Goal: Task Accomplishment & Management: Manage account settings

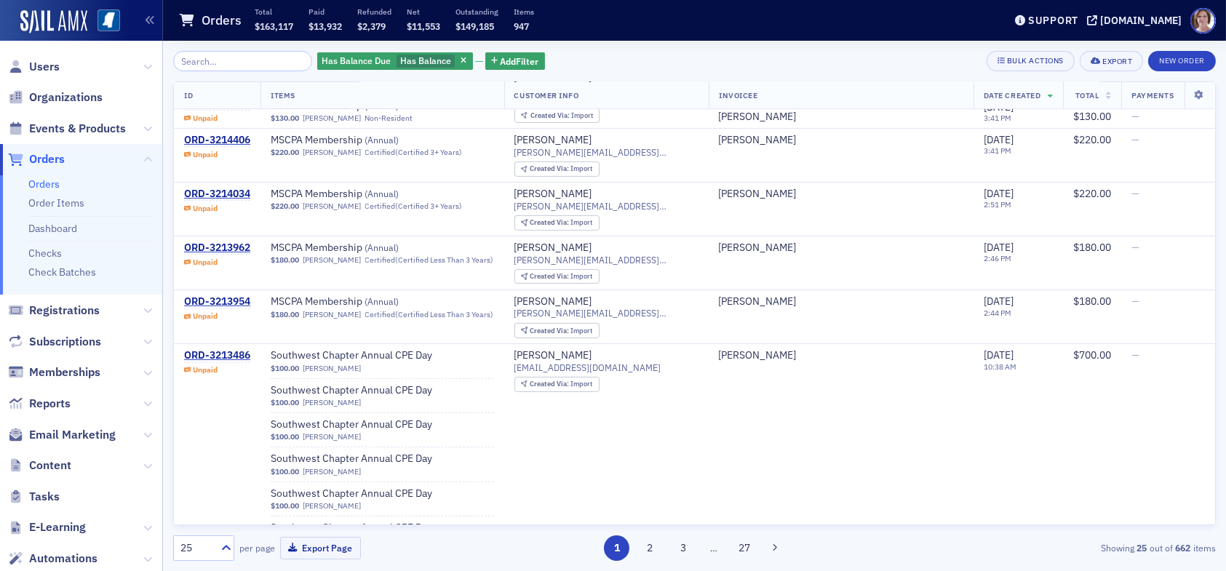
scroll to position [1125, 0]
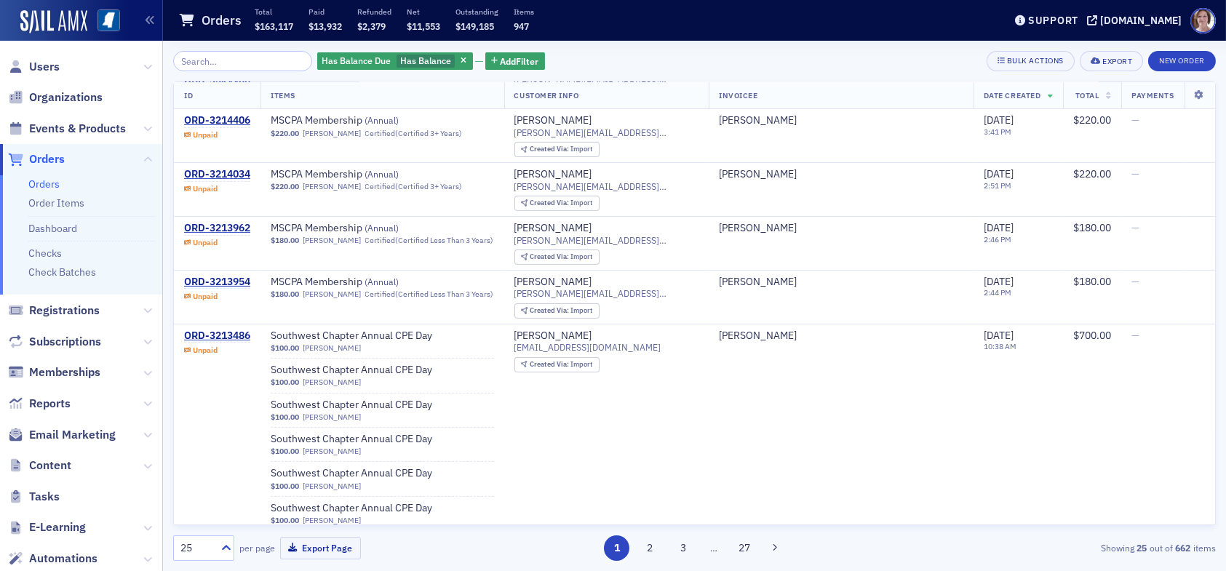
click at [48, 161] on span "Orders" at bounding box center [47, 159] width 36 height 16
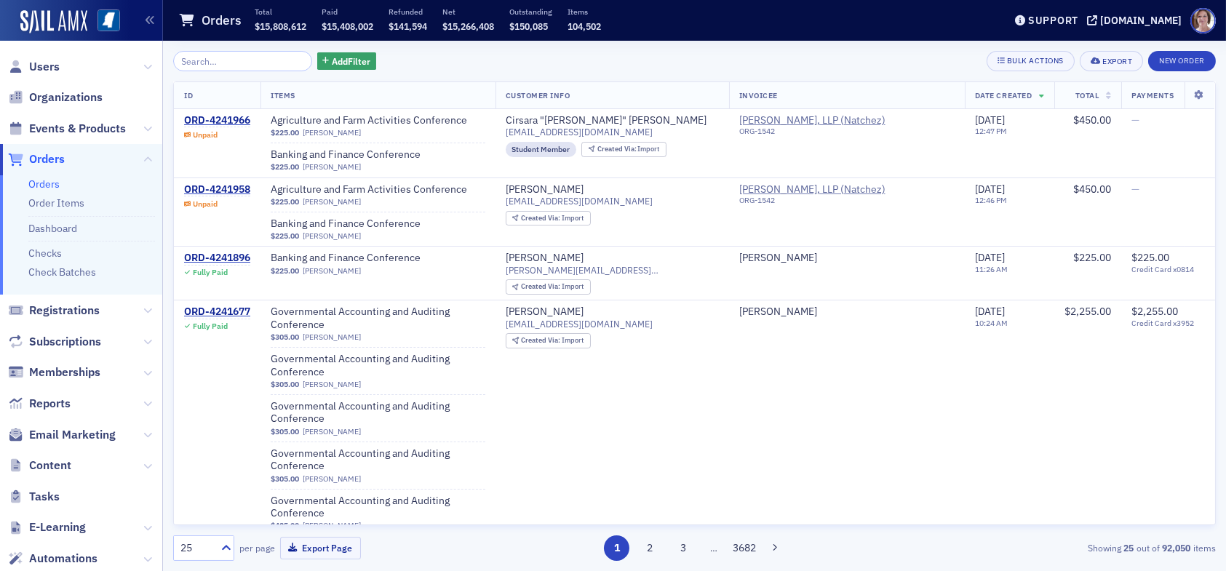
click at [243, 63] on input "search" at bounding box center [242, 61] width 139 height 20
click at [49, 64] on span "Users" at bounding box center [44, 67] width 31 height 16
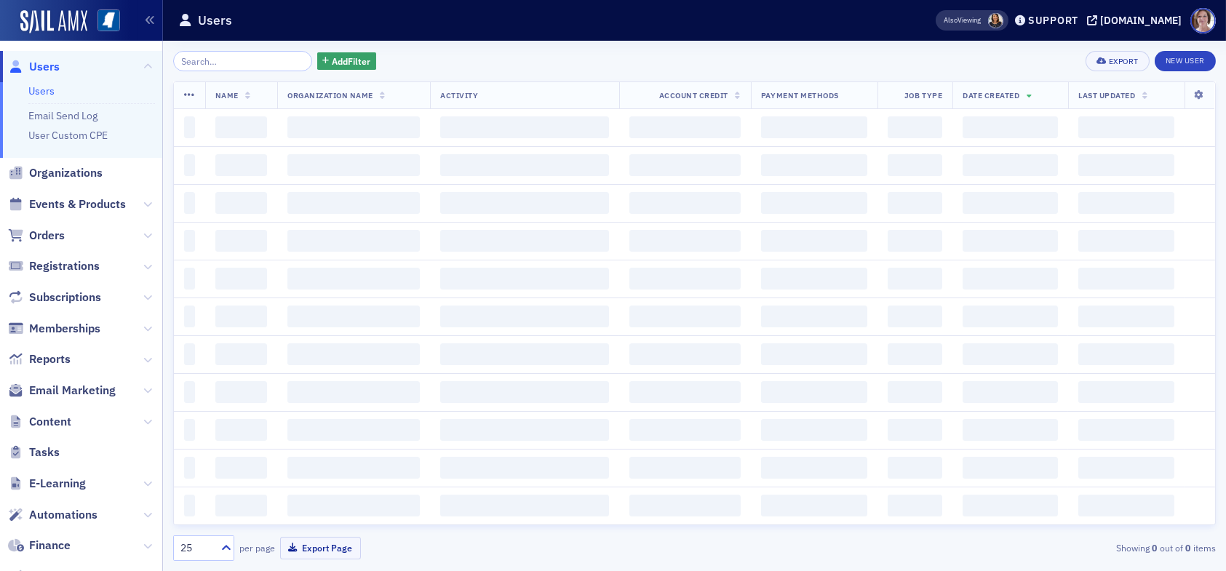
click at [217, 66] on input "search" at bounding box center [242, 61] width 139 height 20
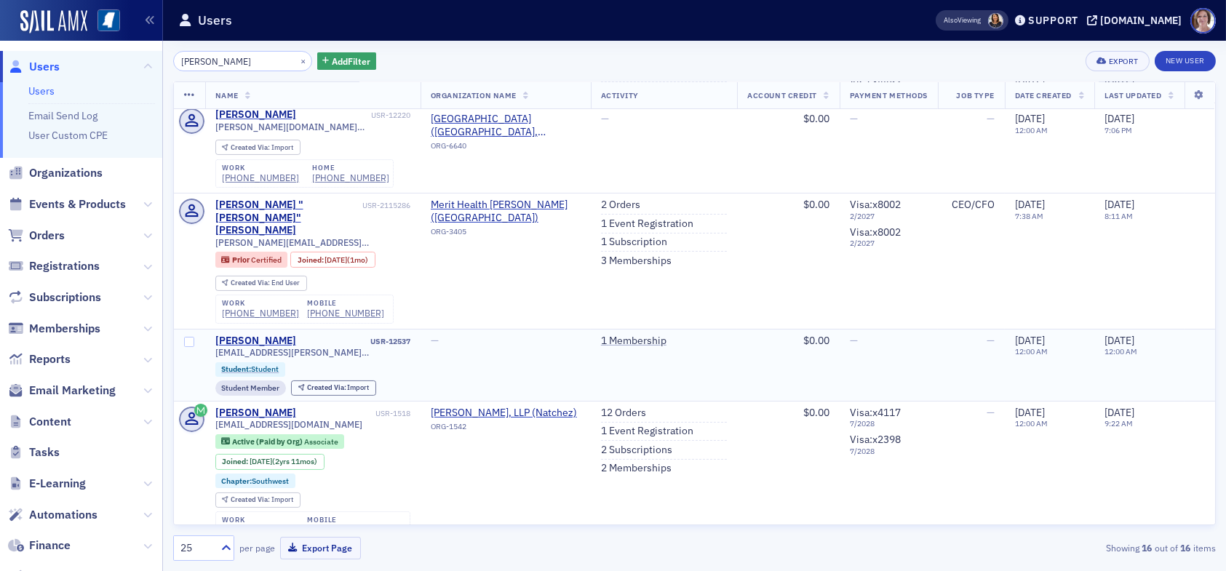
scroll to position [509, 0]
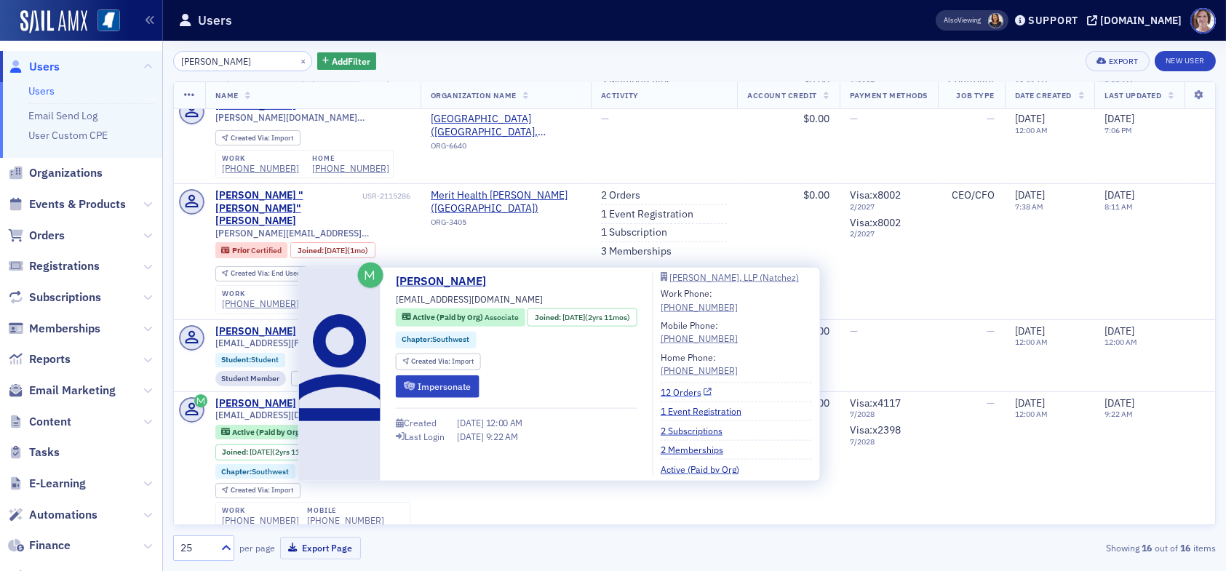
type input "christy"
click at [653, 390] on link "12 Orders" at bounding box center [686, 392] width 52 height 13
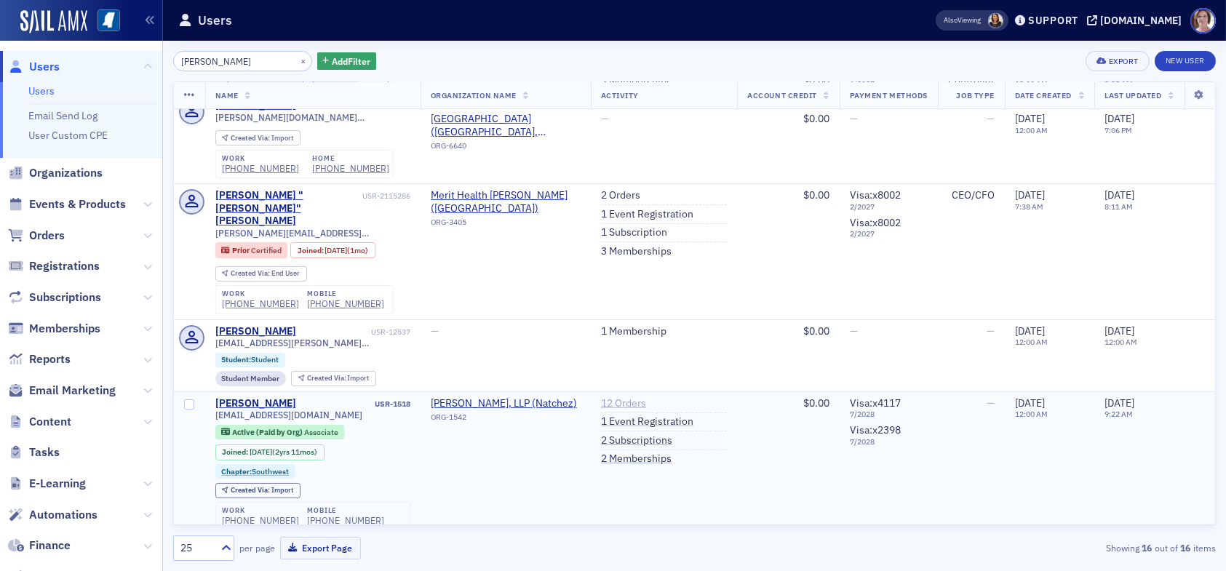
click at [611, 397] on link "12 Orders" at bounding box center [623, 403] width 45 height 13
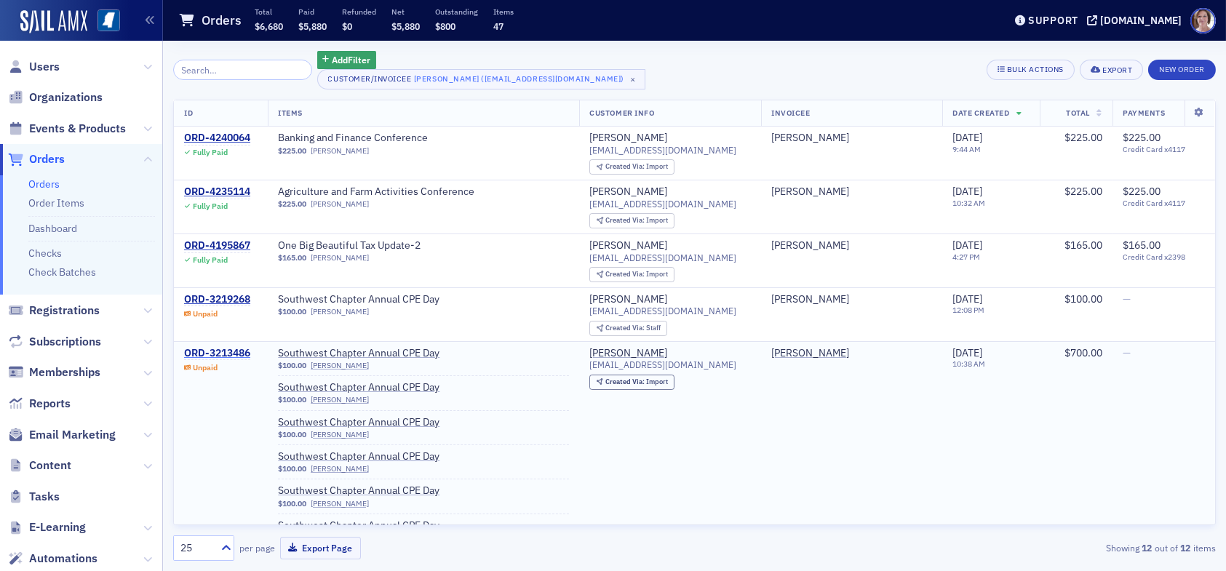
click at [235, 349] on div "ORD-3213486" at bounding box center [217, 353] width 66 height 13
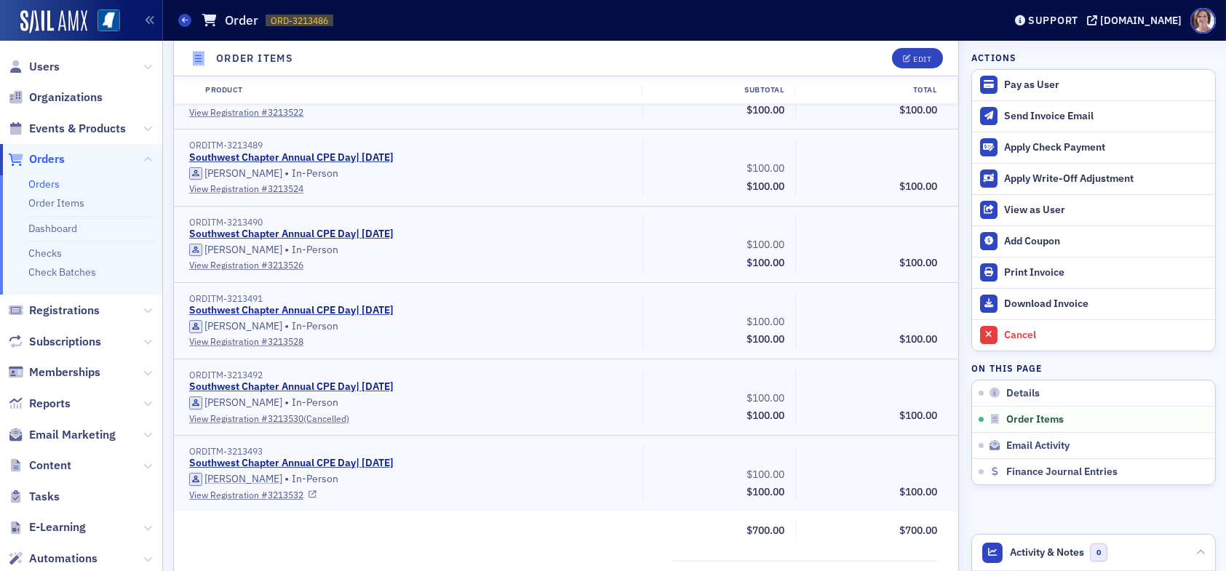
scroll to position [582, 0]
click at [653, 422] on span "Order Items" at bounding box center [1034, 419] width 57 height 13
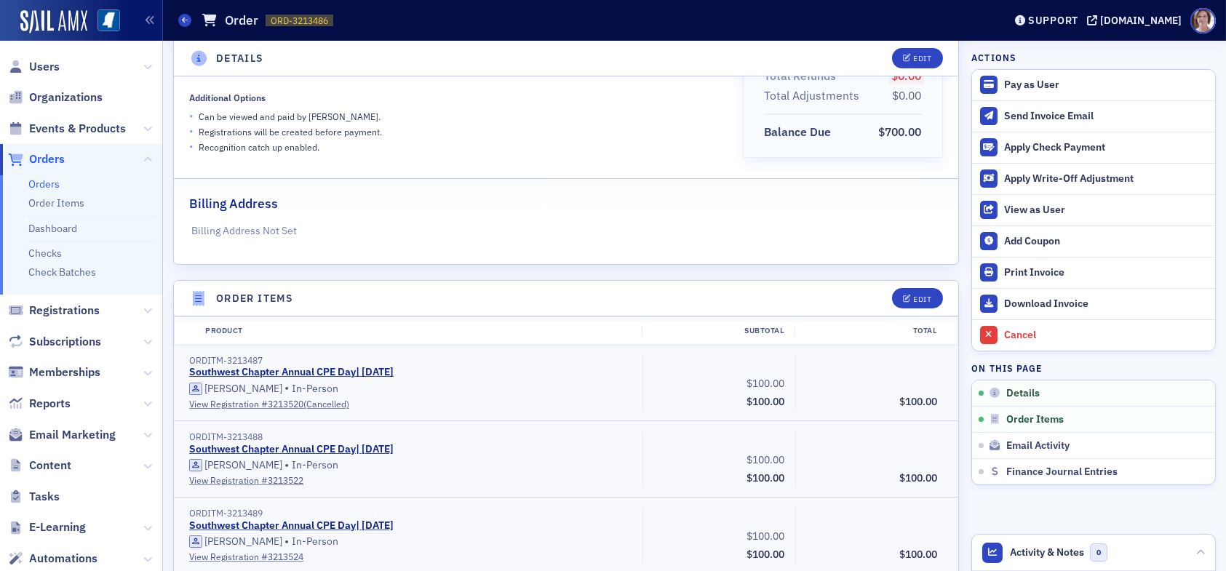
scroll to position [218, 0]
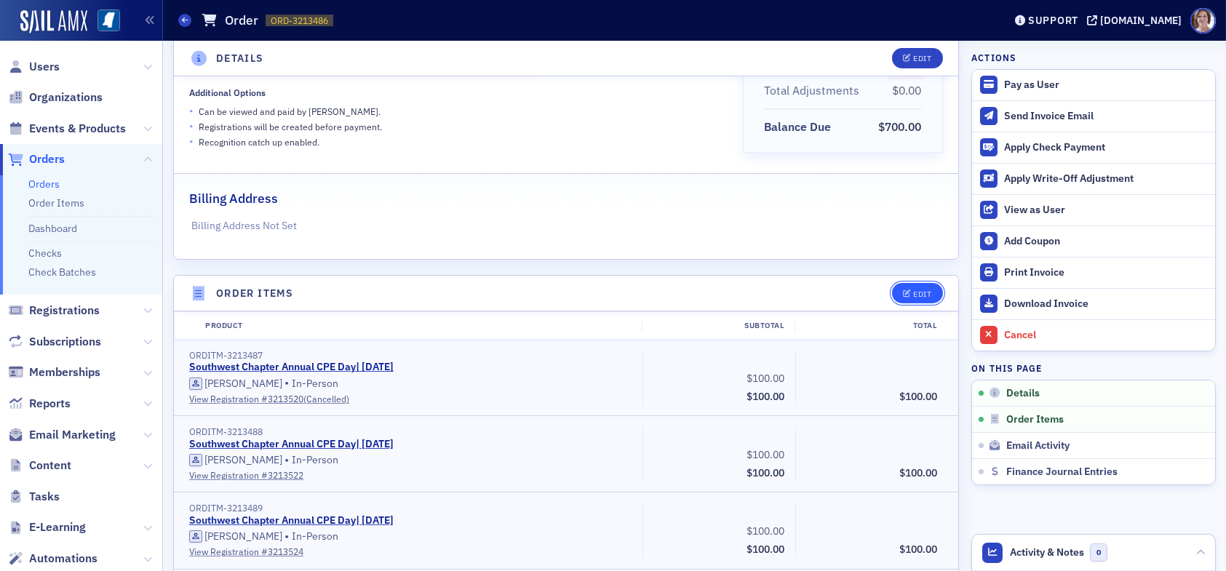
click at [653, 292] on div "Edit" at bounding box center [922, 294] width 18 height 8
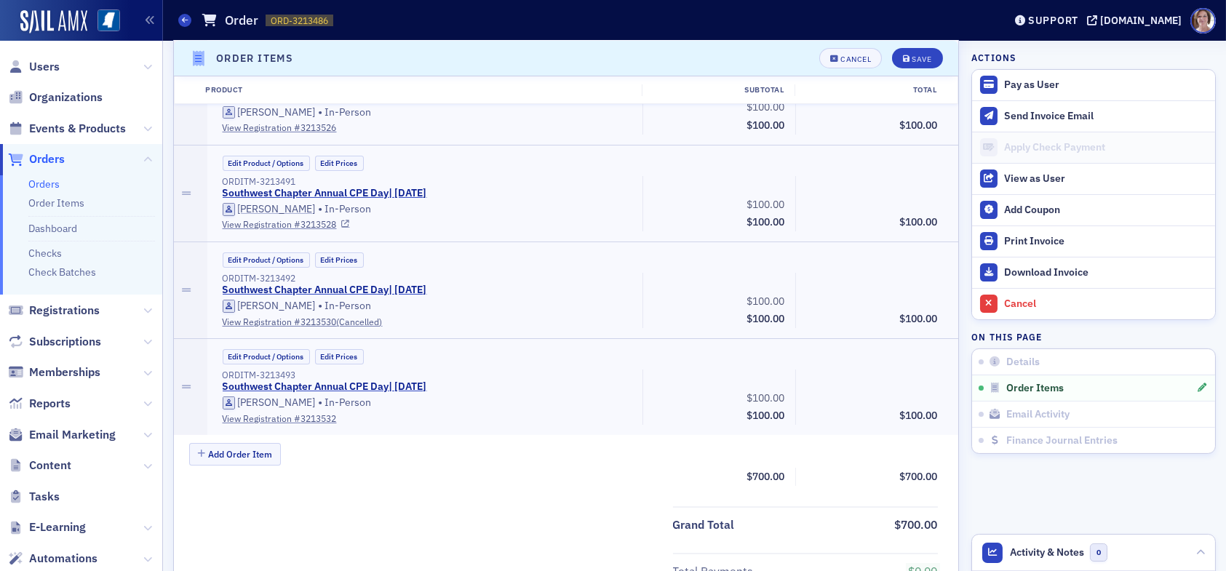
scroll to position [807, 0]
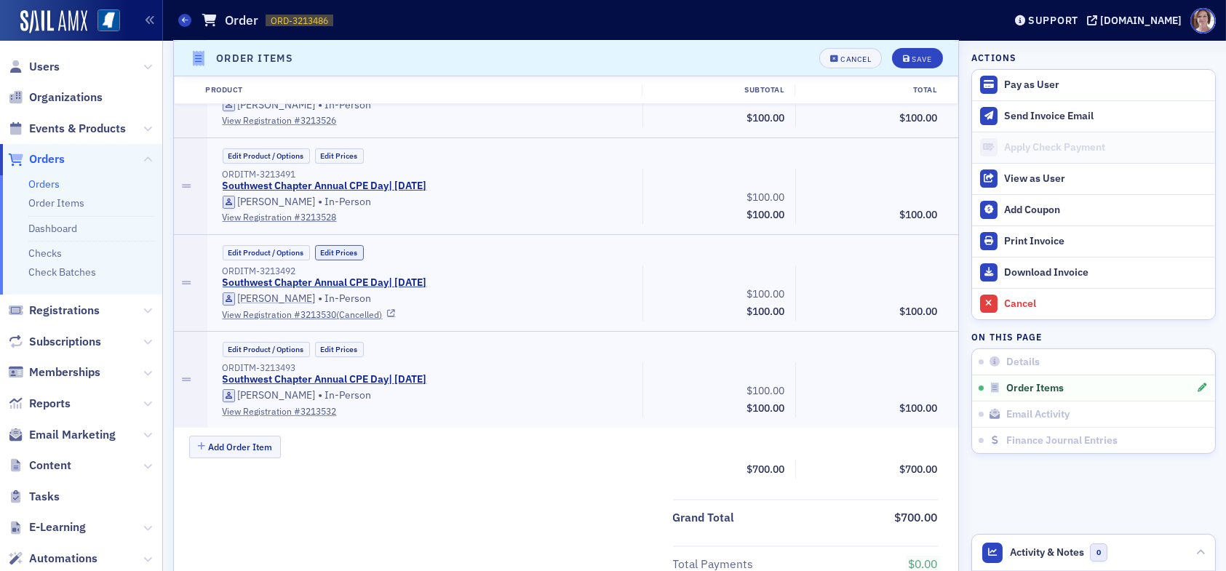
click at [343, 251] on button "Edit Prices" at bounding box center [339, 252] width 49 height 15
click at [653, 59] on div "Cancel" at bounding box center [855, 59] width 31 height 8
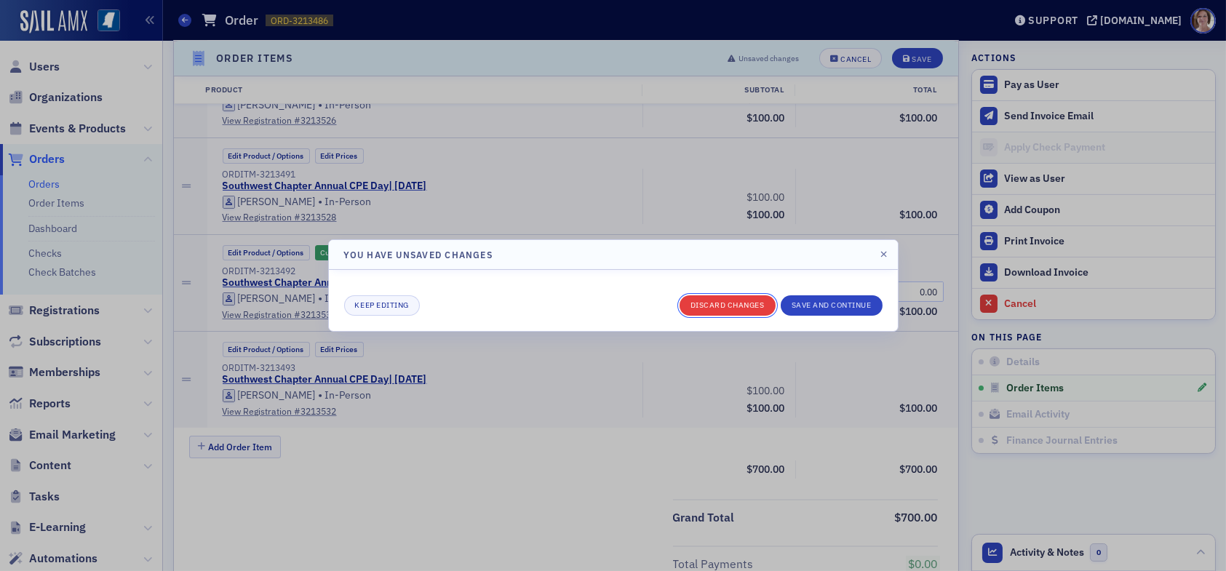
click at [653, 301] on button "Discard changes" at bounding box center [727, 305] width 96 height 20
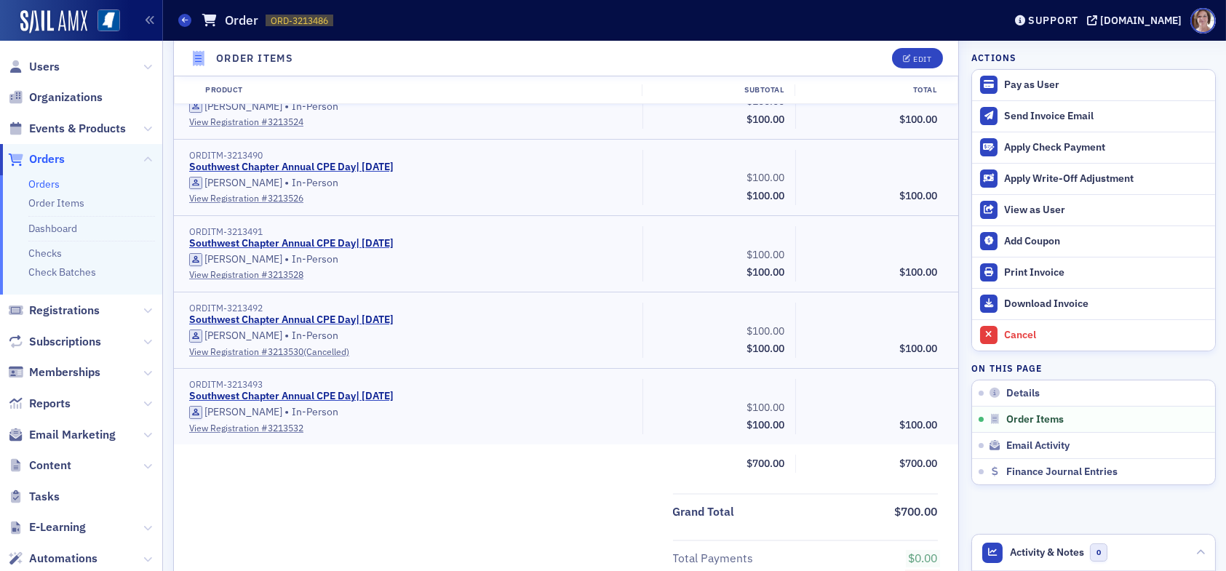
scroll to position [719, 0]
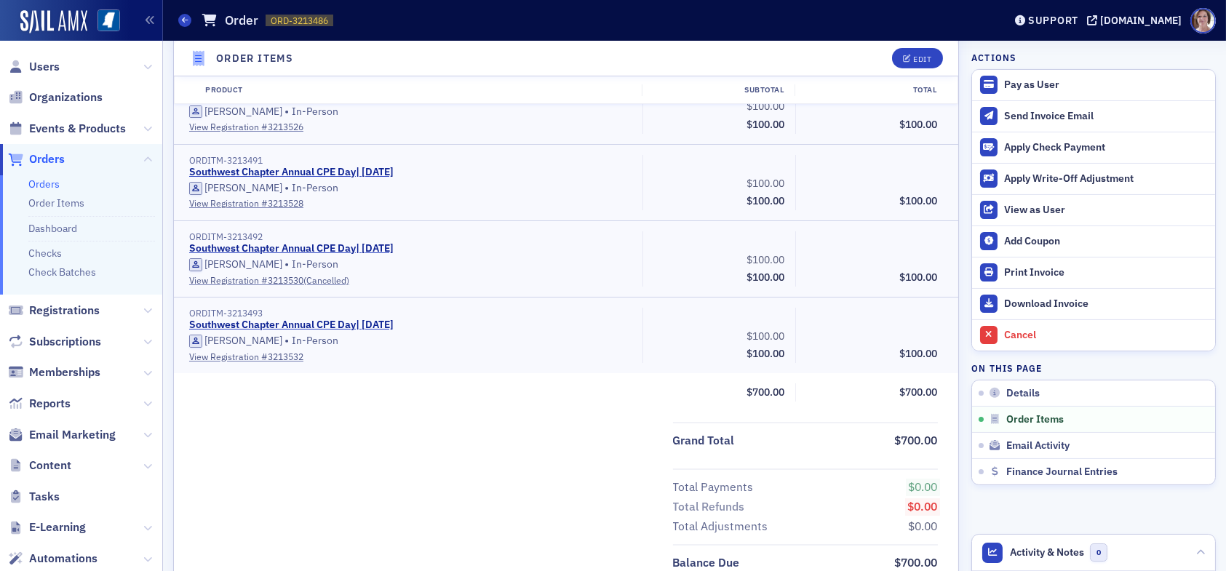
click at [52, 153] on span "Orders" at bounding box center [47, 159] width 36 height 16
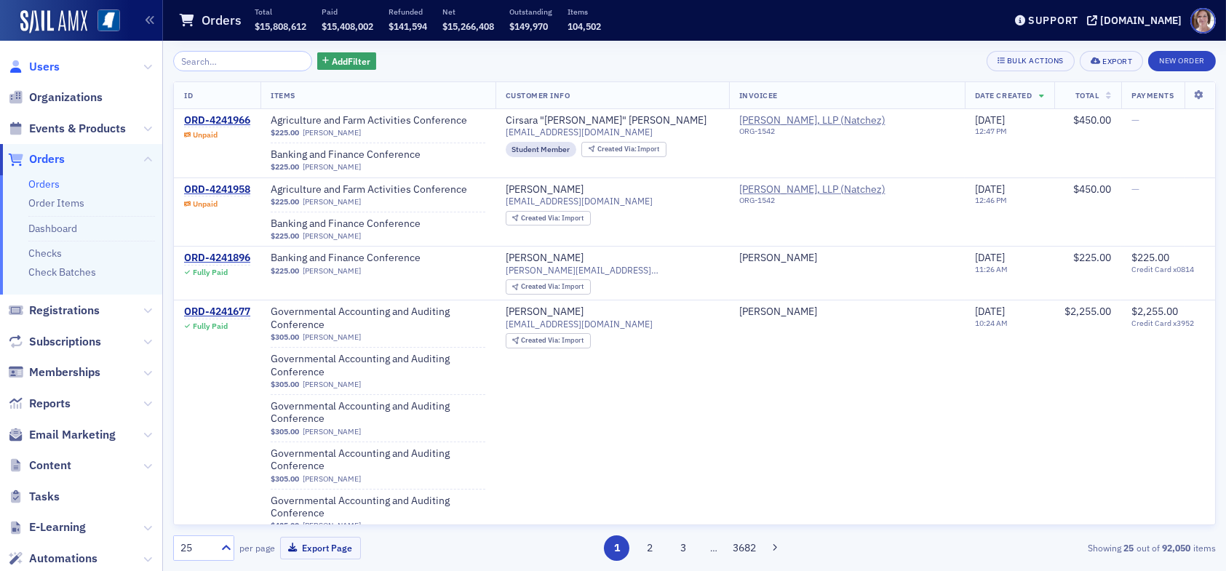
click at [47, 65] on span "Users" at bounding box center [44, 67] width 31 height 16
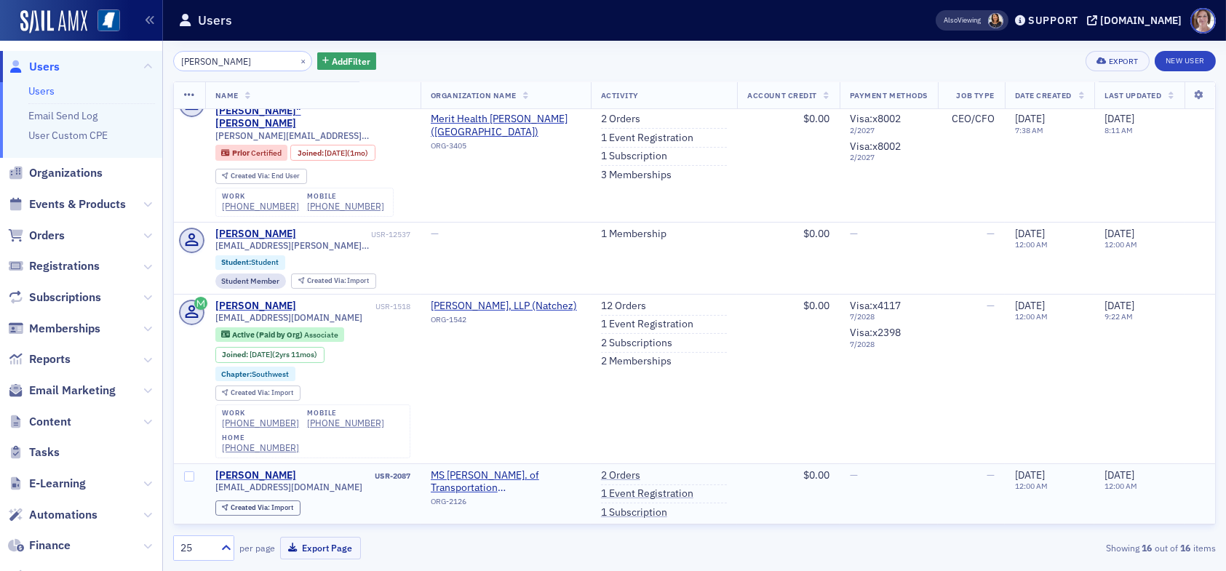
scroll to position [582, 0]
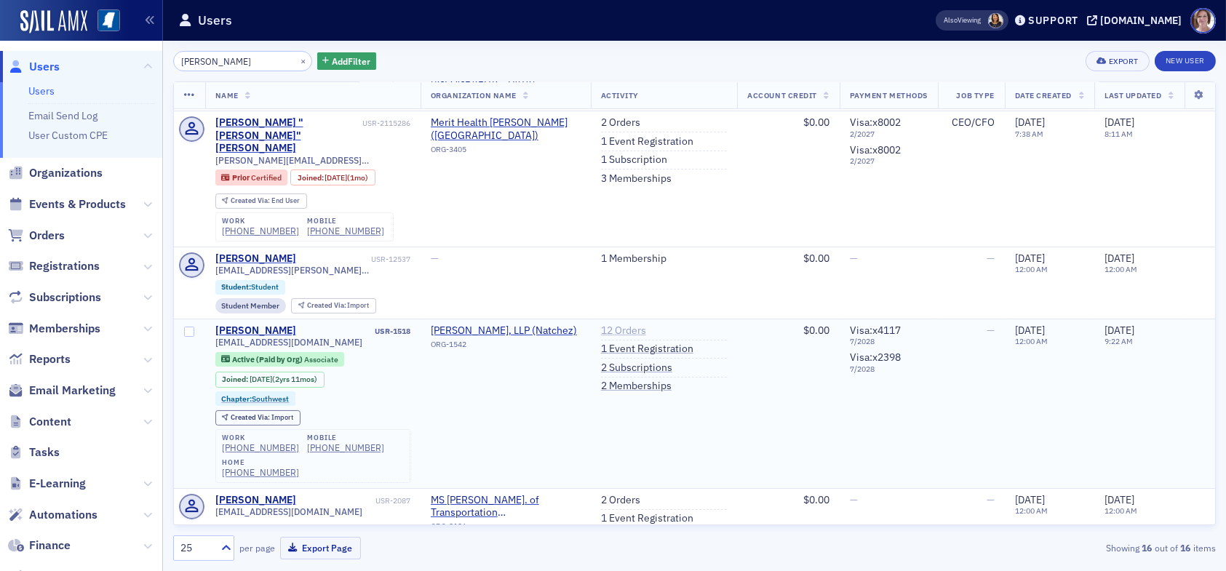
click at [612, 324] on link "12 Orders" at bounding box center [623, 330] width 45 height 13
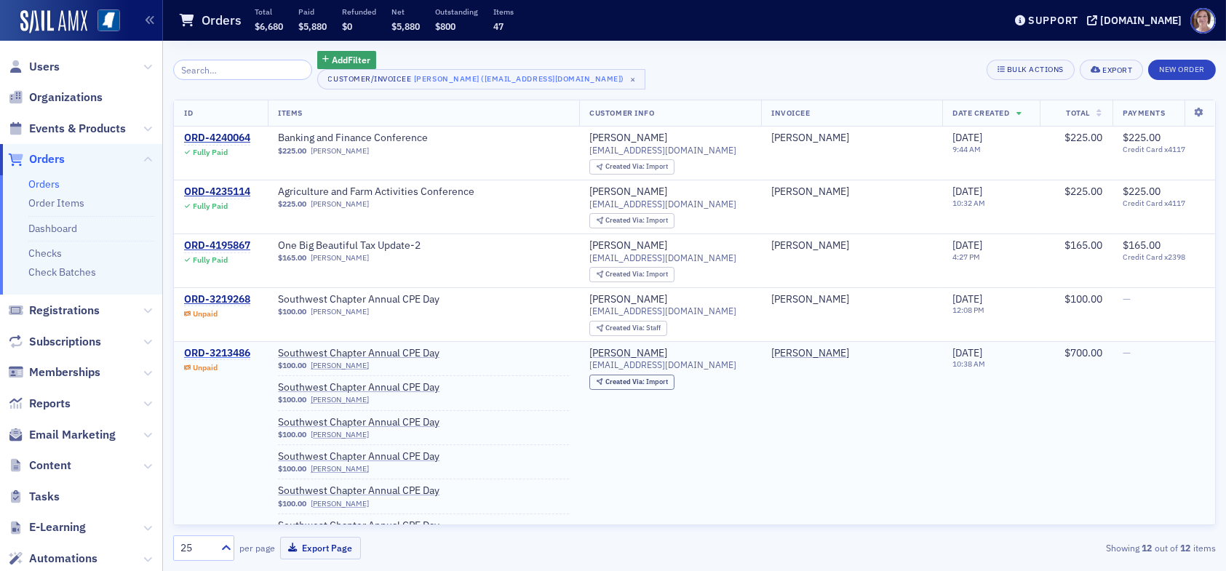
click at [232, 349] on div "ORD-3213486" at bounding box center [217, 353] width 66 height 13
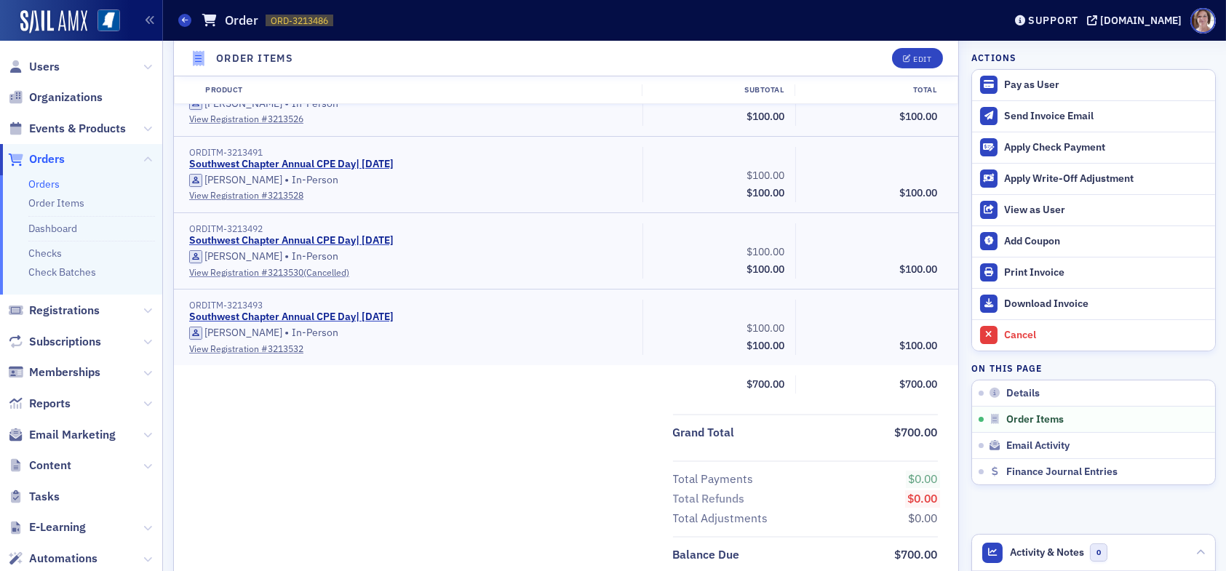
scroll to position [1083, 0]
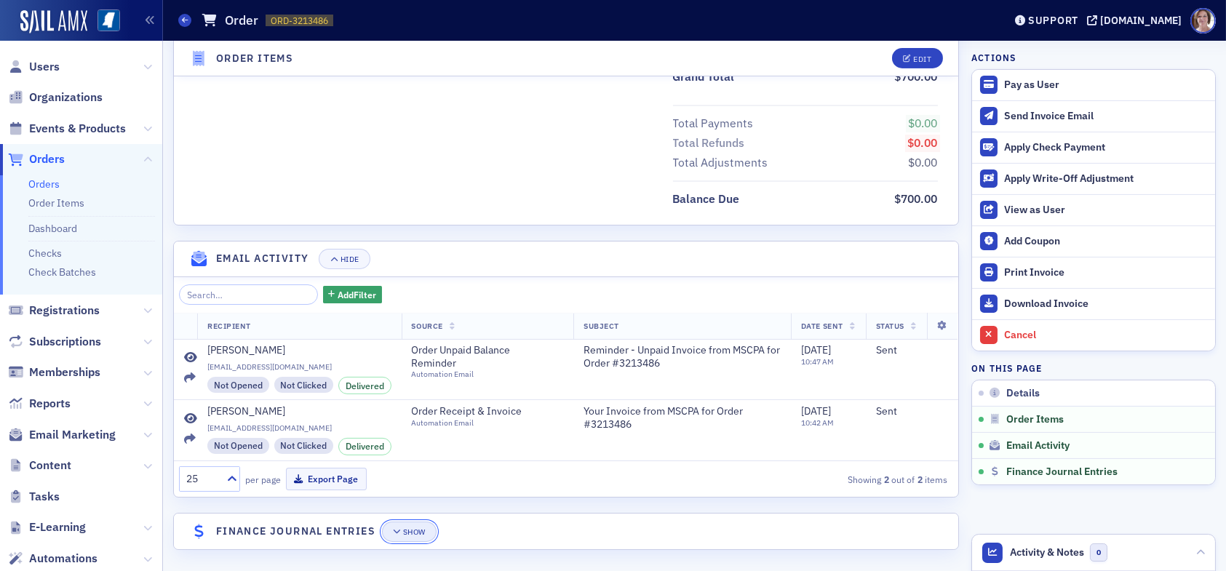
drag, startPoint x: 418, startPoint y: 524, endPoint x: 423, endPoint y: 517, distance: 9.3
click at [418, 438] on div "Show" at bounding box center [414, 532] width 23 height 8
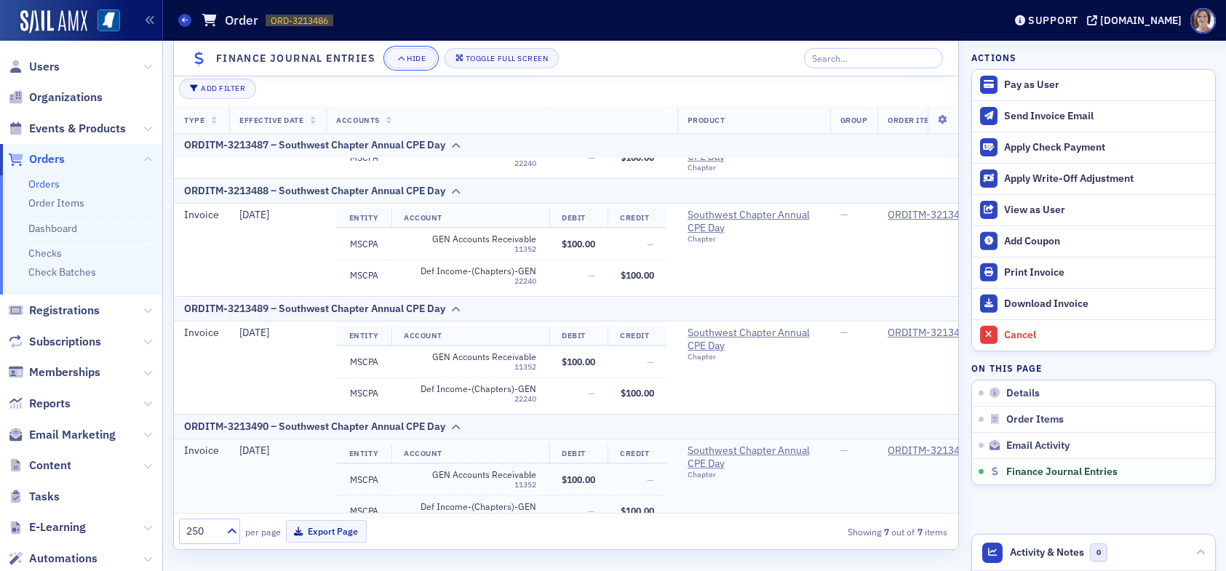
scroll to position [0, 0]
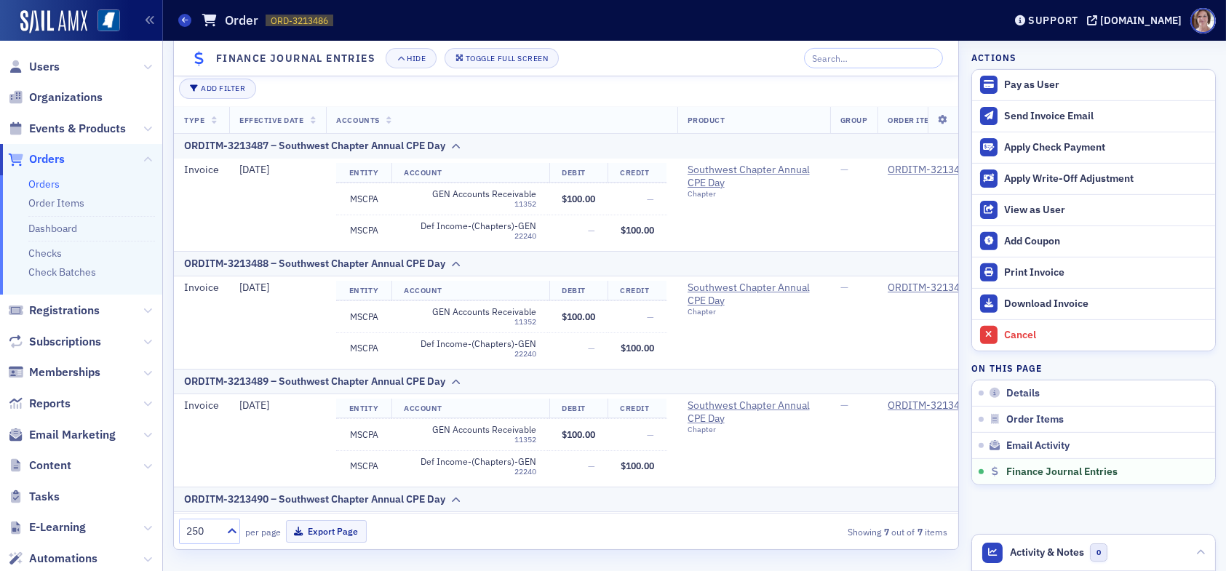
click at [55, 161] on span "Orders" at bounding box center [47, 159] width 36 height 16
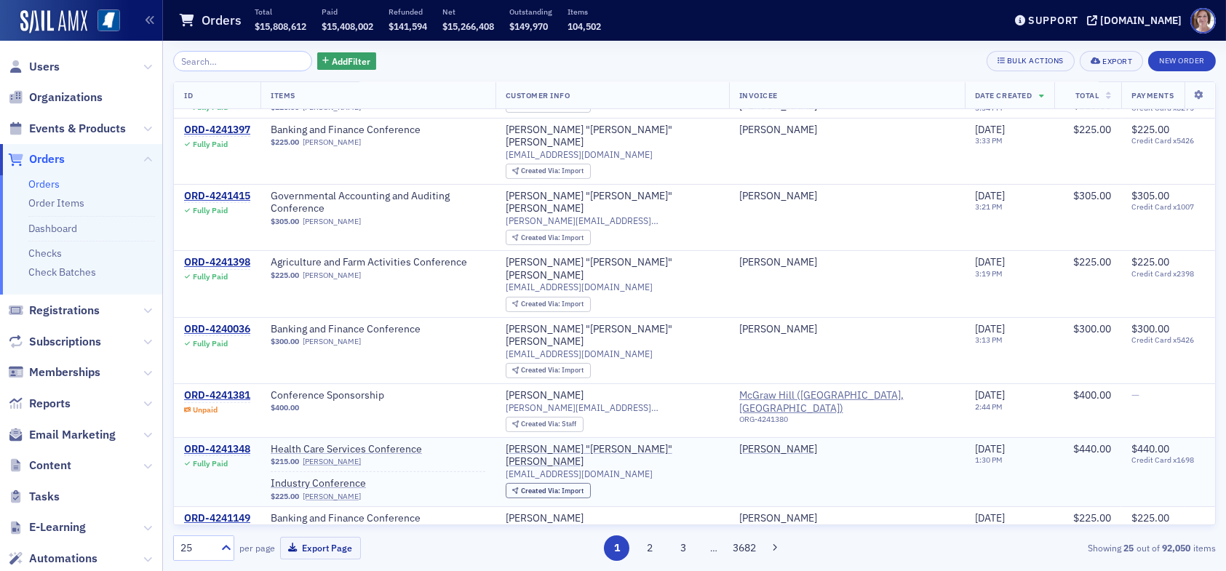
scroll to position [1018, 0]
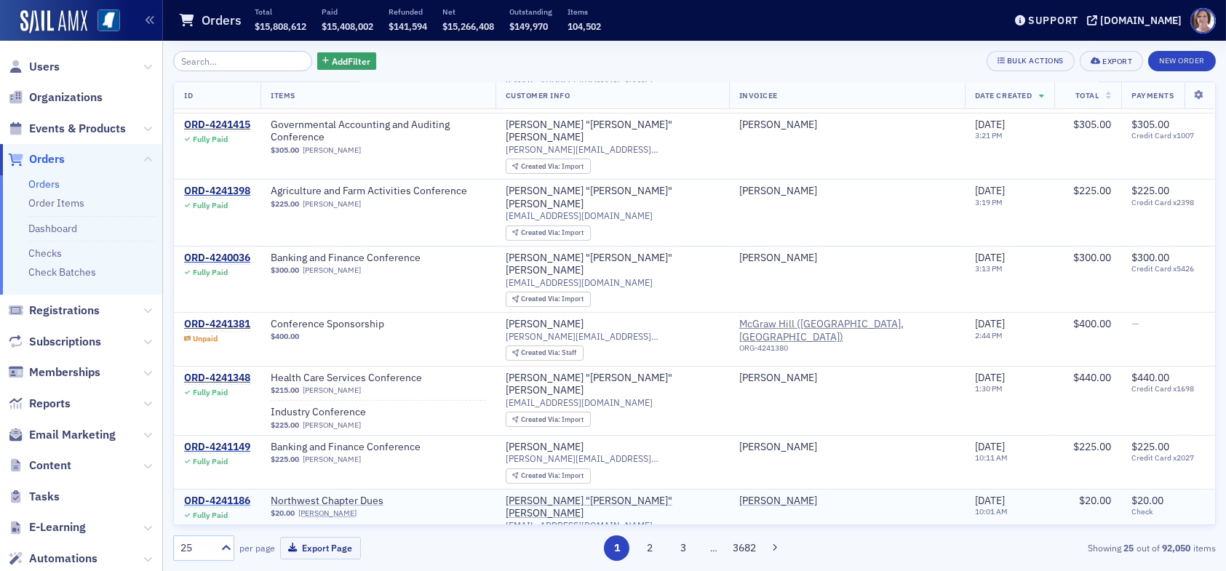
click at [236, 438] on div "ORD-4241186" at bounding box center [217, 501] width 66 height 13
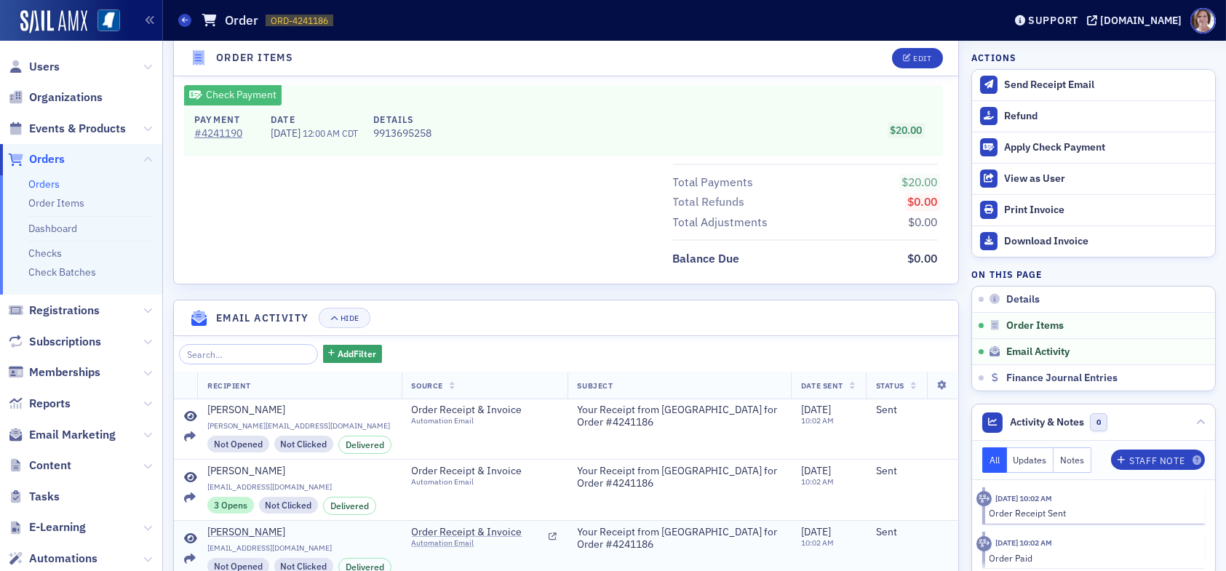
scroll to position [820, 0]
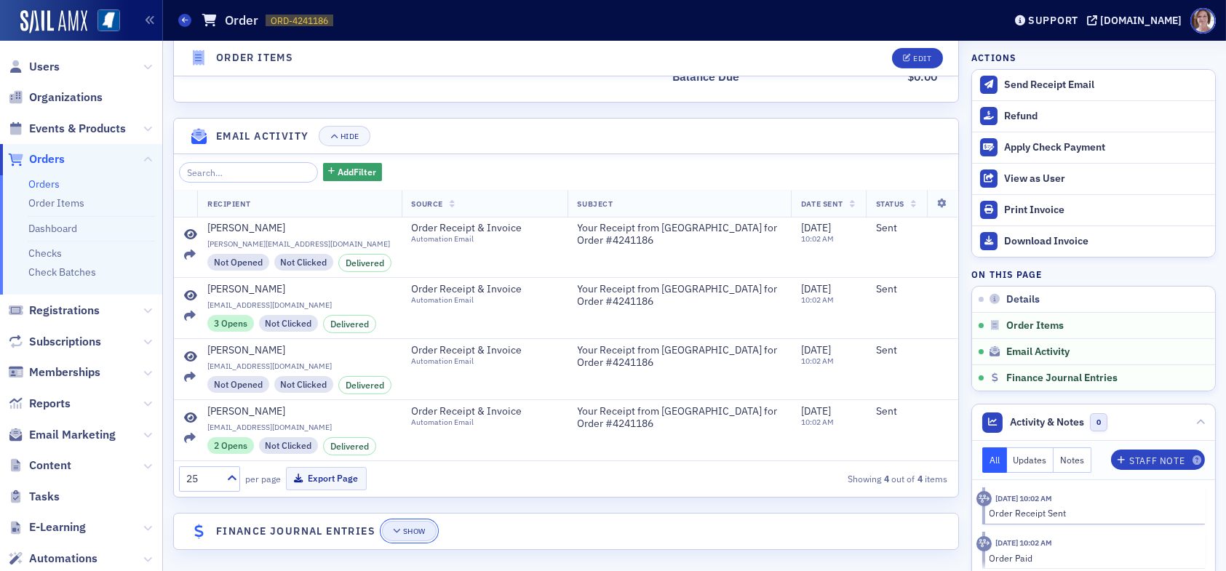
click at [412, 438] on div "Show" at bounding box center [414, 531] width 23 height 8
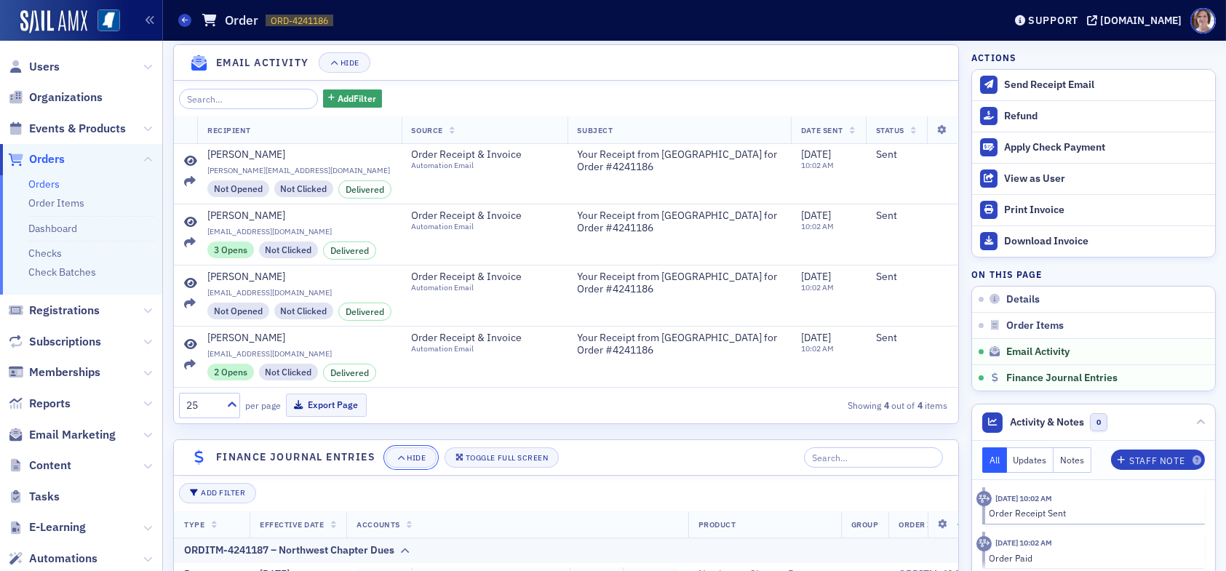
scroll to position [732, 0]
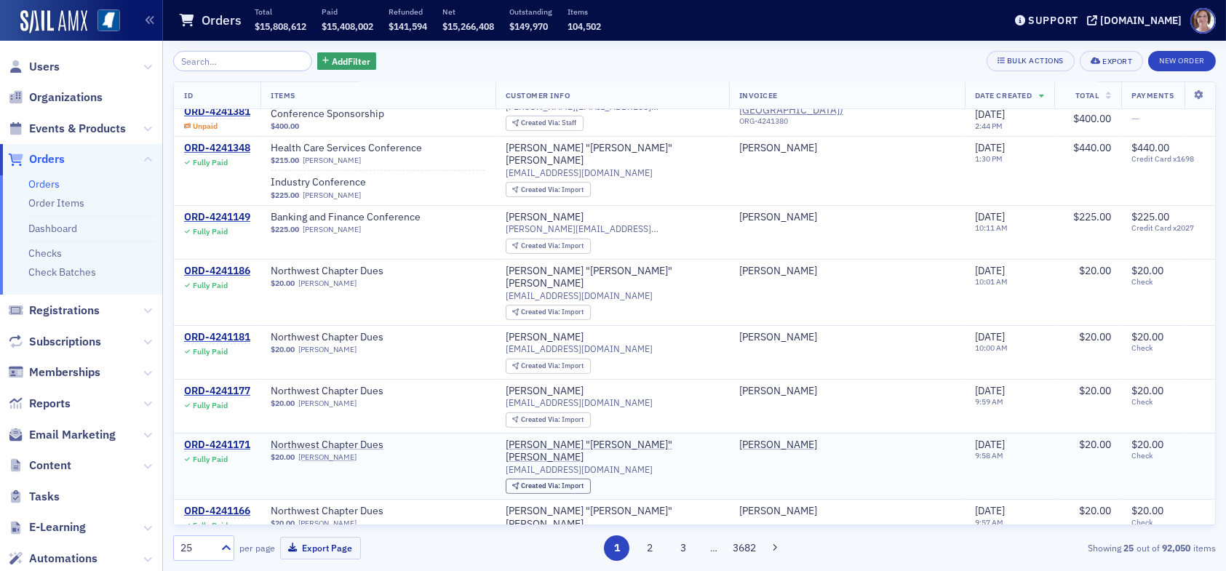
scroll to position [1250, 0]
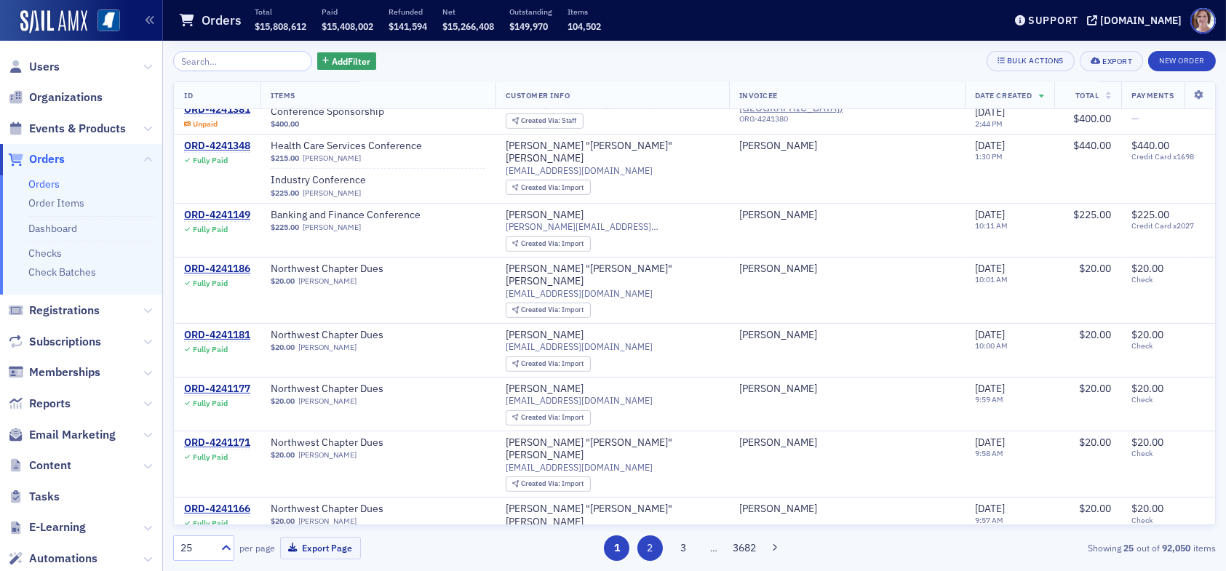
click at [650, 438] on button "2" at bounding box center [649, 547] width 25 height 25
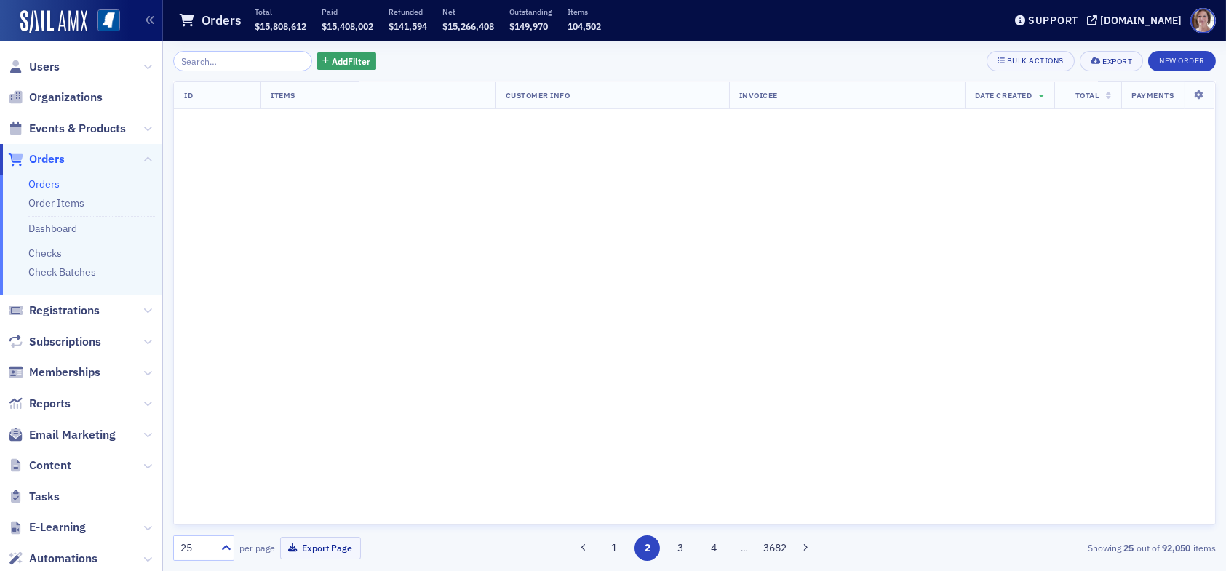
scroll to position [0, 0]
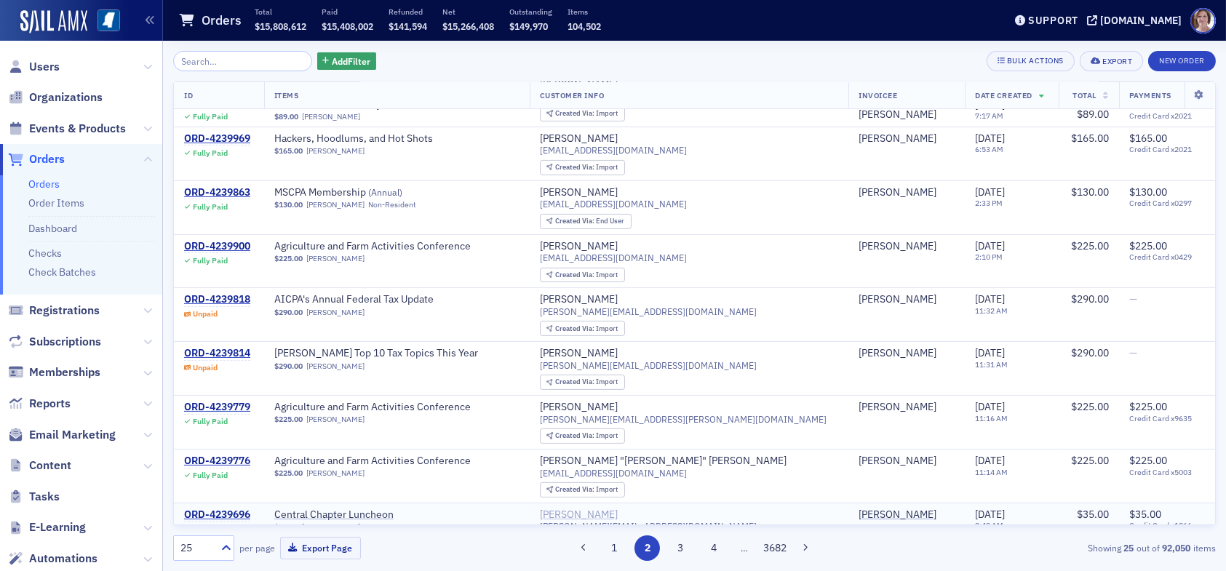
scroll to position [983, 0]
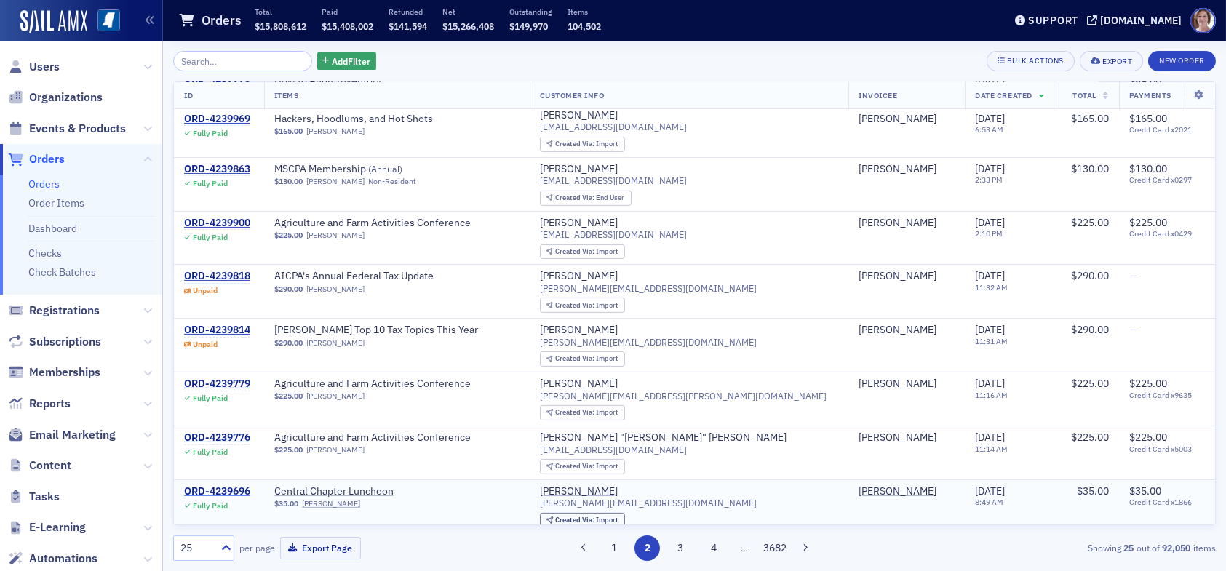
click at [223, 438] on div "ORD-4239696" at bounding box center [217, 491] width 66 height 13
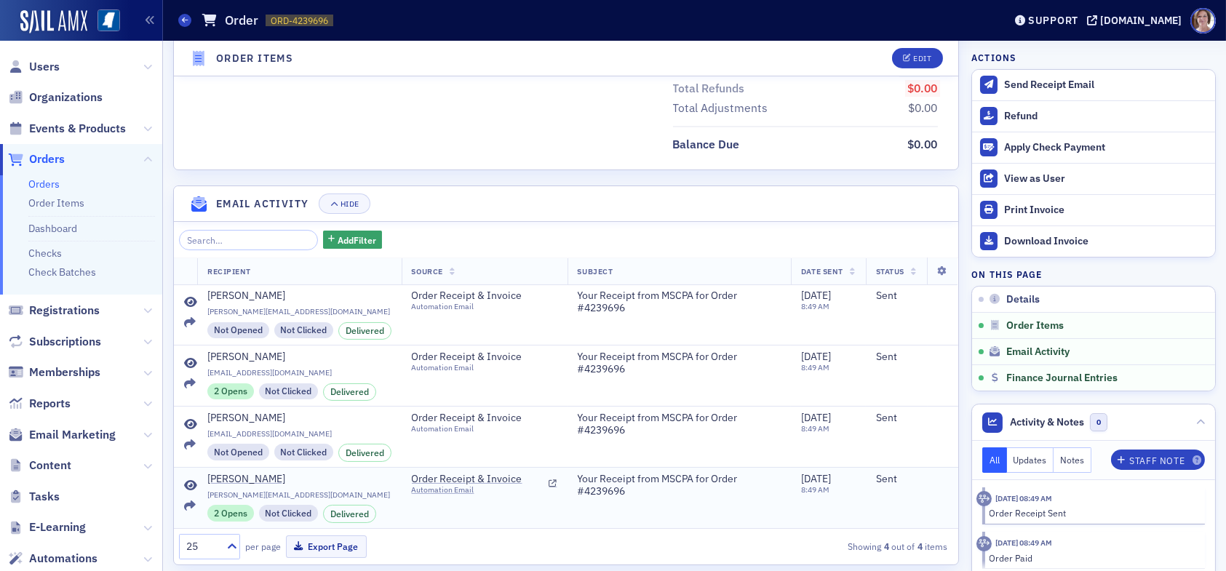
scroll to position [887, 0]
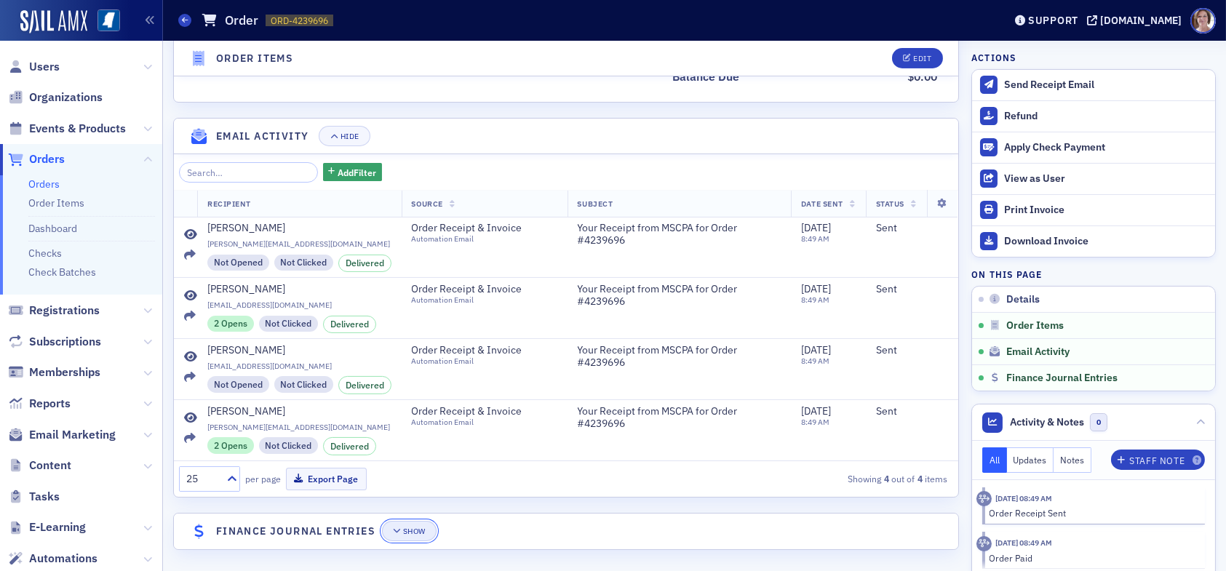
click at [407, 438] on div "Show" at bounding box center [414, 531] width 23 height 8
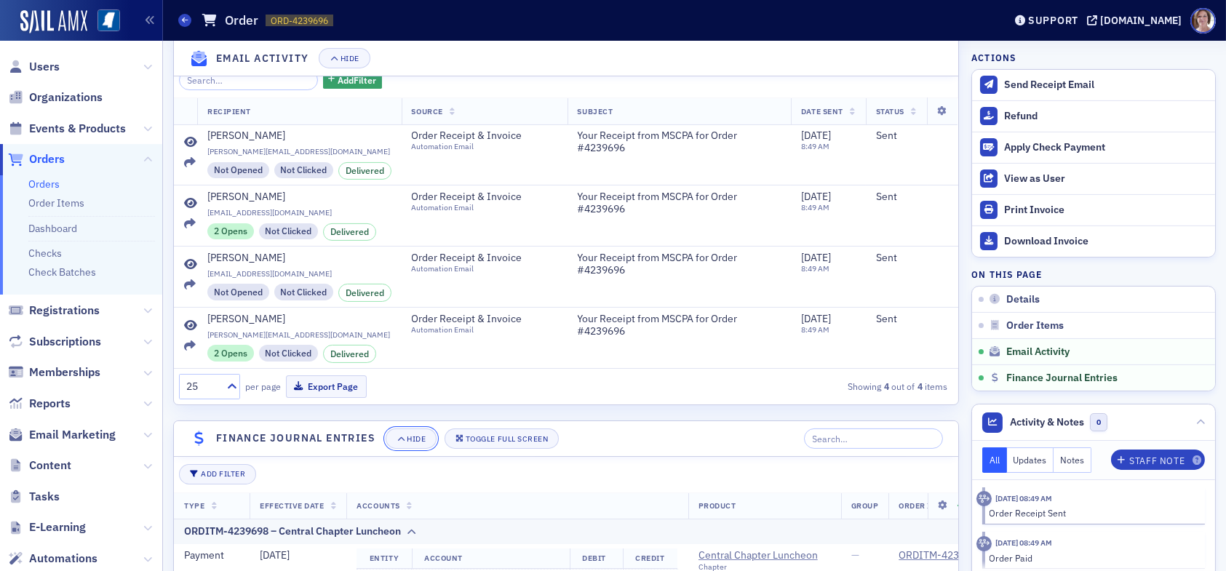
scroll to position [1249, 0]
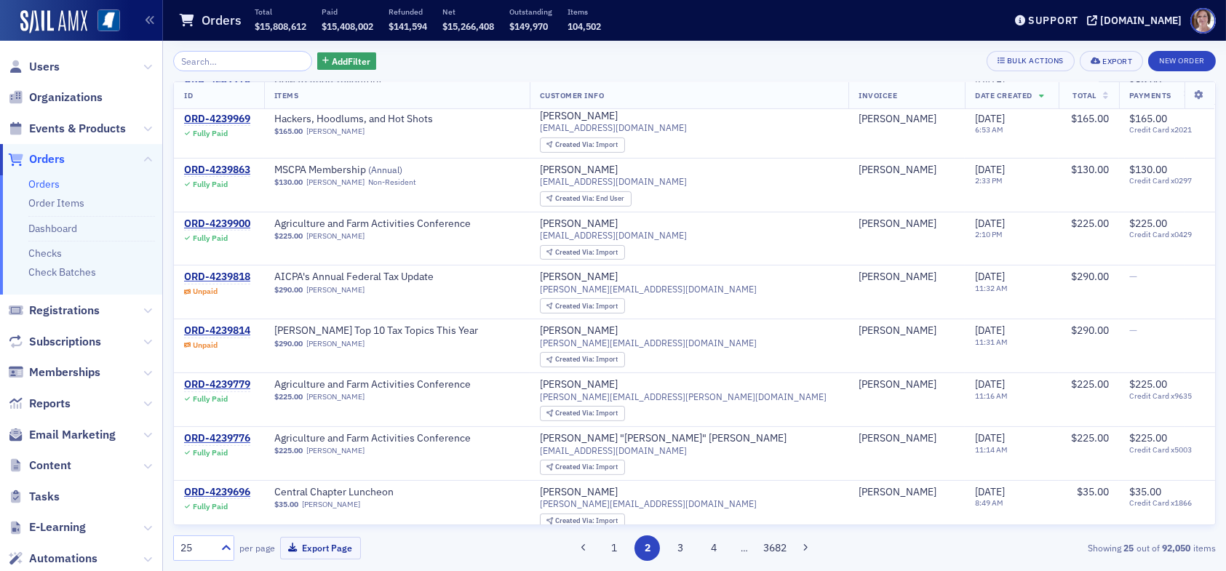
scroll to position [983, 0]
click at [653, 438] on button "4" at bounding box center [712, 547] width 25 height 25
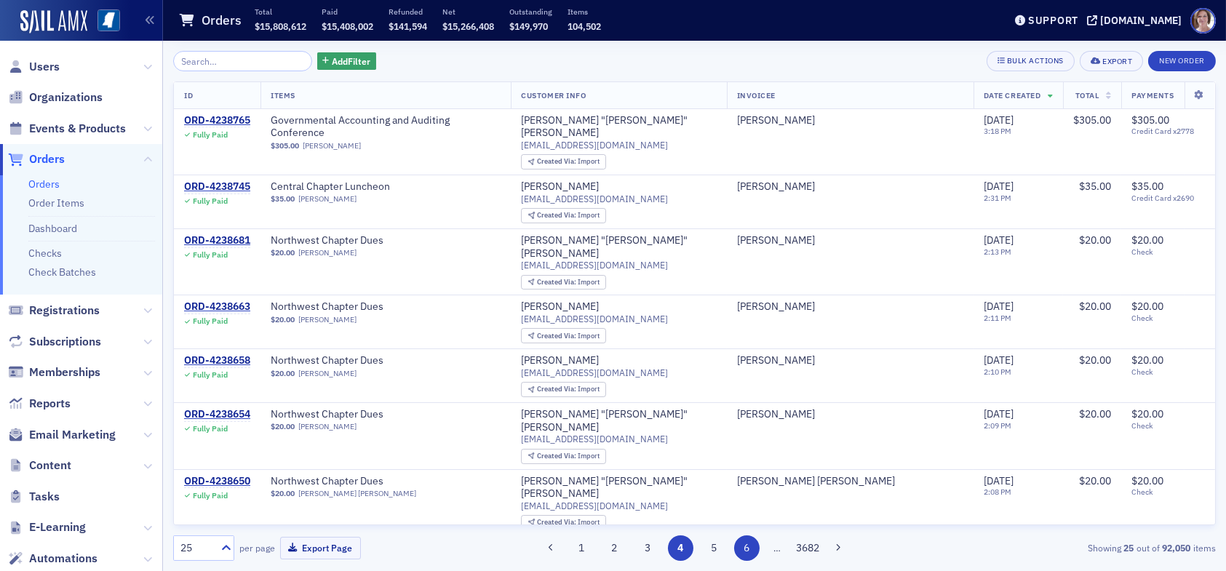
click at [653, 438] on button "6" at bounding box center [746, 547] width 25 height 25
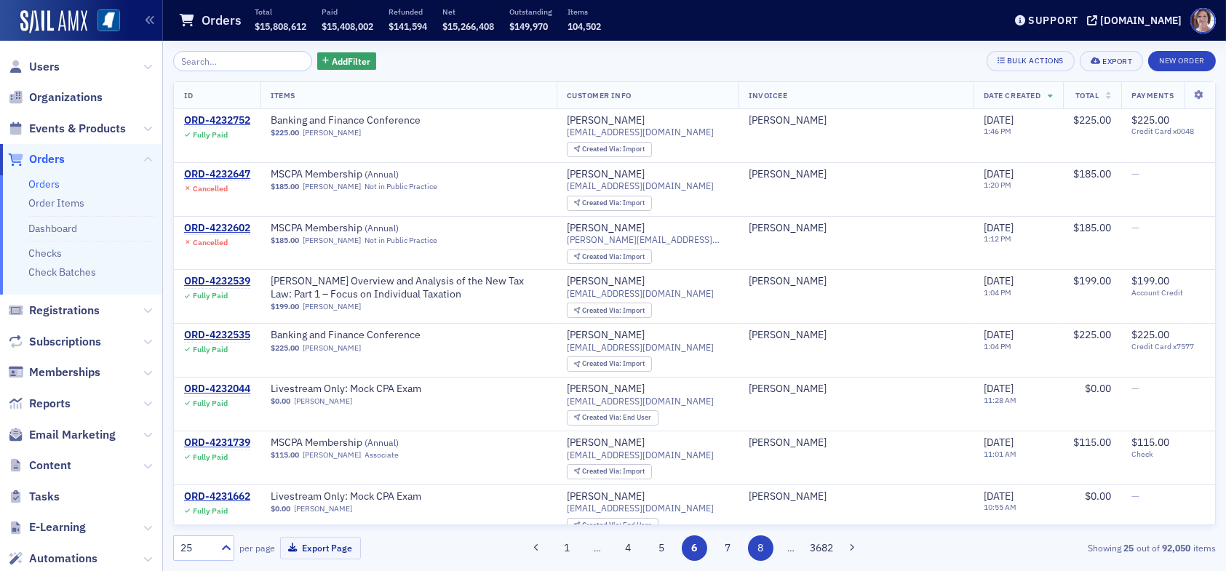
click at [653, 438] on button "8" at bounding box center [760, 547] width 25 height 25
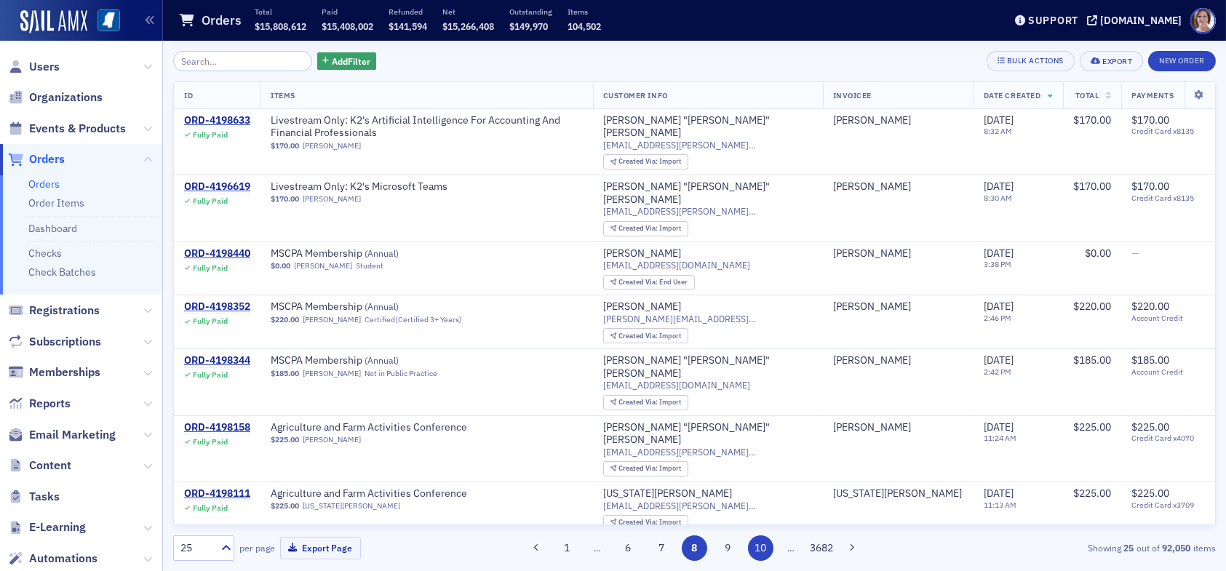
click at [653, 438] on button "10" at bounding box center [760, 547] width 25 height 25
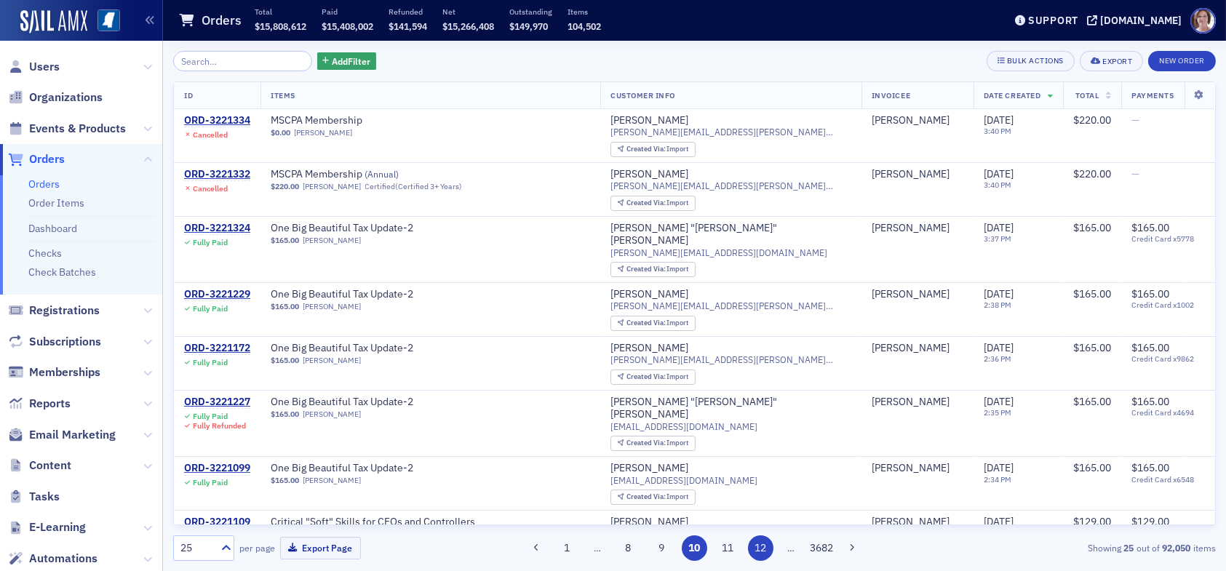
click at [653, 438] on button "12" at bounding box center [760, 547] width 25 height 25
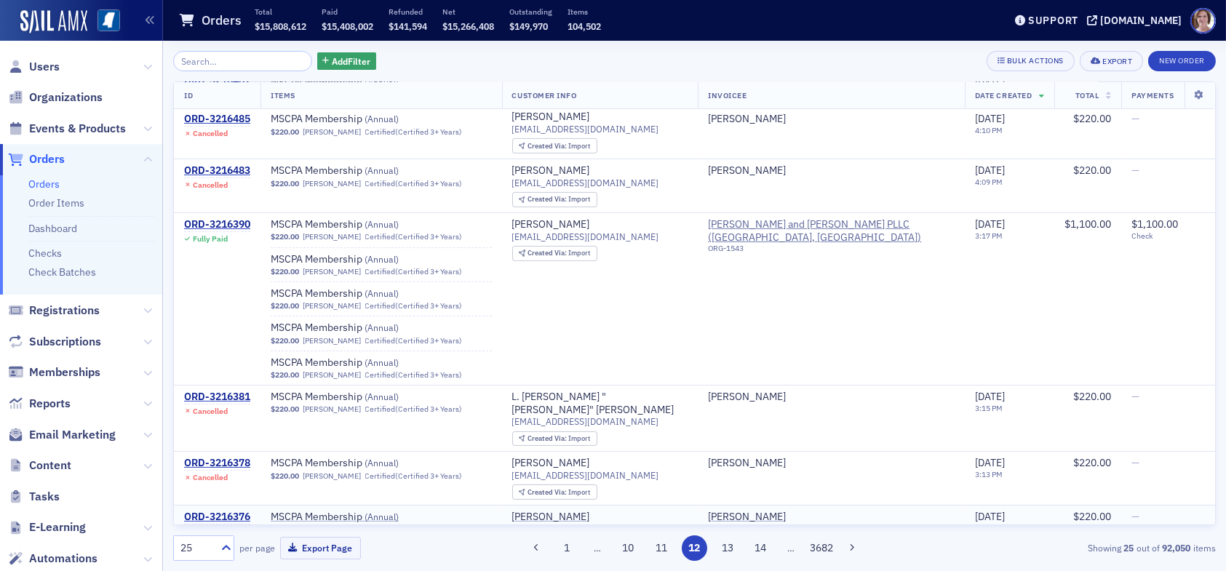
scroll to position [1086, 0]
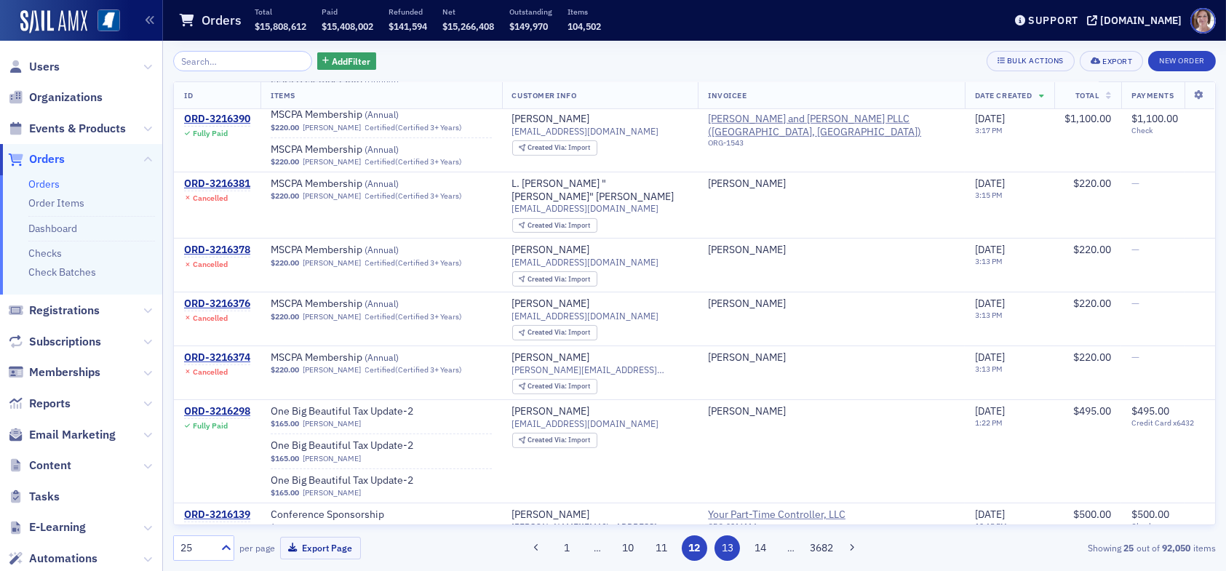
click at [653, 438] on button "13" at bounding box center [726, 547] width 25 height 25
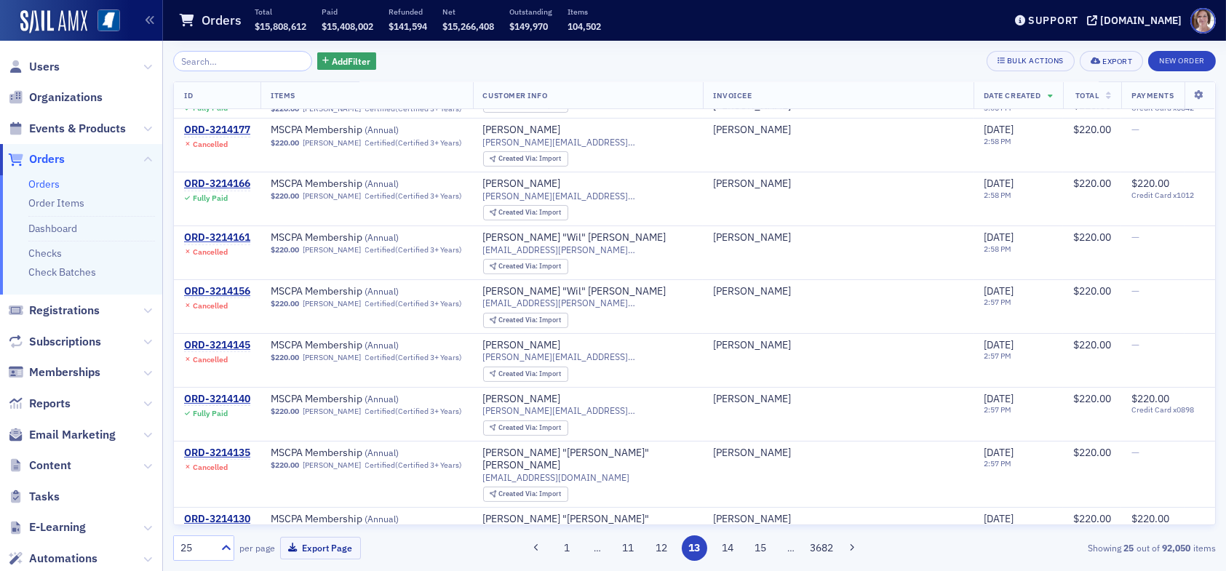
scroll to position [968, 0]
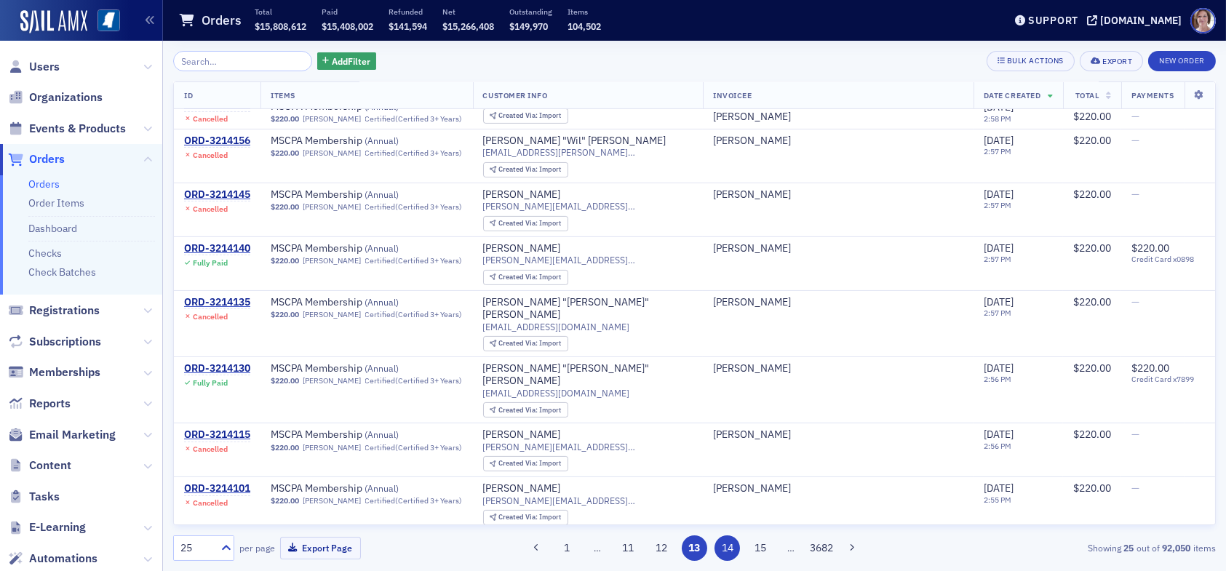
click at [653, 438] on button "14" at bounding box center [726, 547] width 25 height 25
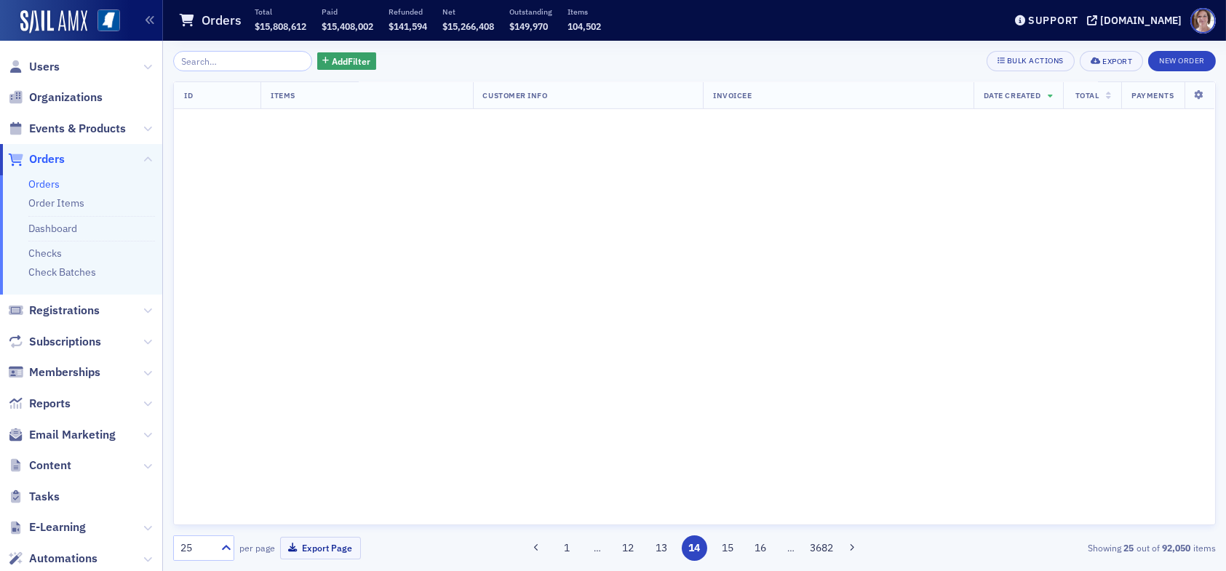
scroll to position [0, 0]
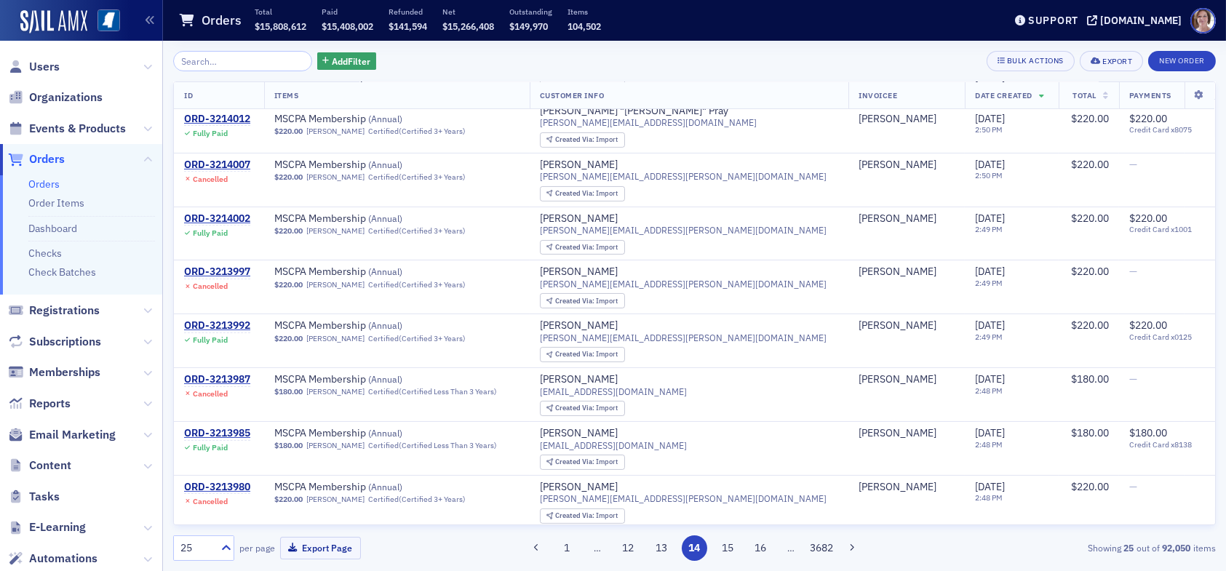
scroll to position [919, 0]
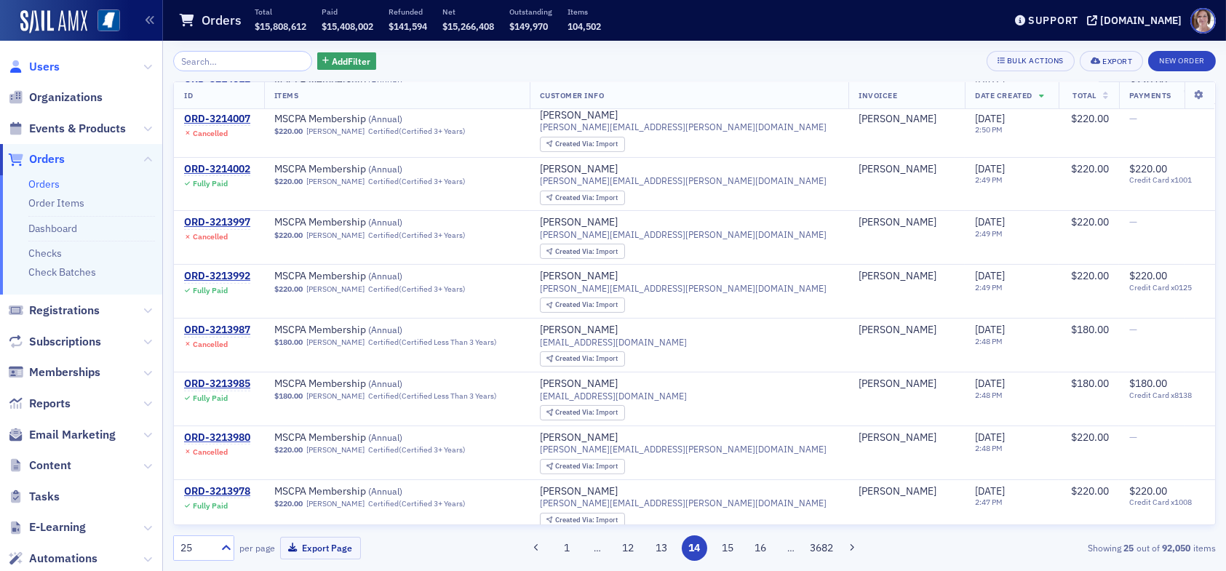
click at [40, 65] on span "Users" at bounding box center [44, 67] width 31 height 16
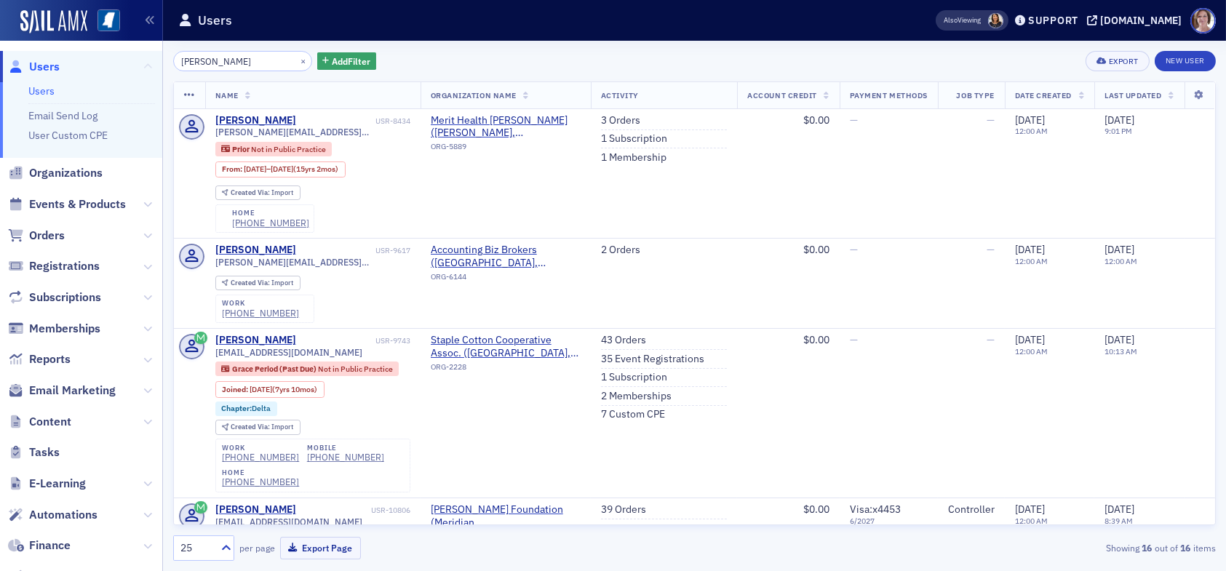
drag, startPoint x: 249, startPoint y: 57, endPoint x: 137, endPoint y: 68, distance: 111.8
click at [137, 68] on div "Users Users Email Send Log User Custom CPE Organizations Events & Products Orde…" at bounding box center [613, 285] width 1226 height 571
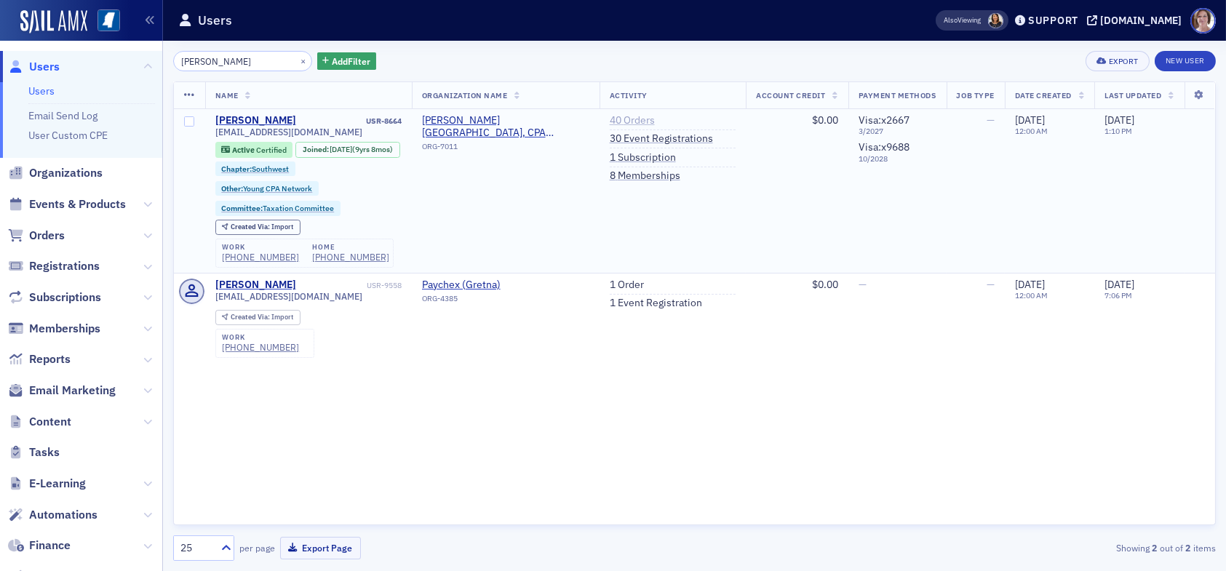
type input "meghan"
click at [633, 122] on link "40 Orders" at bounding box center [632, 120] width 45 height 13
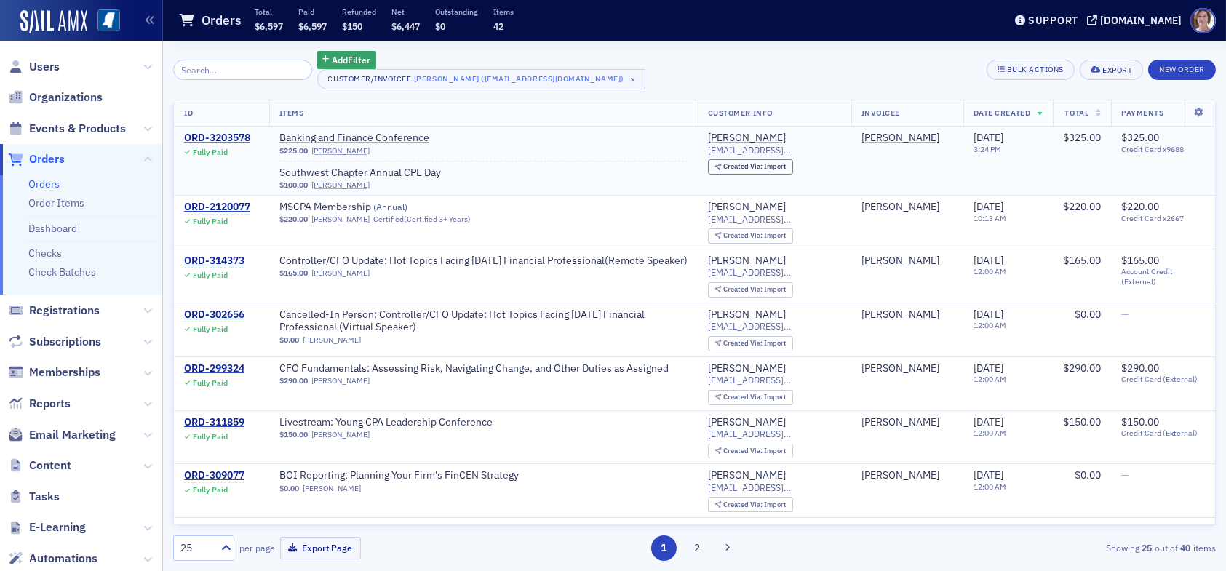
click at [233, 132] on div "ORD-3203578" at bounding box center [217, 138] width 66 height 13
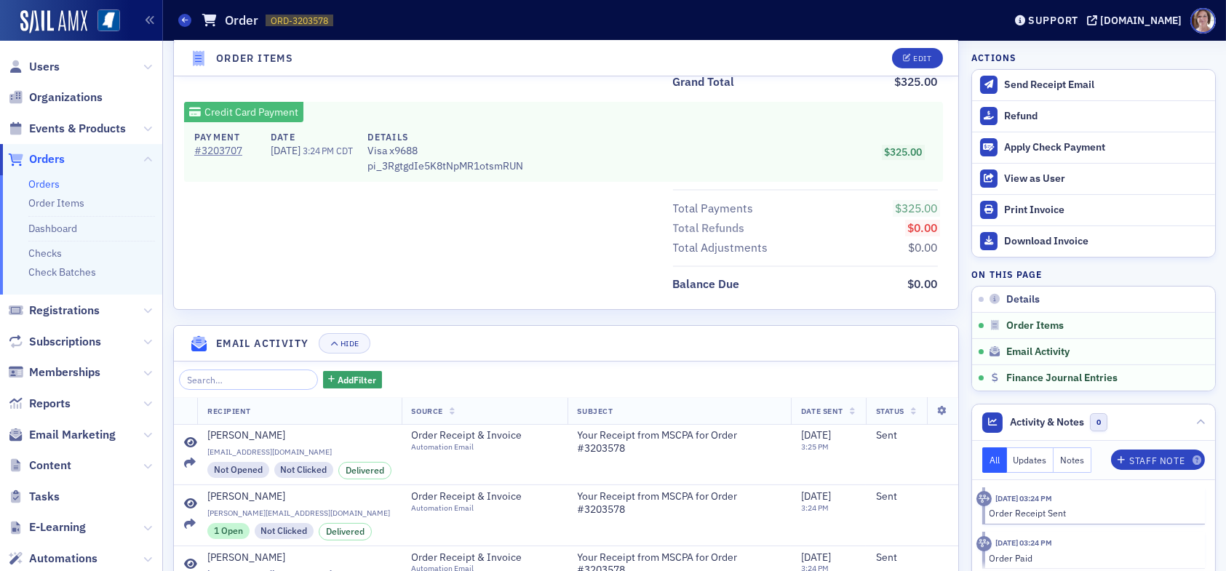
scroll to position [964, 0]
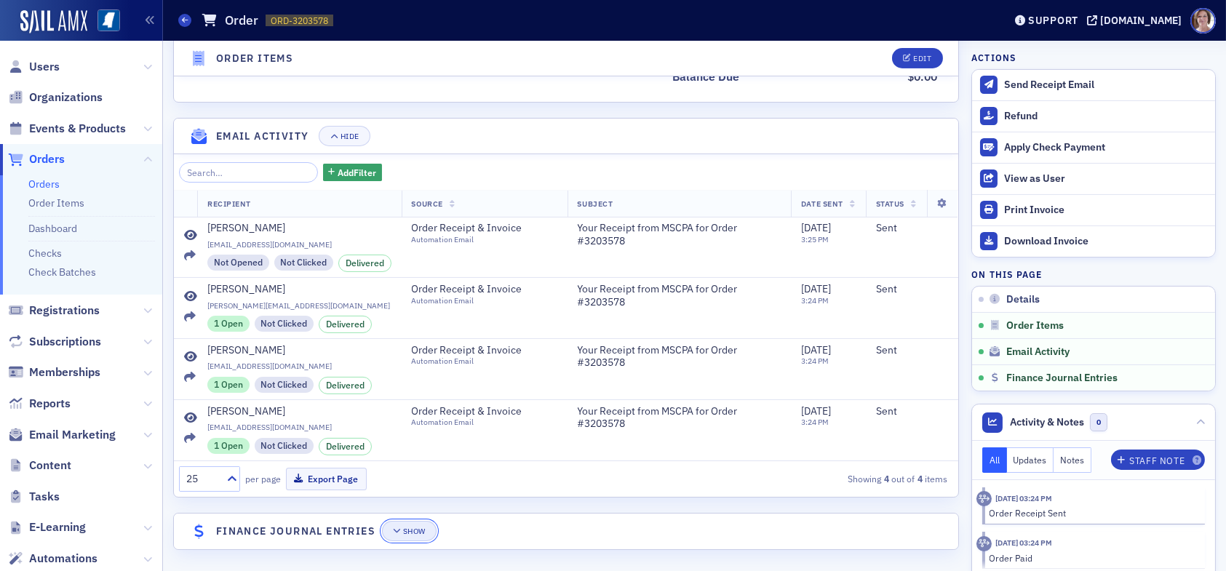
click at [415, 438] on div "Show" at bounding box center [414, 531] width 23 height 8
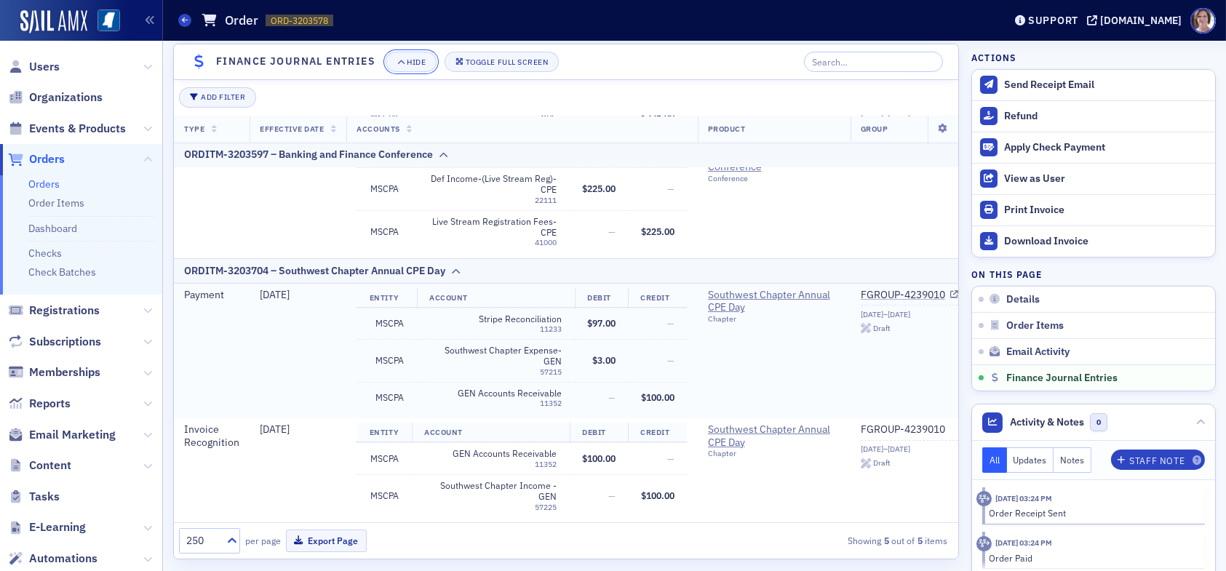
scroll to position [1442, 0]
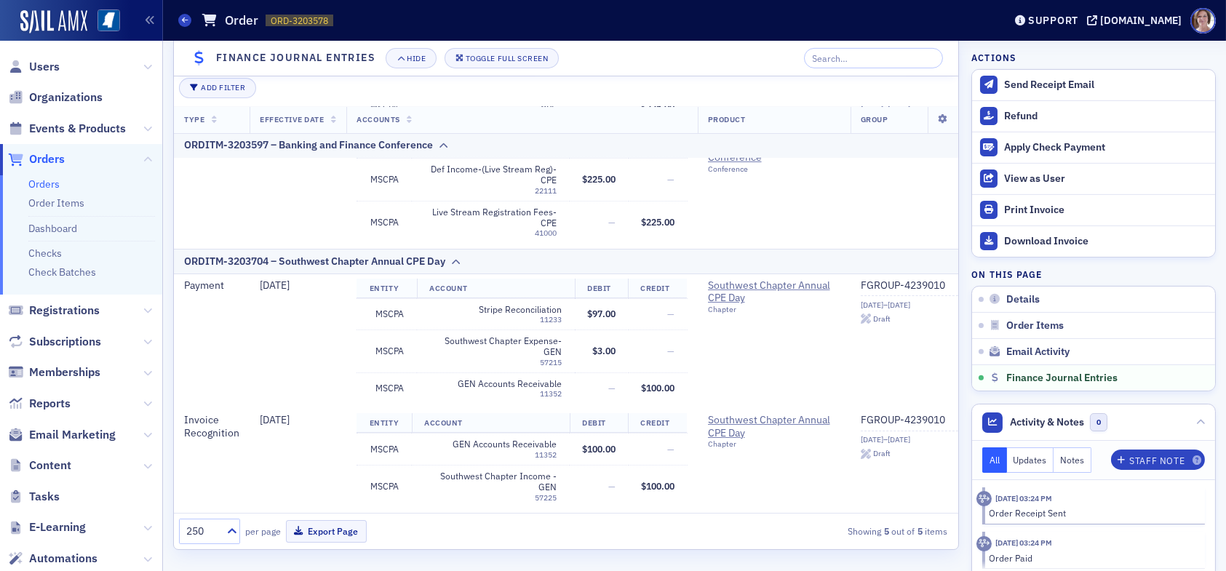
click at [47, 57] on span "Users" at bounding box center [81, 66] width 162 height 31
click at [45, 63] on span "Users" at bounding box center [44, 67] width 31 height 16
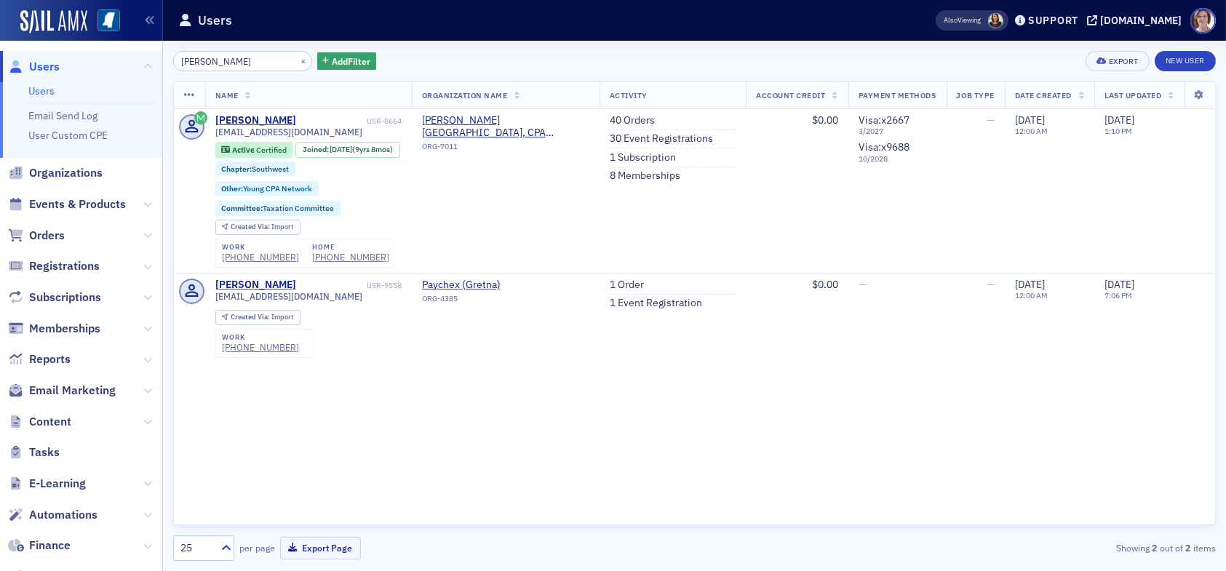
drag, startPoint x: 238, startPoint y: 60, endPoint x: 88, endPoint y: 61, distance: 149.8
click at [88, 61] on div "Users Users Email Send Log User Custom CPE Organizations Events & Products Orde…" at bounding box center [613, 285] width 1226 height 571
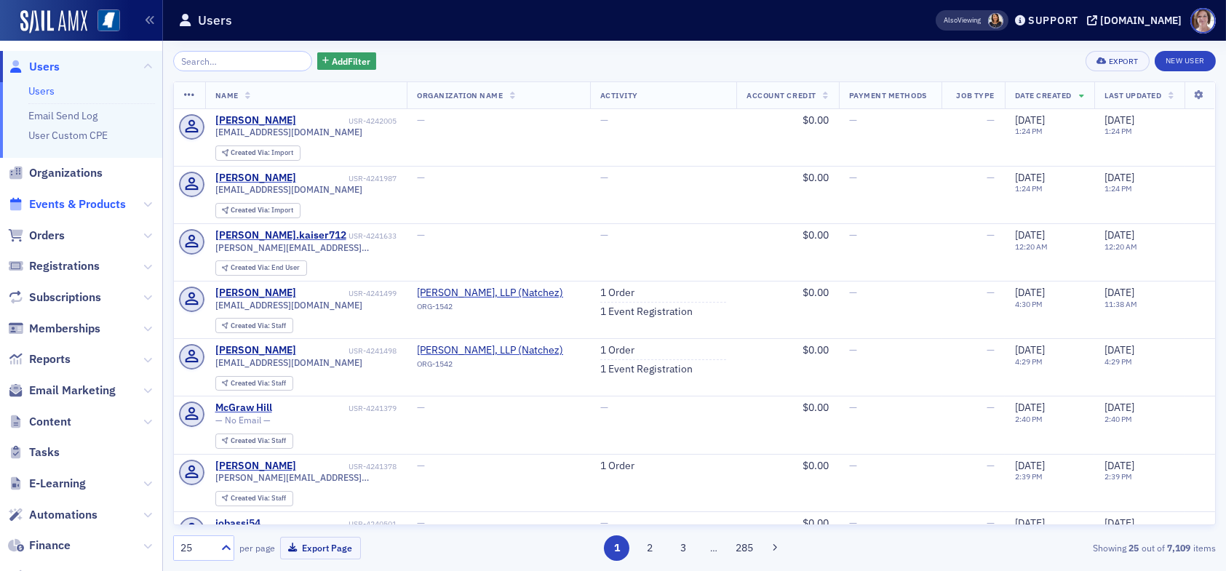
click at [76, 204] on span "Events & Products" at bounding box center [77, 204] width 97 height 16
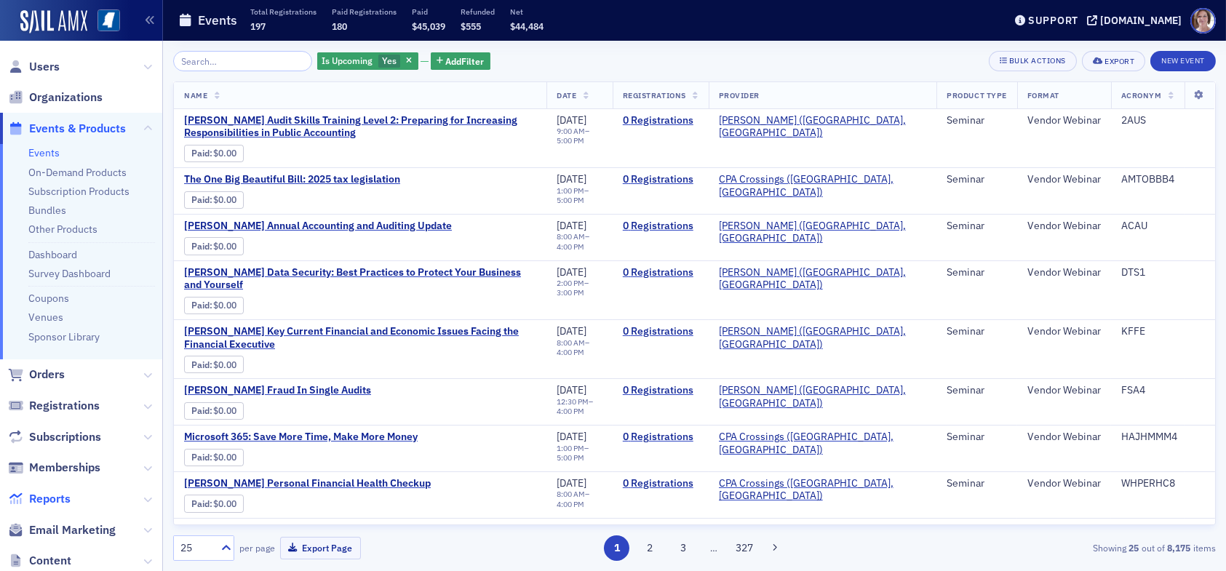
click at [56, 438] on span "Reports" at bounding box center [49, 499] width 41 height 16
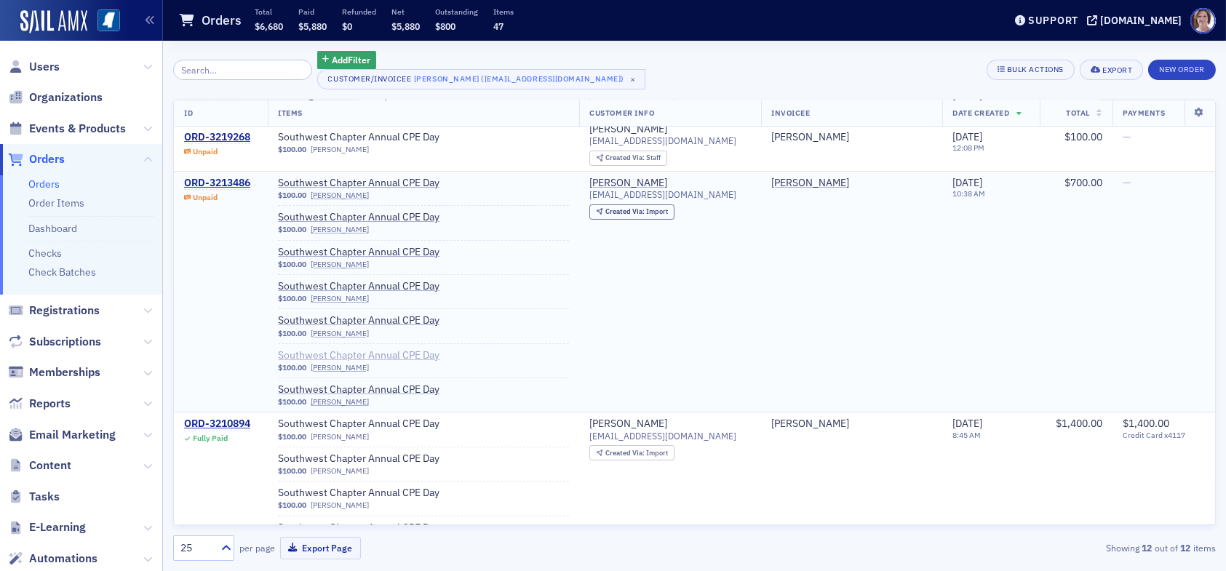
scroll to position [145, 0]
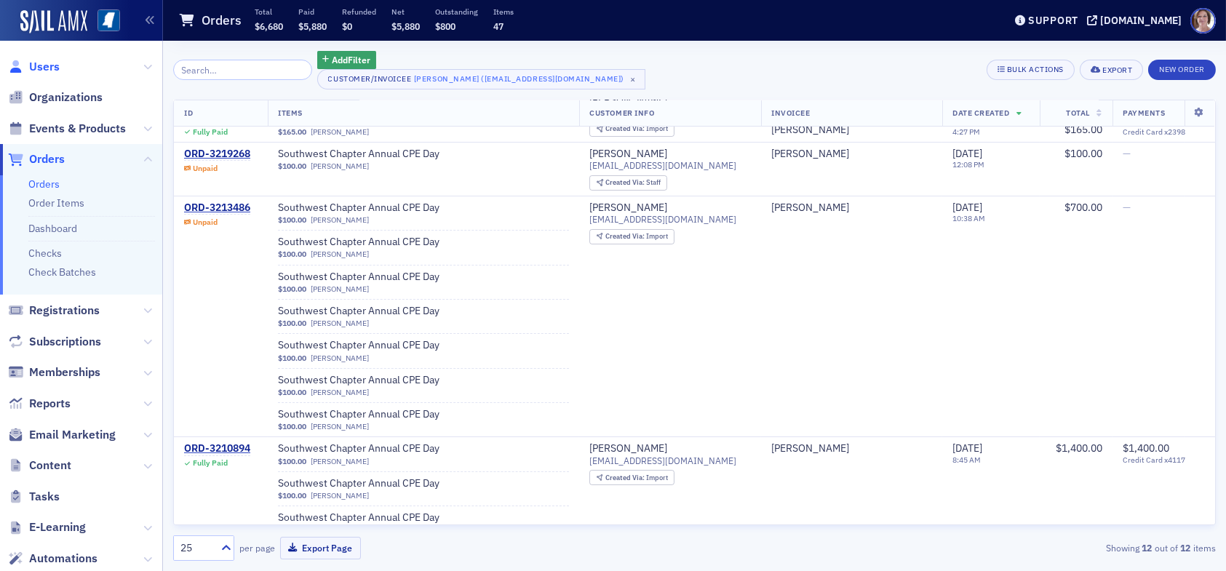
click at [36, 63] on span "Users" at bounding box center [44, 67] width 31 height 16
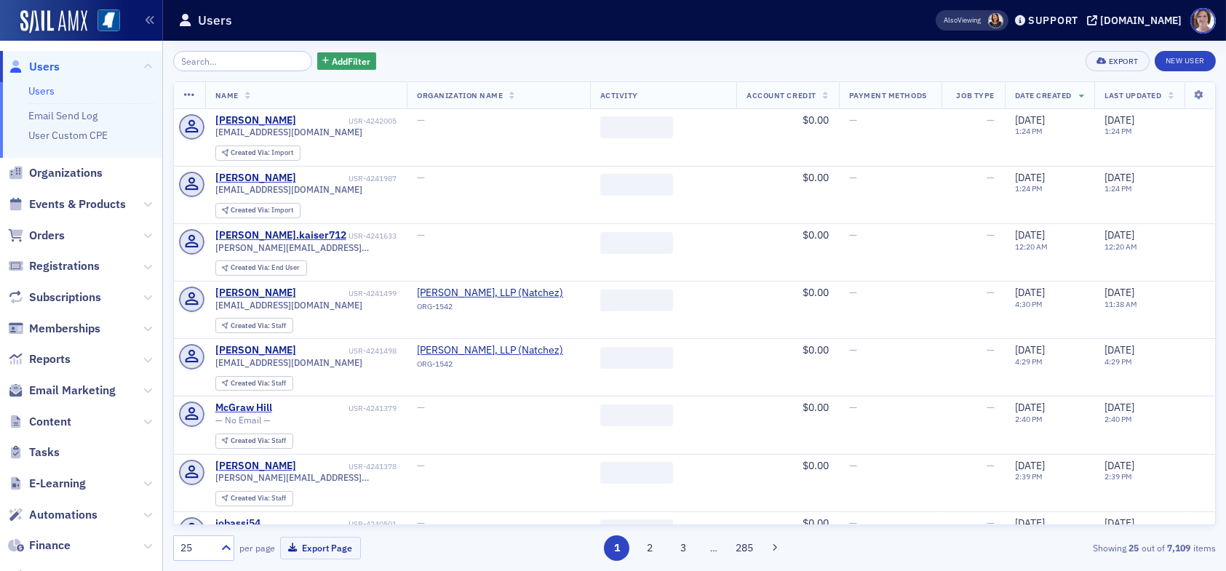
click at [233, 60] on input "search" at bounding box center [242, 61] width 139 height 20
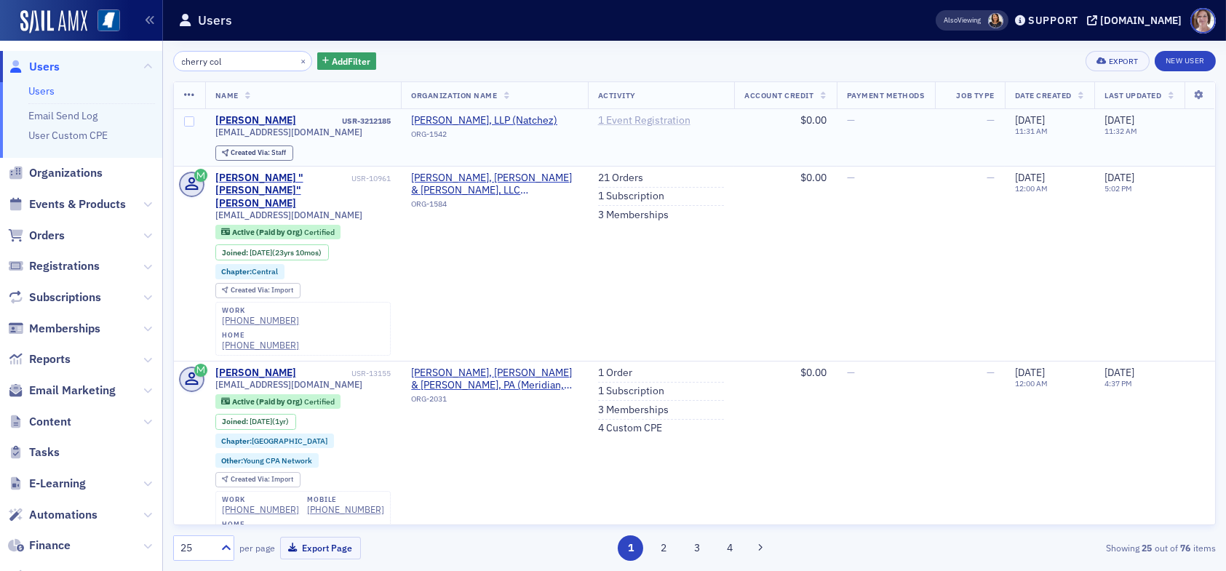
type input "cherry col"
click at [631, 118] on link "1 Event Registration" at bounding box center [644, 120] width 92 height 13
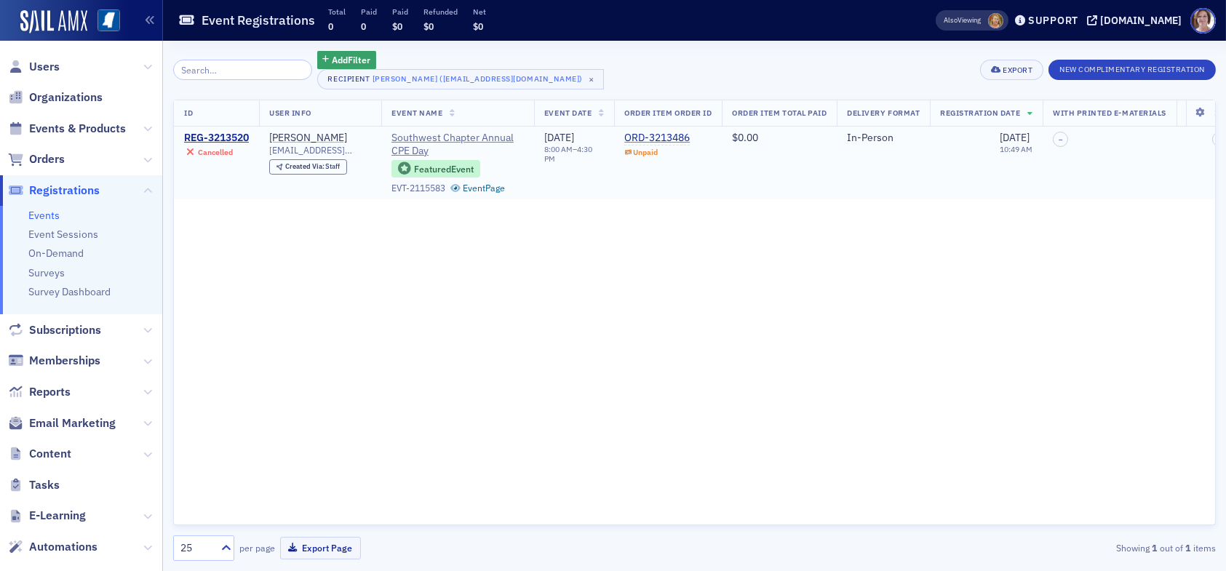
click at [675, 136] on div "ORD-3213486" at bounding box center [656, 138] width 65 height 13
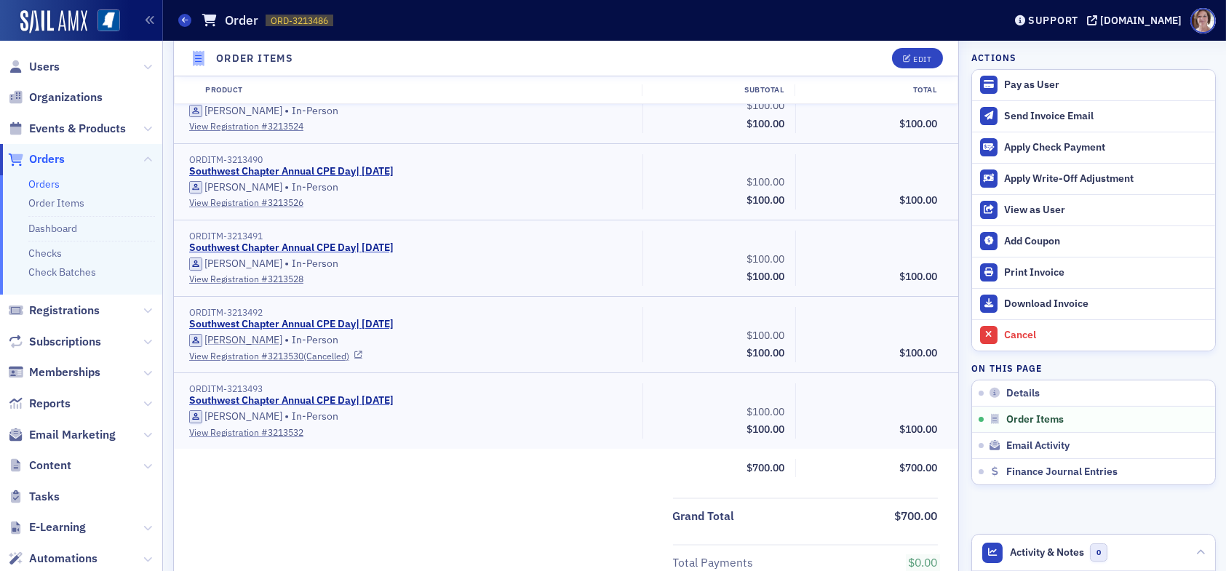
scroll to position [655, 0]
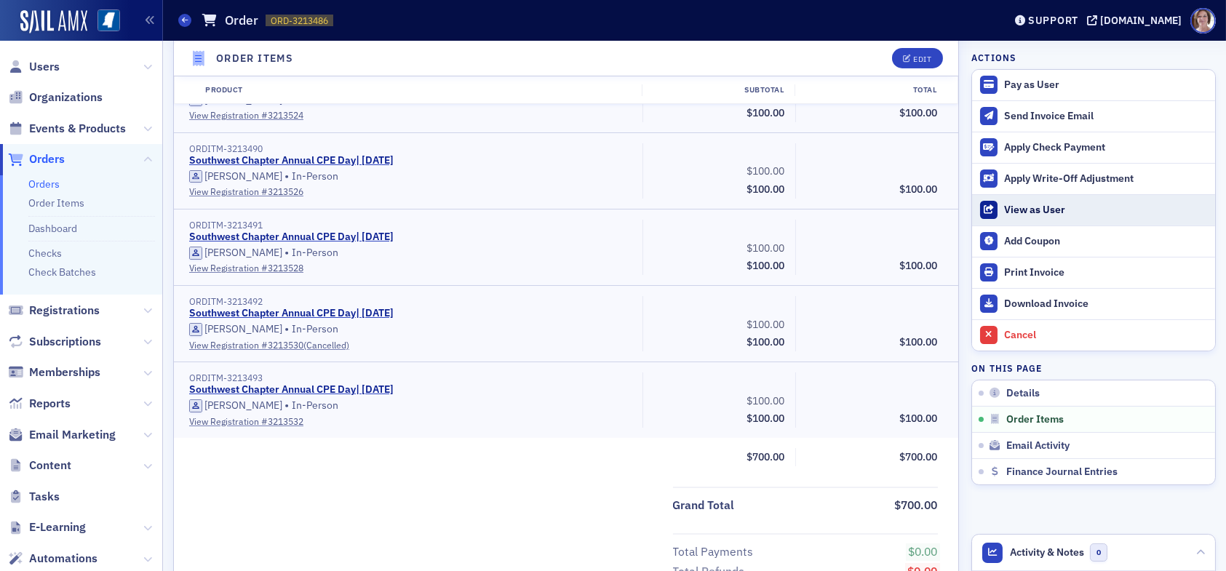
click at [1021, 207] on div "View as User" at bounding box center [1106, 210] width 204 height 13
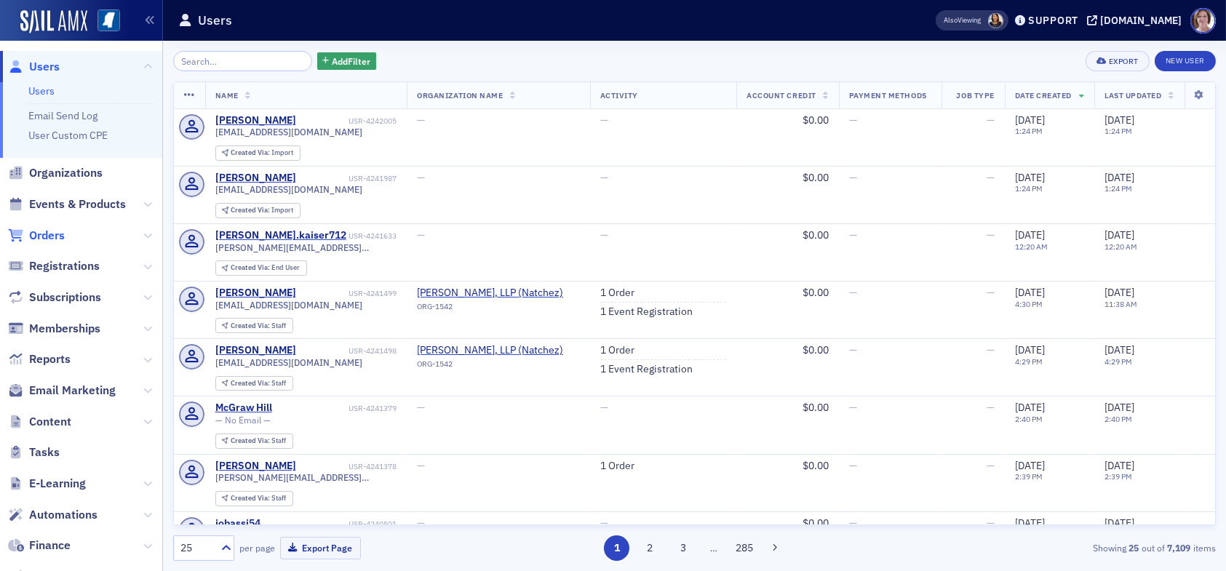
click at [64, 233] on span "Orders" at bounding box center [47, 236] width 36 height 16
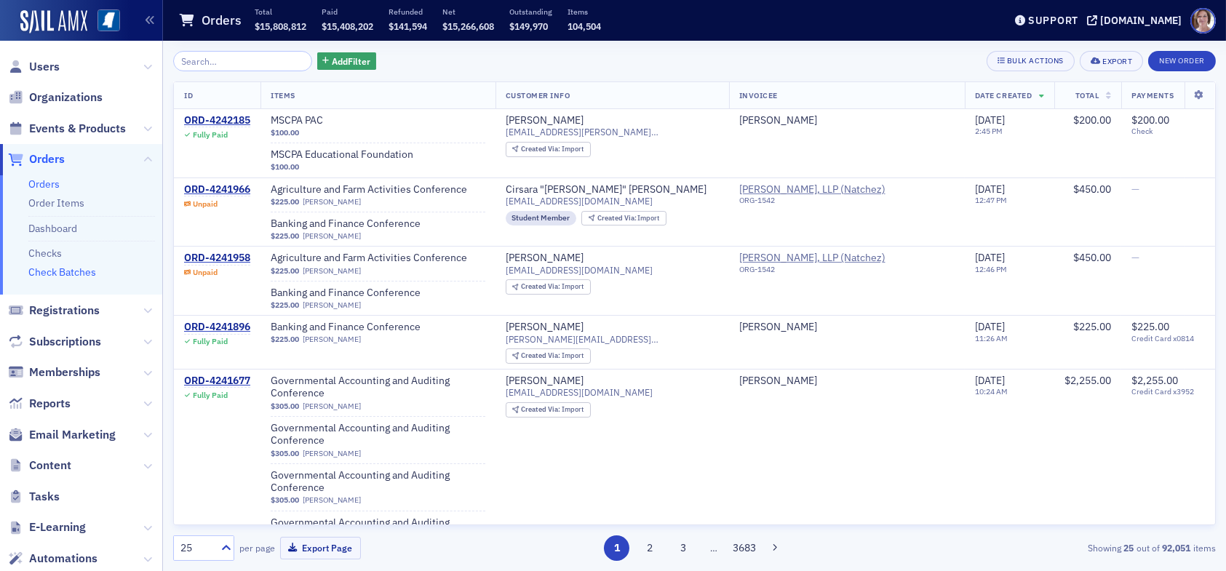
click at [85, 275] on link "Check Batches" at bounding box center [62, 271] width 68 height 13
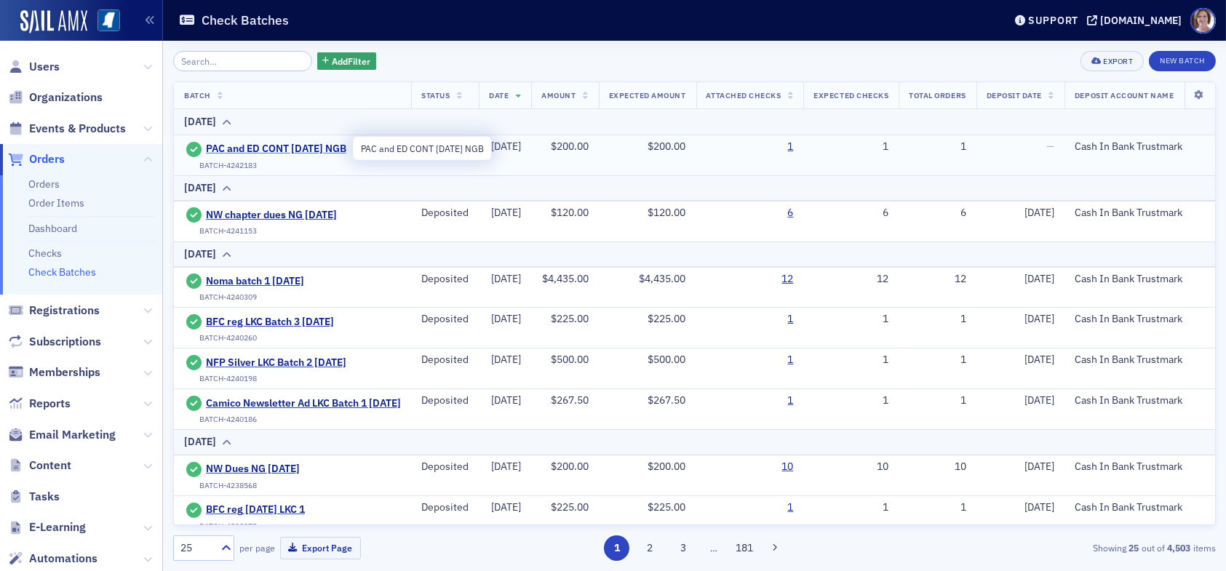
click at [302, 151] on span "PAC and ED CONT 8.14.25 NGB" at bounding box center [276, 149] width 140 height 13
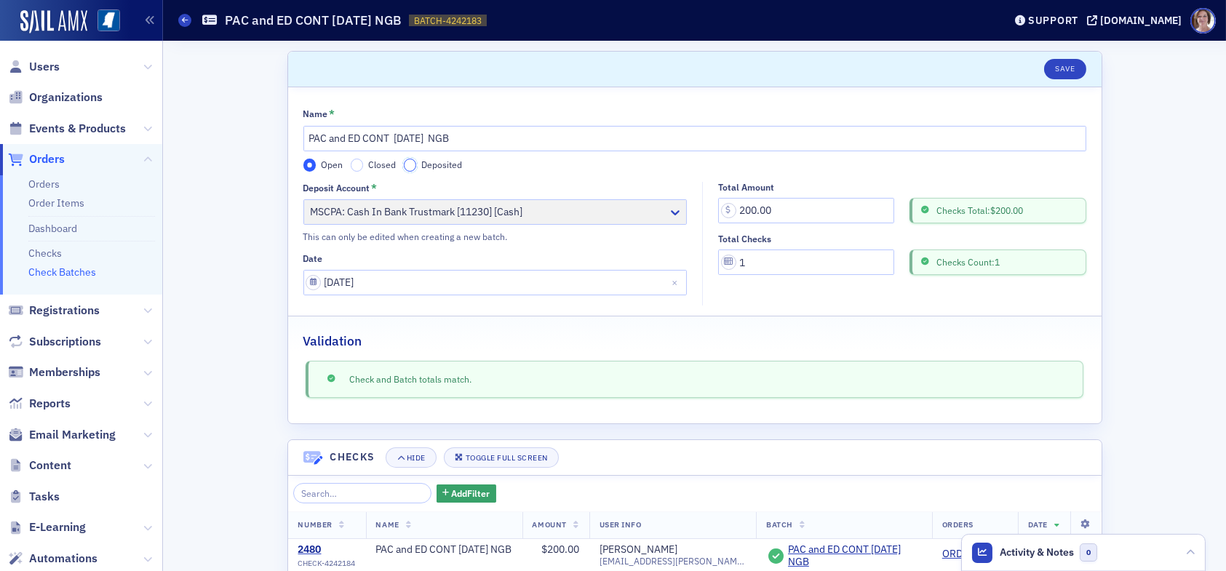
click at [404, 162] on input "Deposited" at bounding box center [410, 165] width 13 height 13
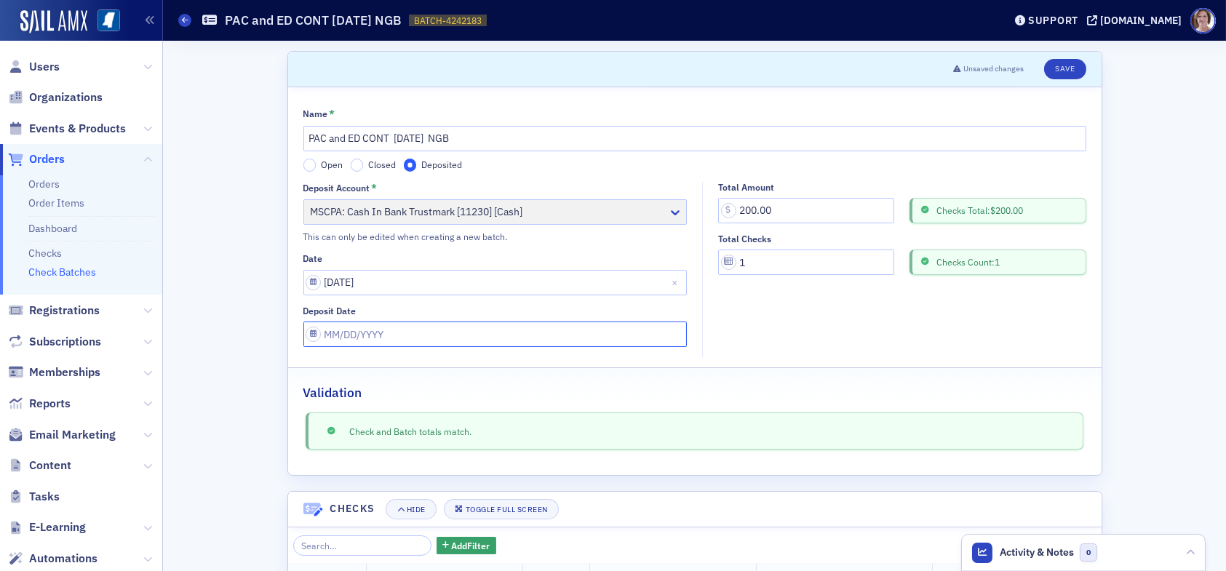
select select "7"
select select "2025"
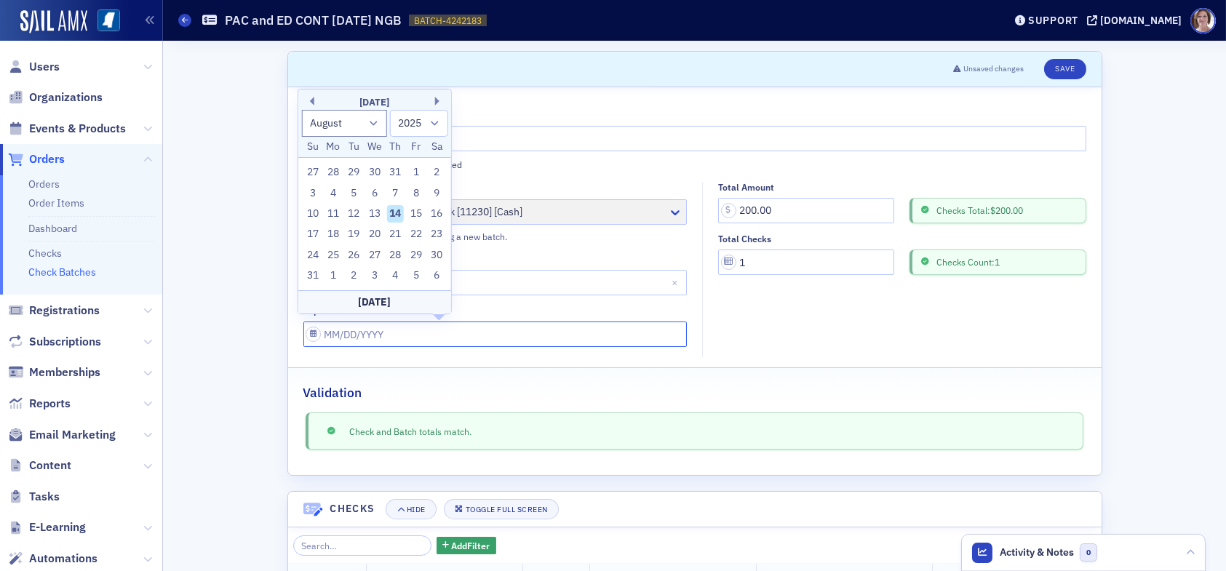
click at [400, 343] on input "Deposit Date" at bounding box center [495, 333] width 384 height 25
click at [395, 218] on div "14" at bounding box center [394, 213] width 17 height 17
type input "08/14/2025"
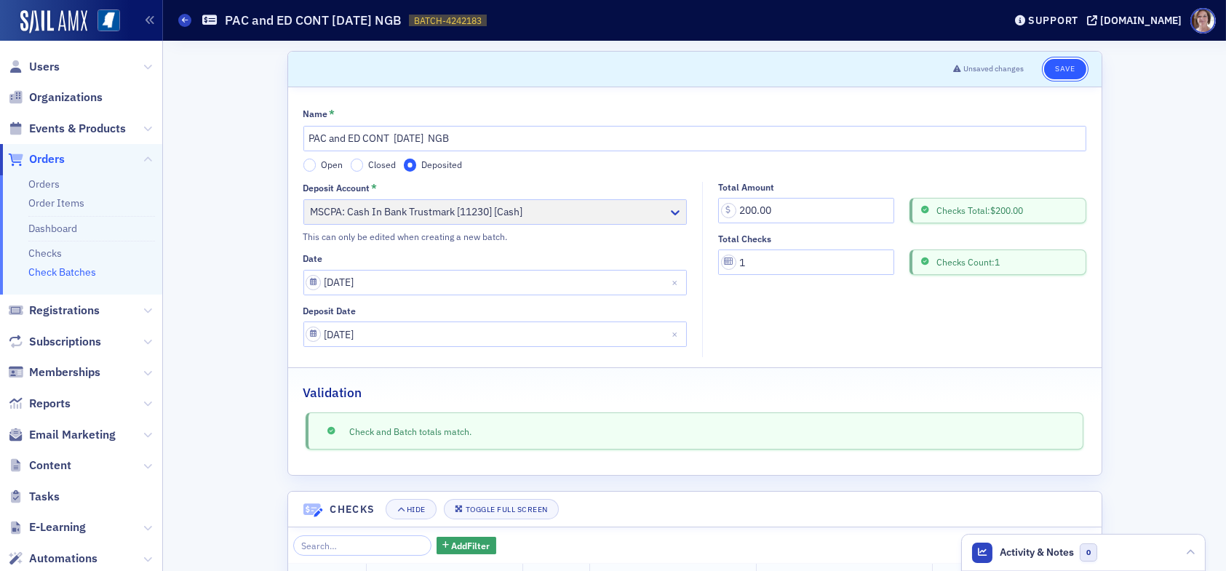
click at [1058, 68] on button "Save" at bounding box center [1064, 69] width 41 height 20
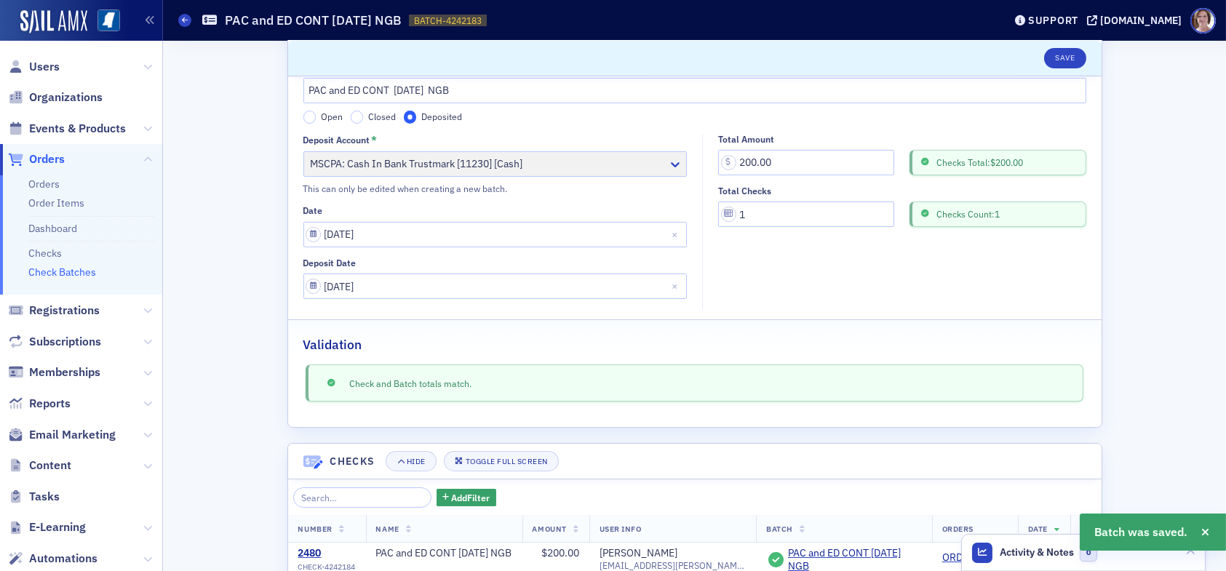
scroll to position [133, 0]
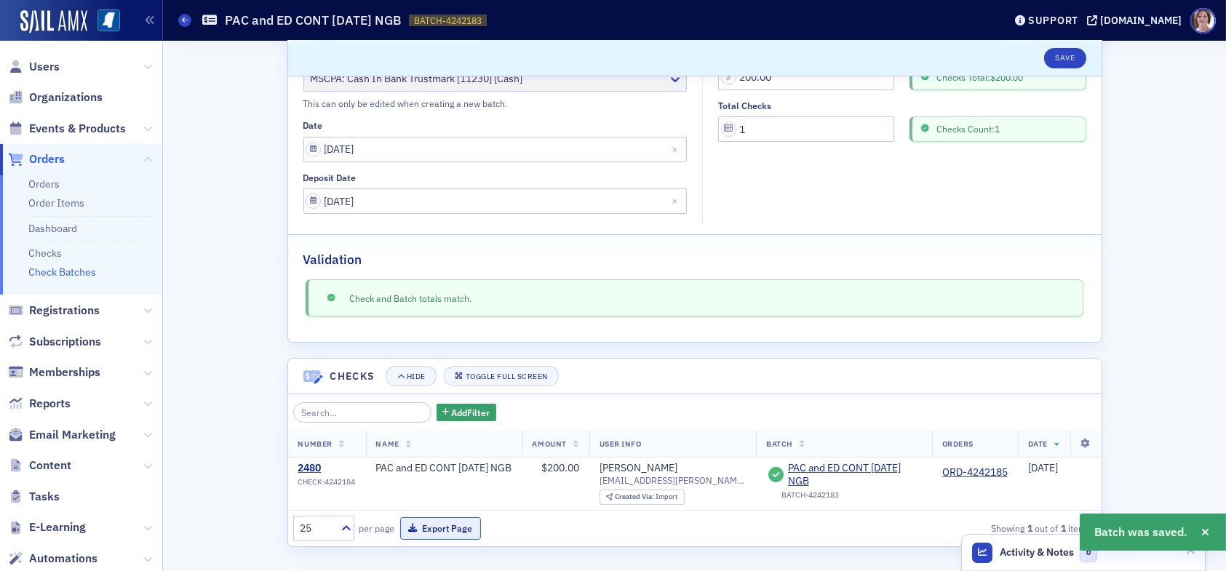
click at [448, 529] on button "Export Page" at bounding box center [440, 528] width 81 height 23
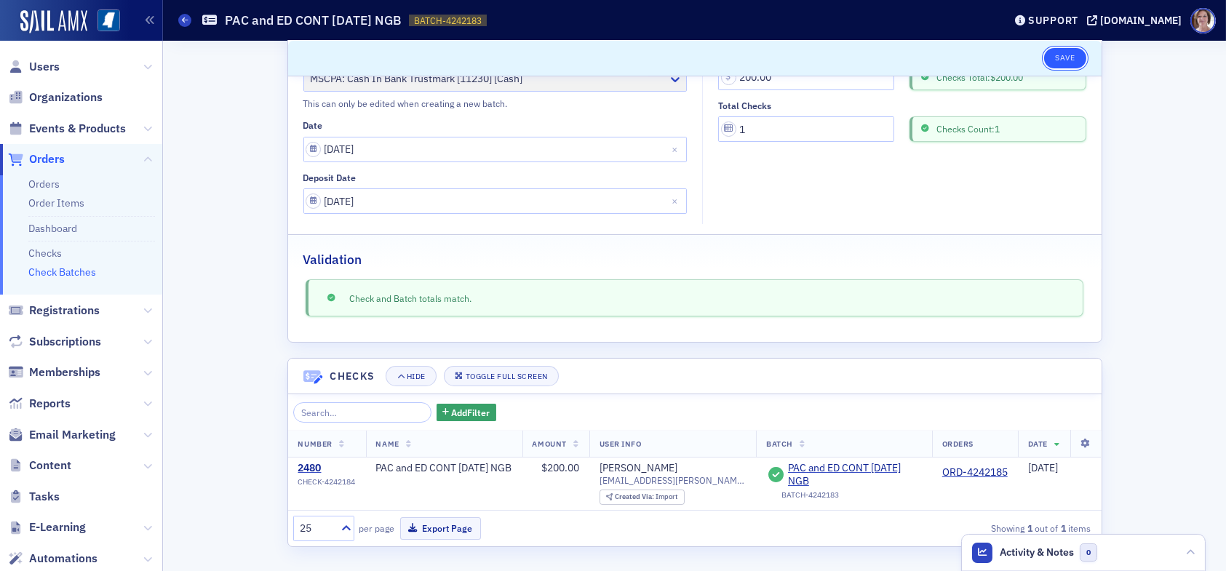
click at [1071, 58] on button "Save" at bounding box center [1064, 58] width 41 height 20
click at [45, 68] on span "Users" at bounding box center [44, 67] width 31 height 16
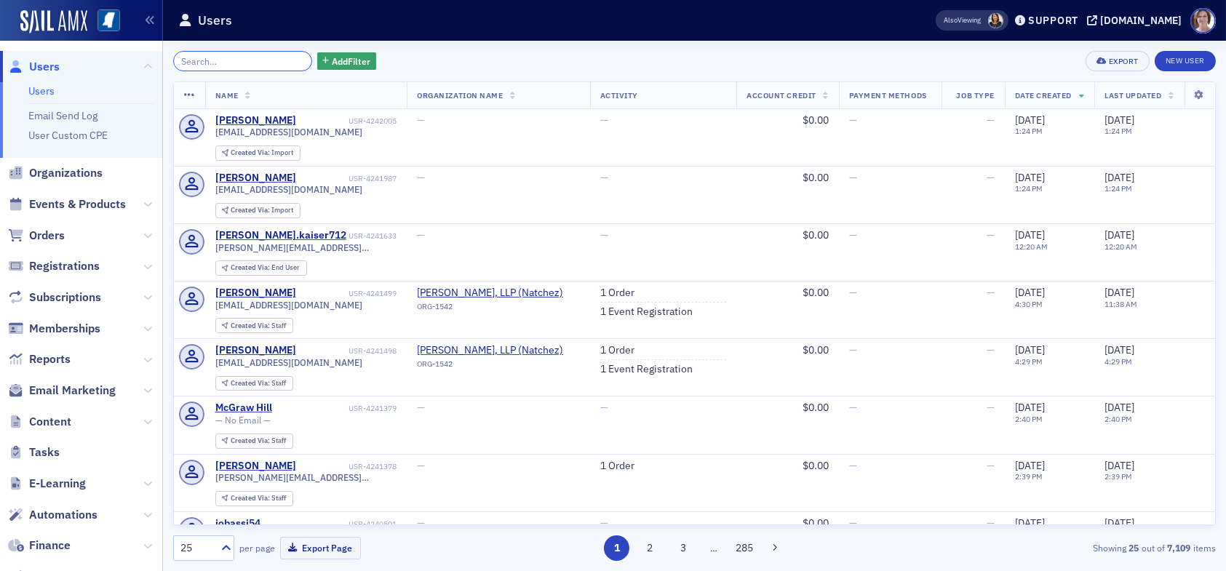
click at [228, 62] on input "search" at bounding box center [242, 61] width 139 height 20
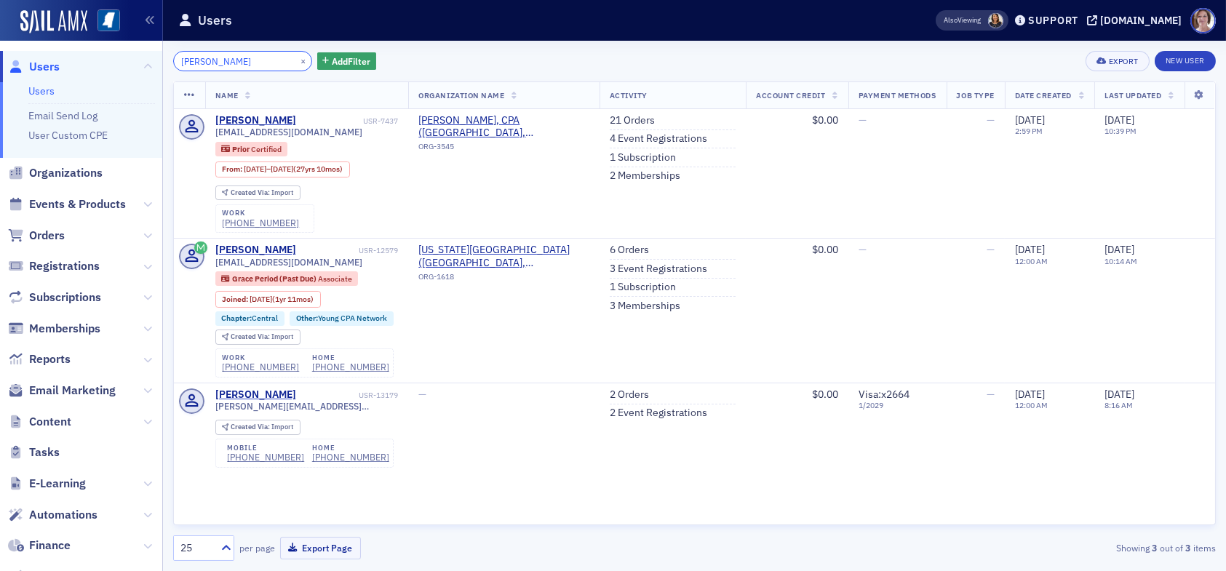
click at [247, 60] on input "dillon" at bounding box center [242, 61] width 139 height 20
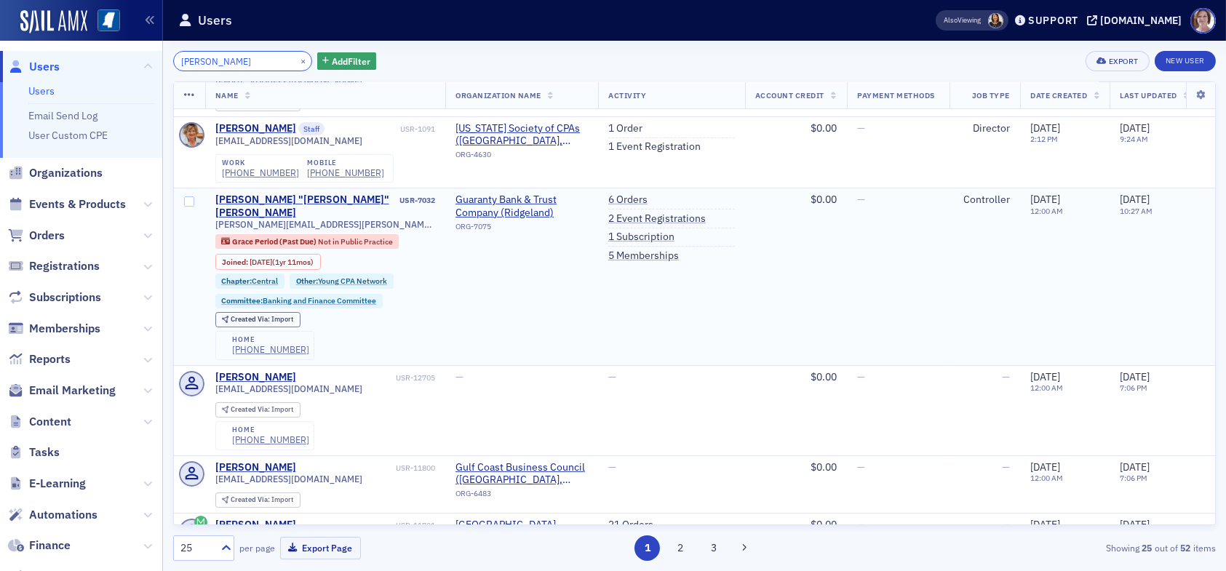
scroll to position [436, 0]
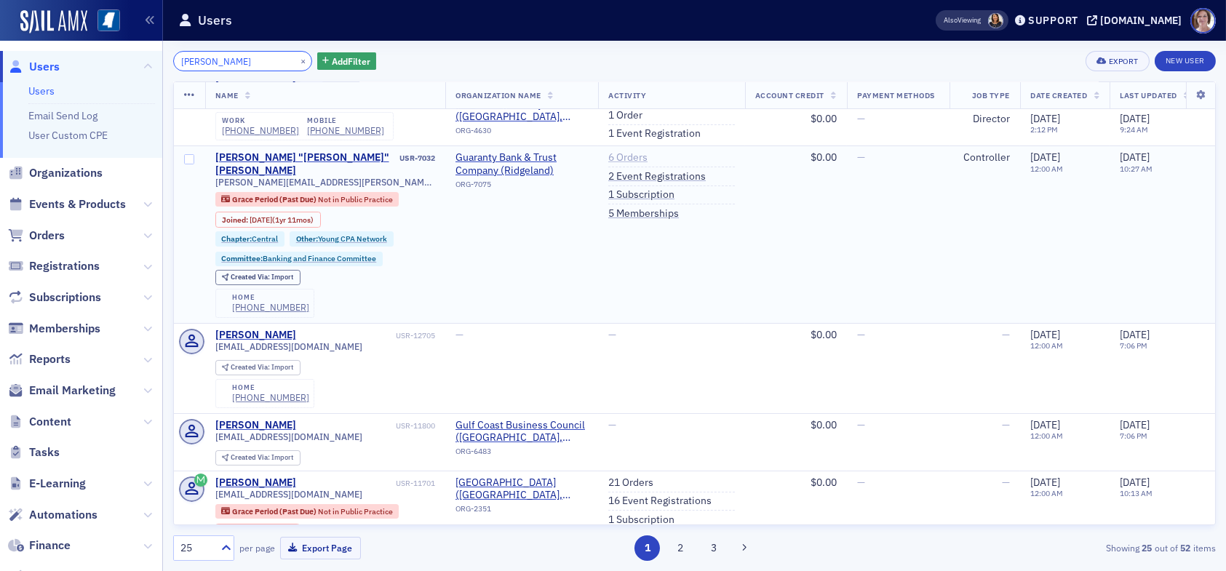
type input "dillon edw"
click at [634, 164] on link "6 Orders" at bounding box center [627, 157] width 39 height 13
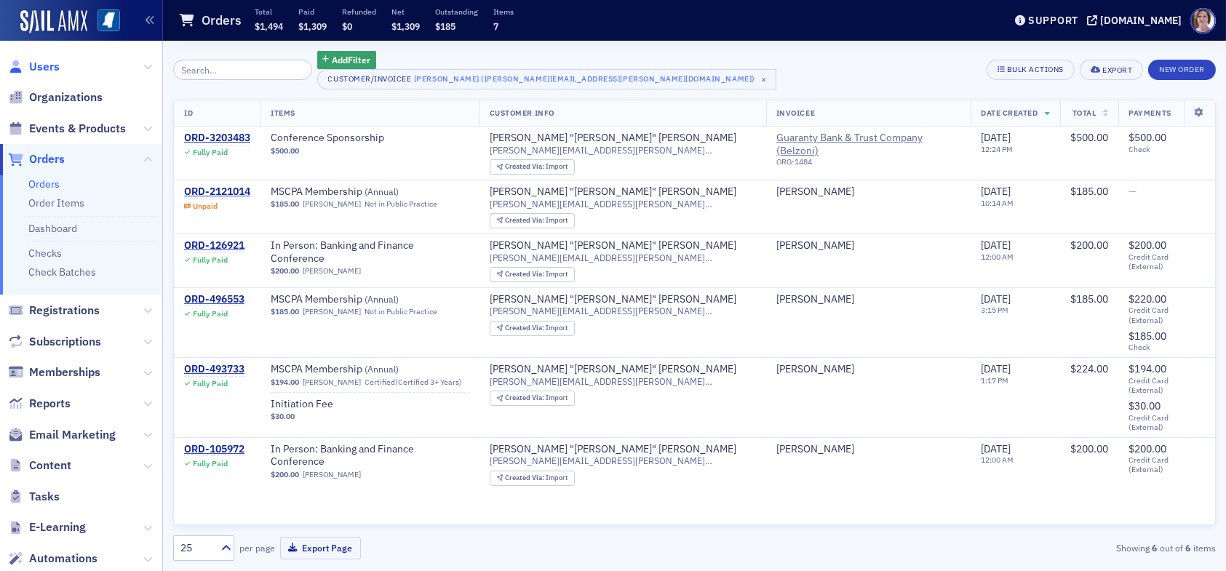
click at [42, 68] on span "Users" at bounding box center [44, 67] width 31 height 16
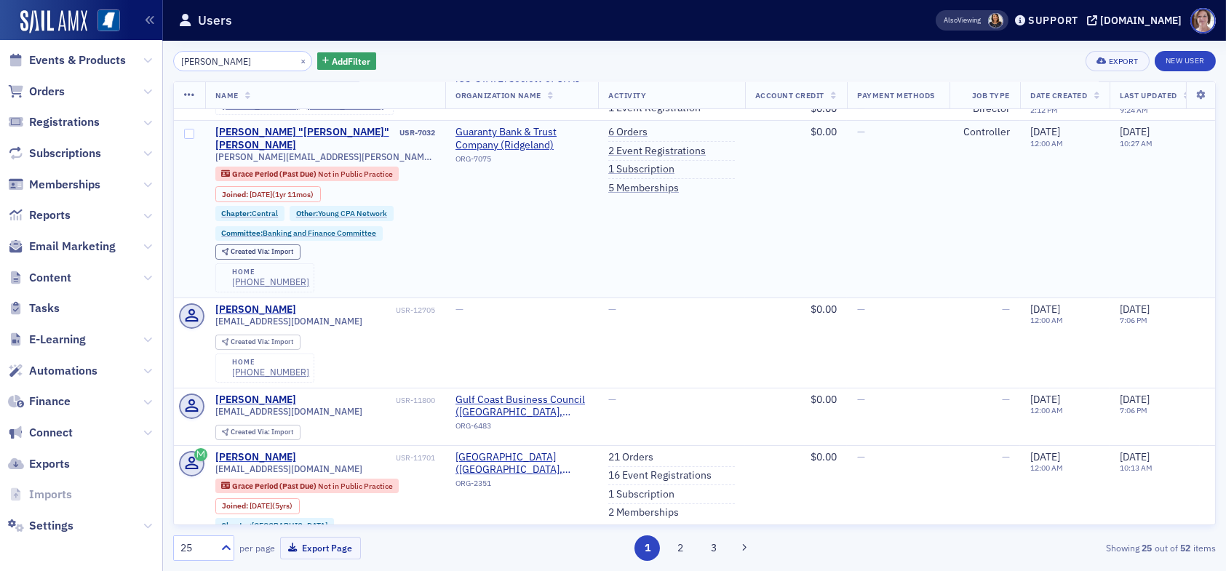
scroll to position [436, 0]
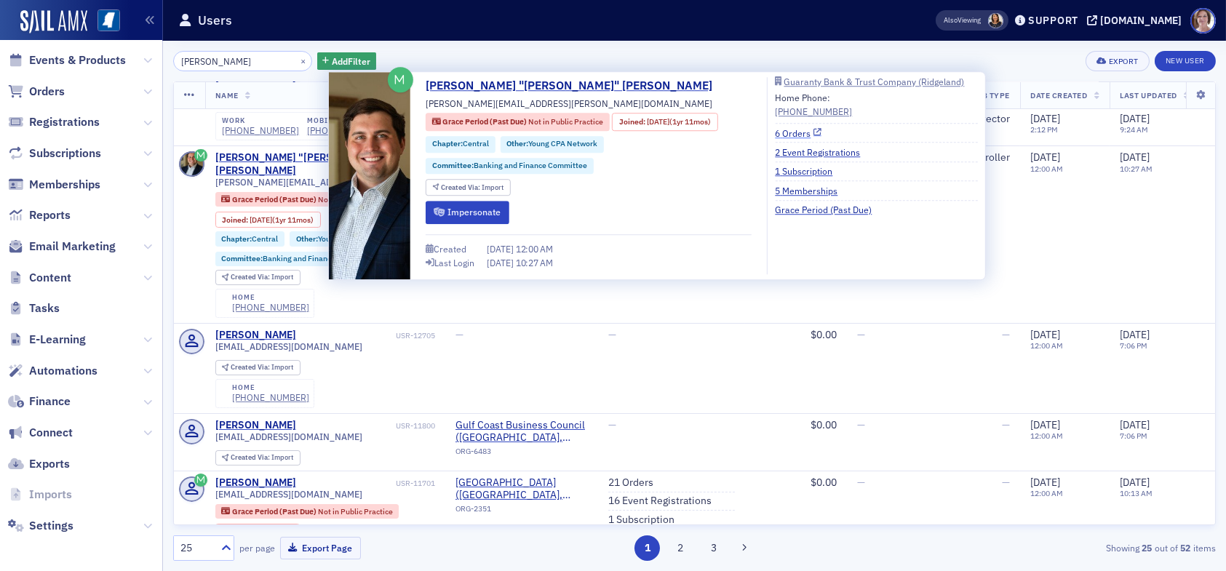
click at [794, 129] on link "6 Orders" at bounding box center [798, 133] width 47 height 13
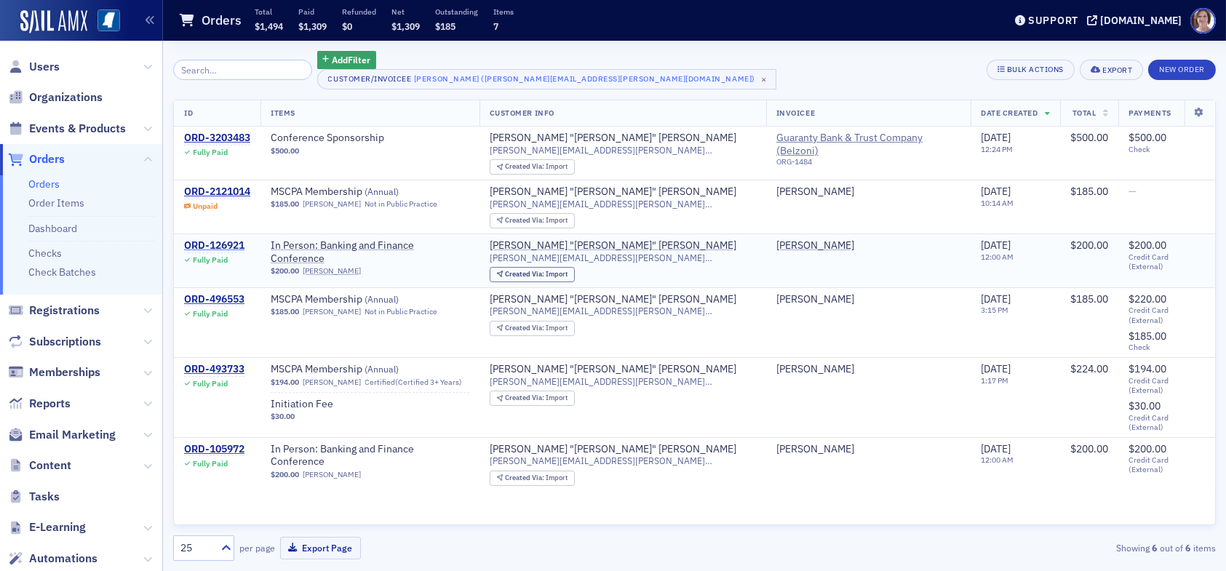
click at [240, 244] on div "ORD-126921" at bounding box center [214, 245] width 60 height 13
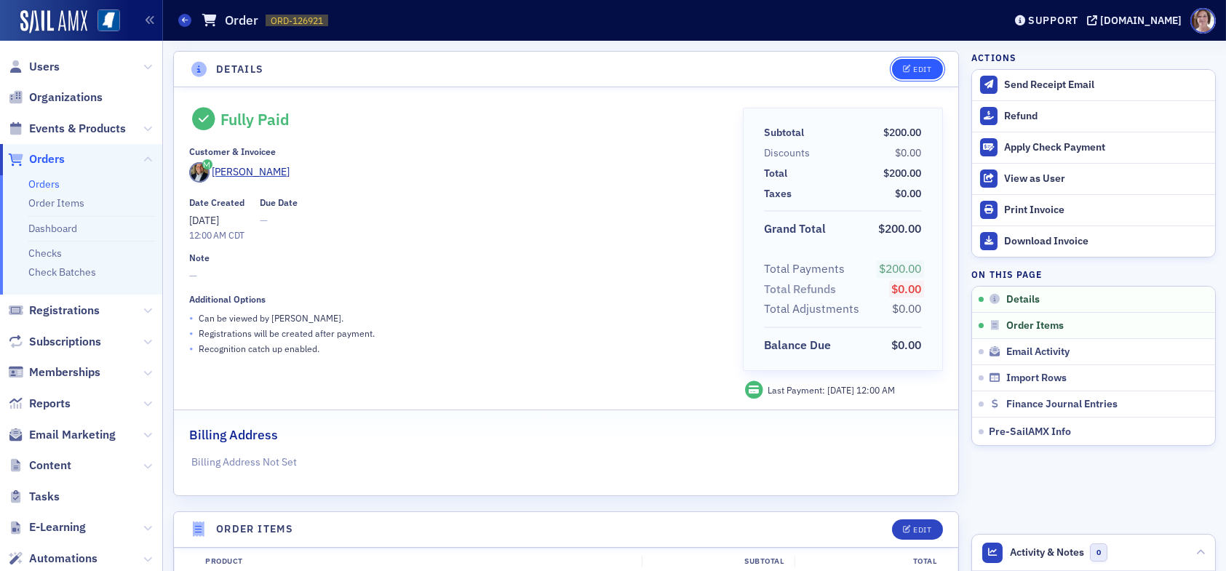
click at [902, 65] on button "Edit" at bounding box center [917, 69] width 50 height 20
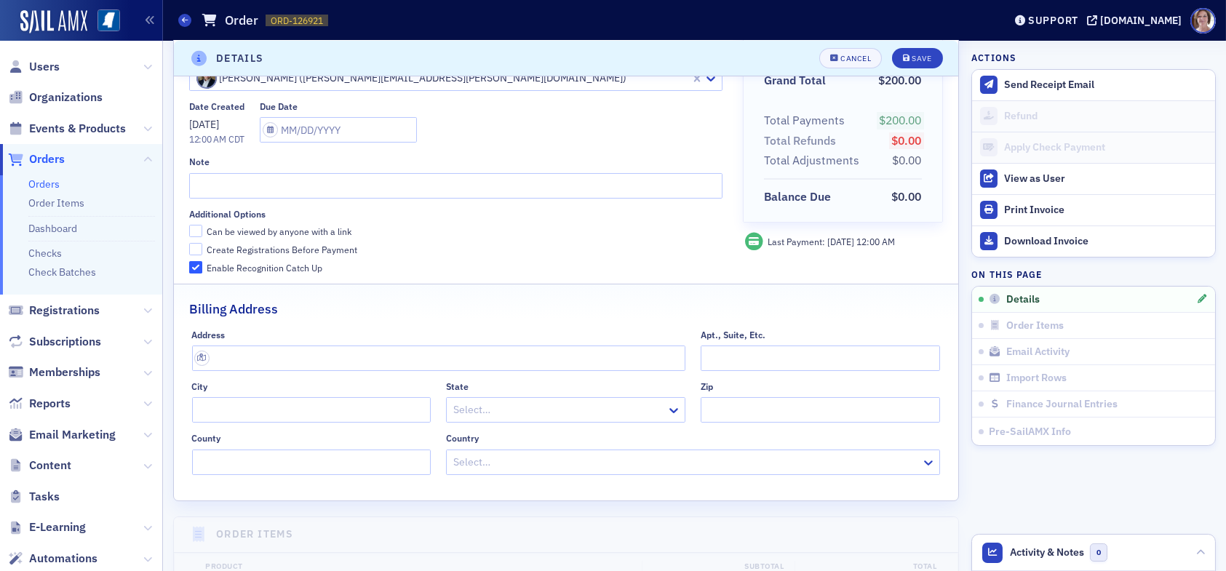
scroll to position [221, 0]
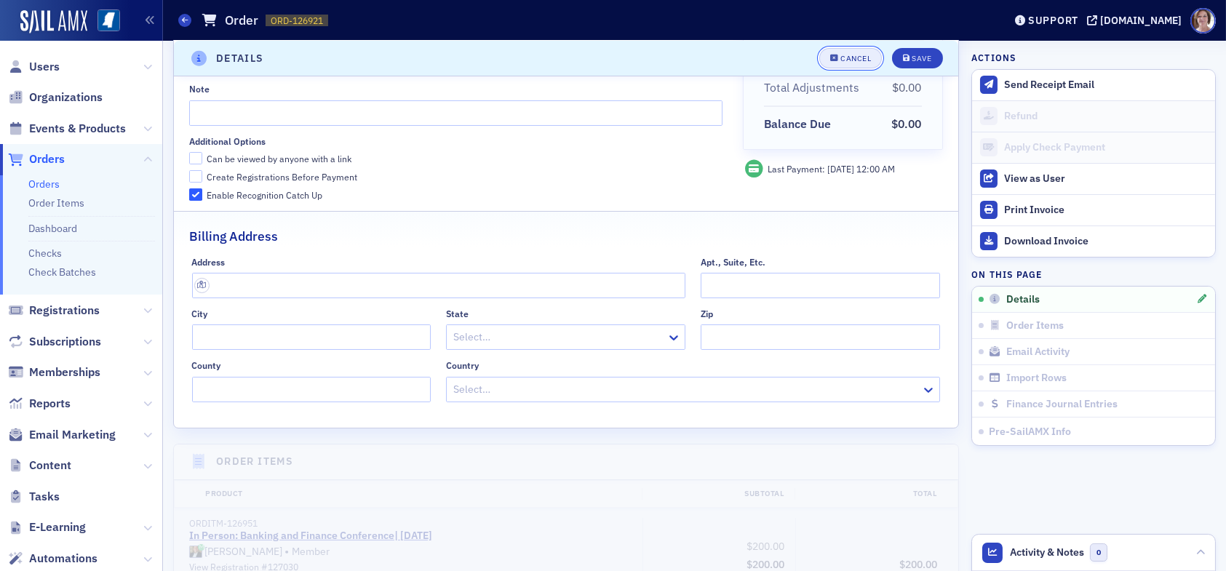
click at [848, 55] on div "Cancel" at bounding box center [855, 59] width 31 height 8
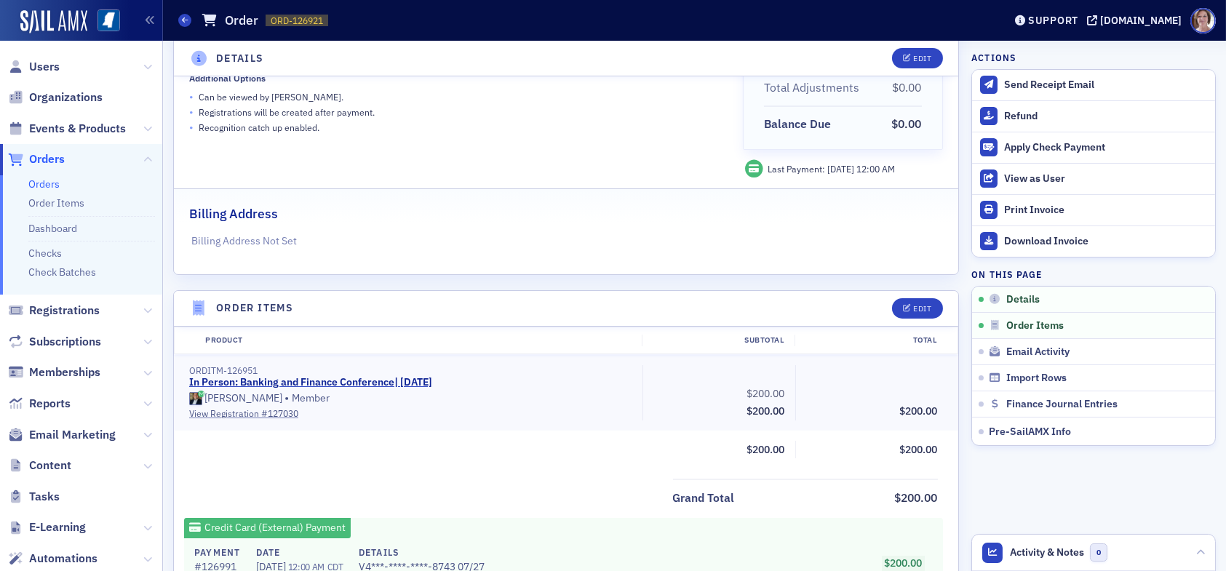
scroll to position [3, 0]
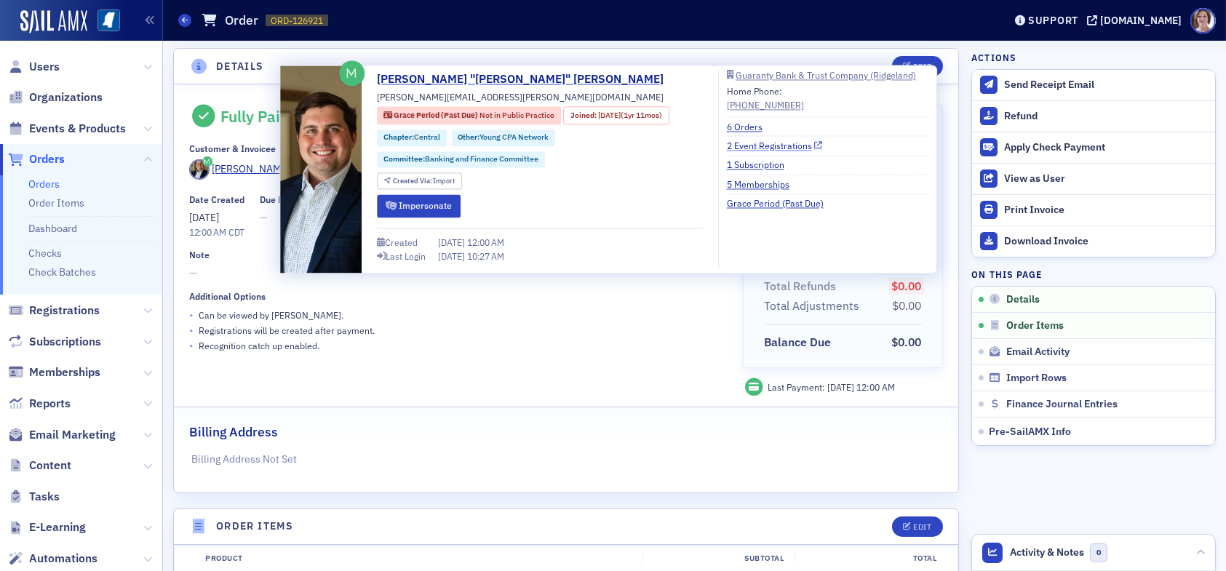
click at [758, 147] on link "2 Event Registrations" at bounding box center [774, 145] width 95 height 13
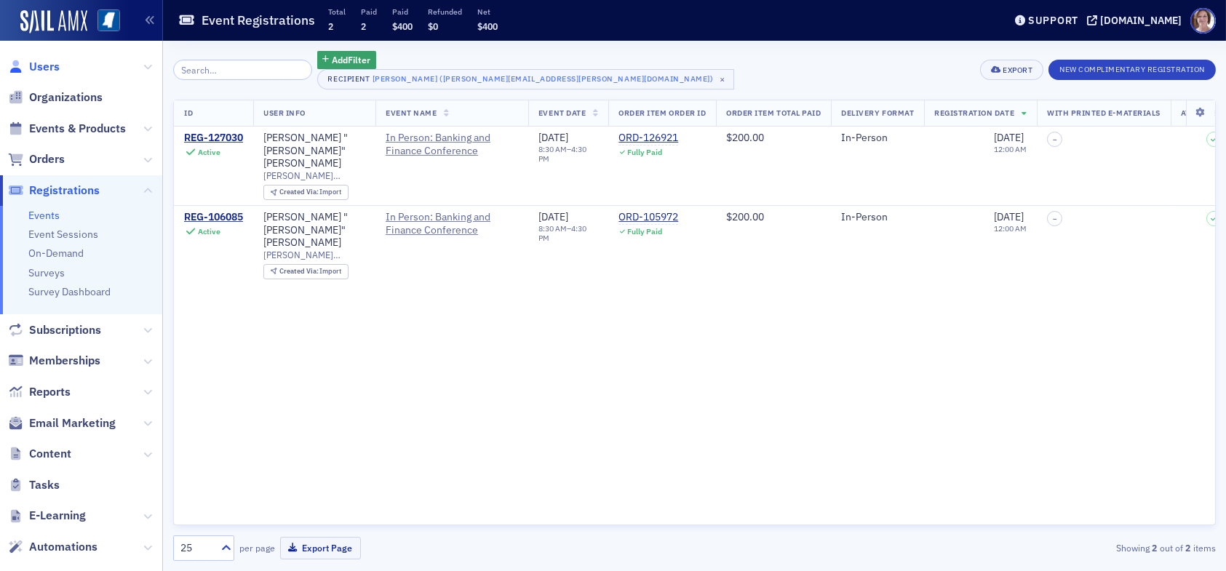
click at [50, 63] on span "Users" at bounding box center [44, 67] width 31 height 16
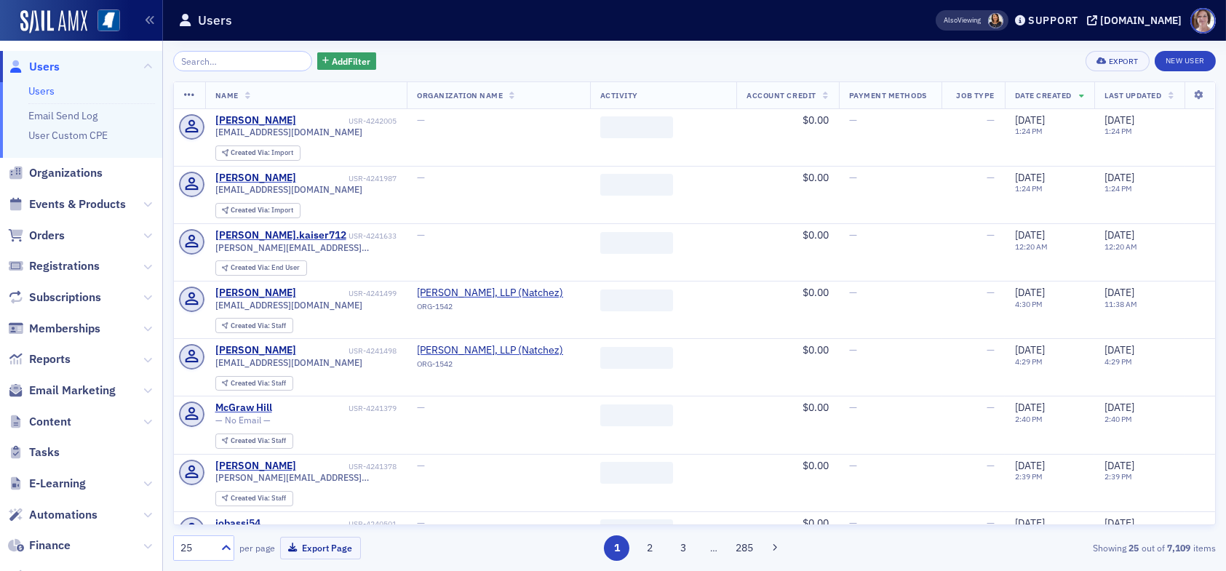
click at [236, 62] on input "search" at bounding box center [242, 61] width 139 height 20
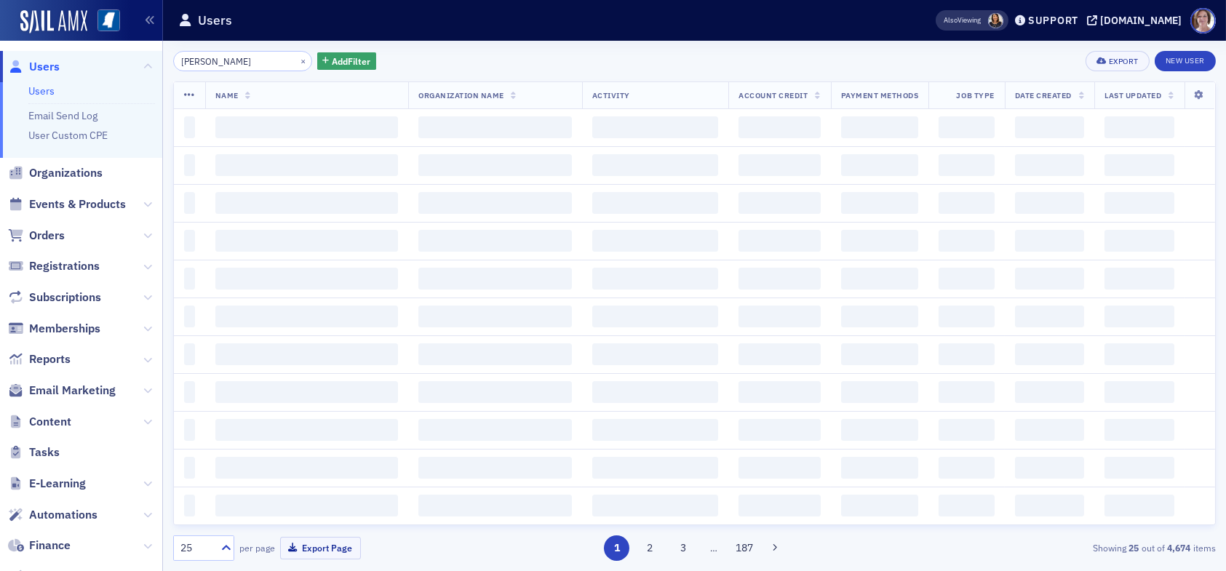
type input "dylan edwards"
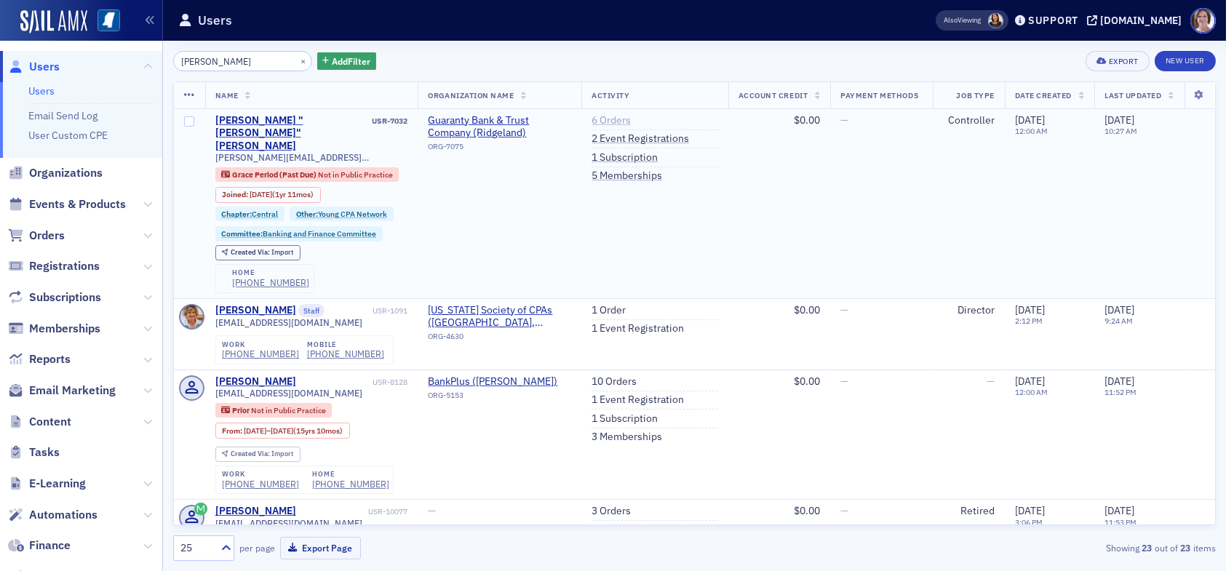
click at [595, 118] on link "6 Orders" at bounding box center [610, 120] width 39 height 13
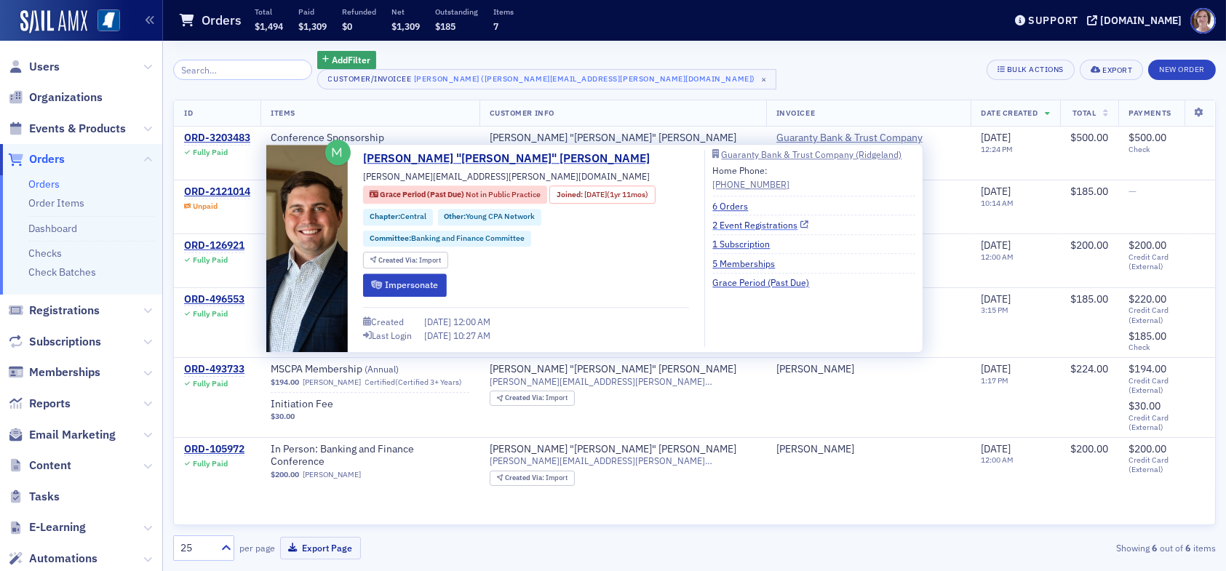
click at [746, 223] on link "2 Event Registrations" at bounding box center [760, 224] width 96 height 13
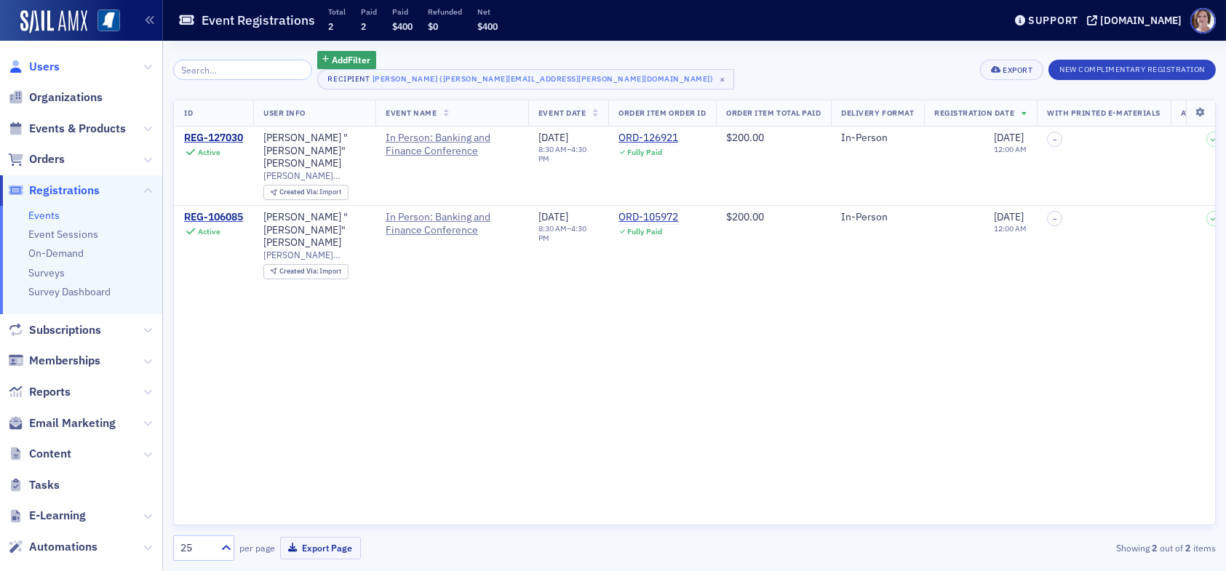
click at [36, 65] on span "Users" at bounding box center [44, 67] width 31 height 16
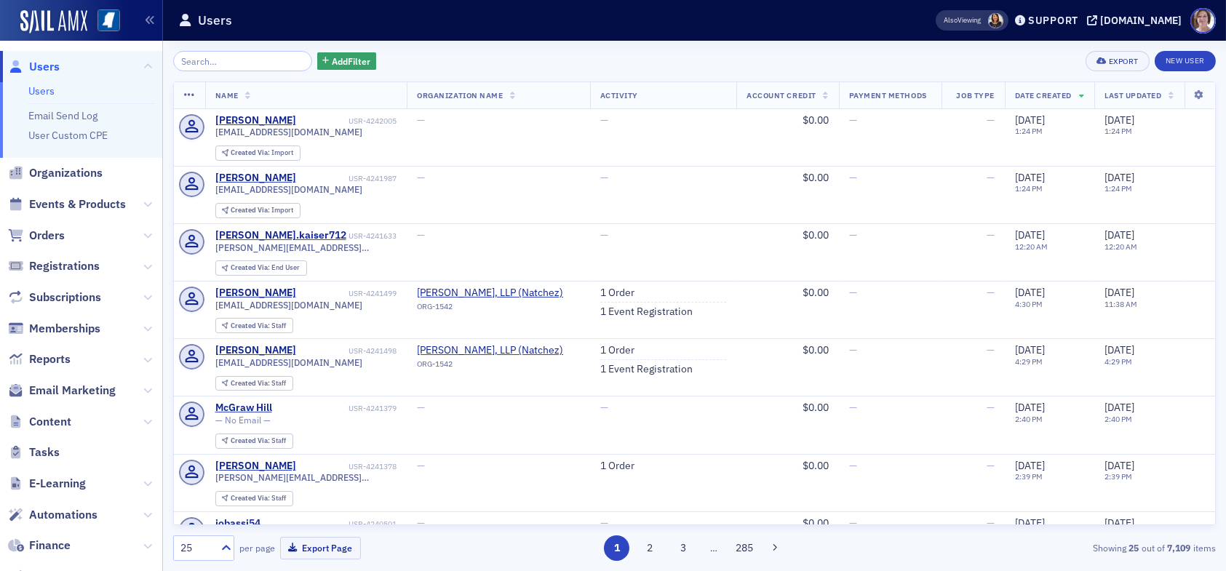
click at [73, 548] on span "Finance" at bounding box center [81, 545] width 162 height 31
click at [58, 543] on span "Finance" at bounding box center [49, 546] width 41 height 16
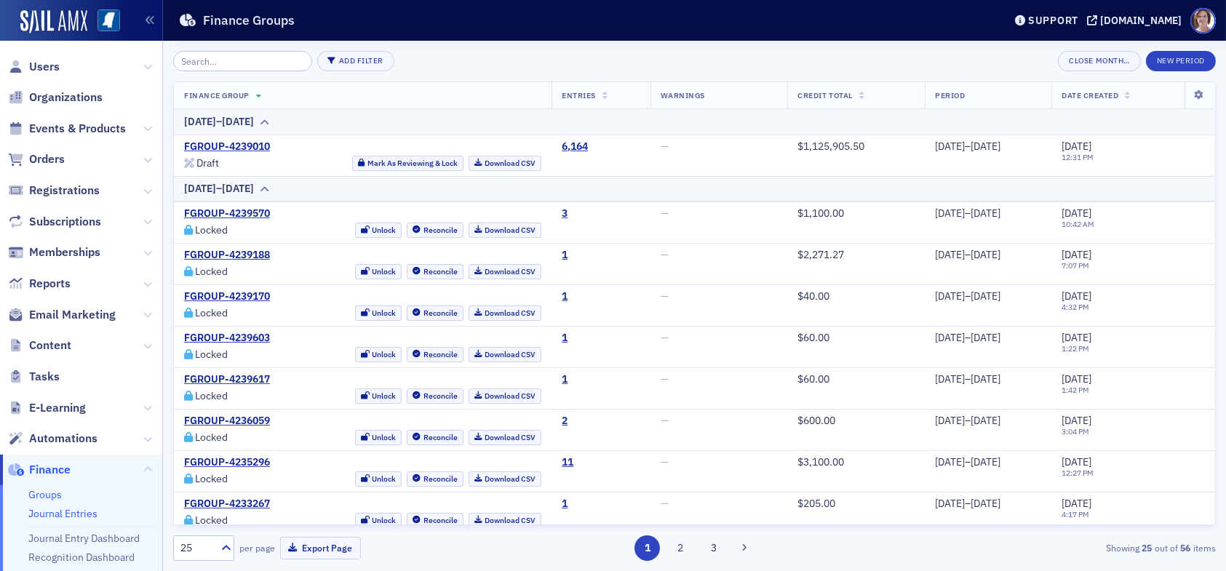
click at [90, 516] on link "Journal Entries" at bounding box center [62, 513] width 69 height 13
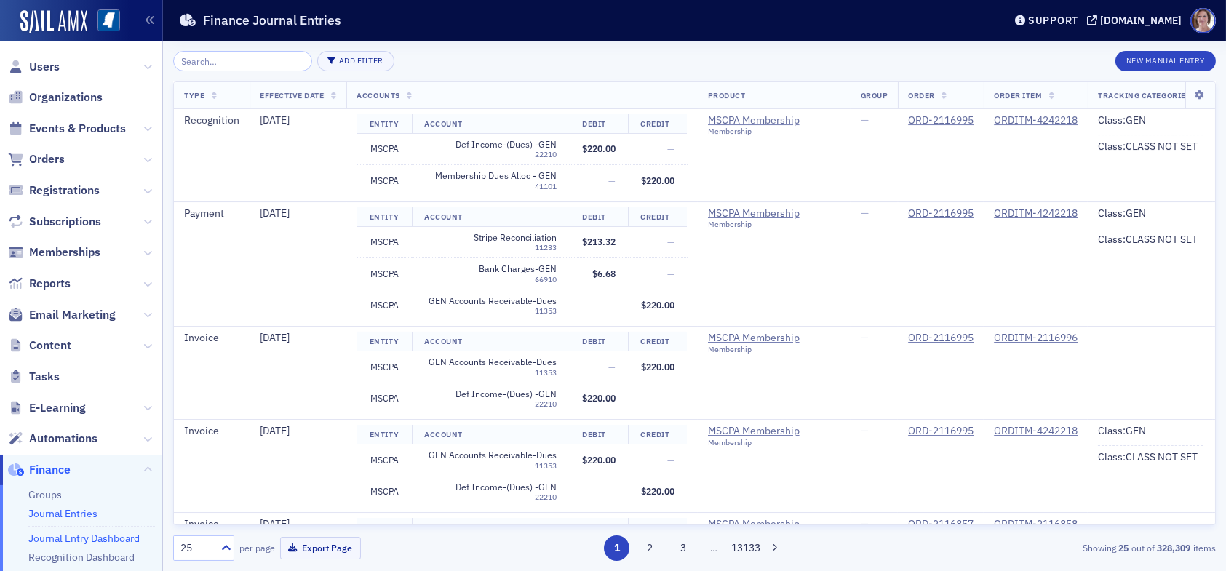
click at [100, 538] on link "Journal Entry Dashboard" at bounding box center [83, 538] width 111 height 13
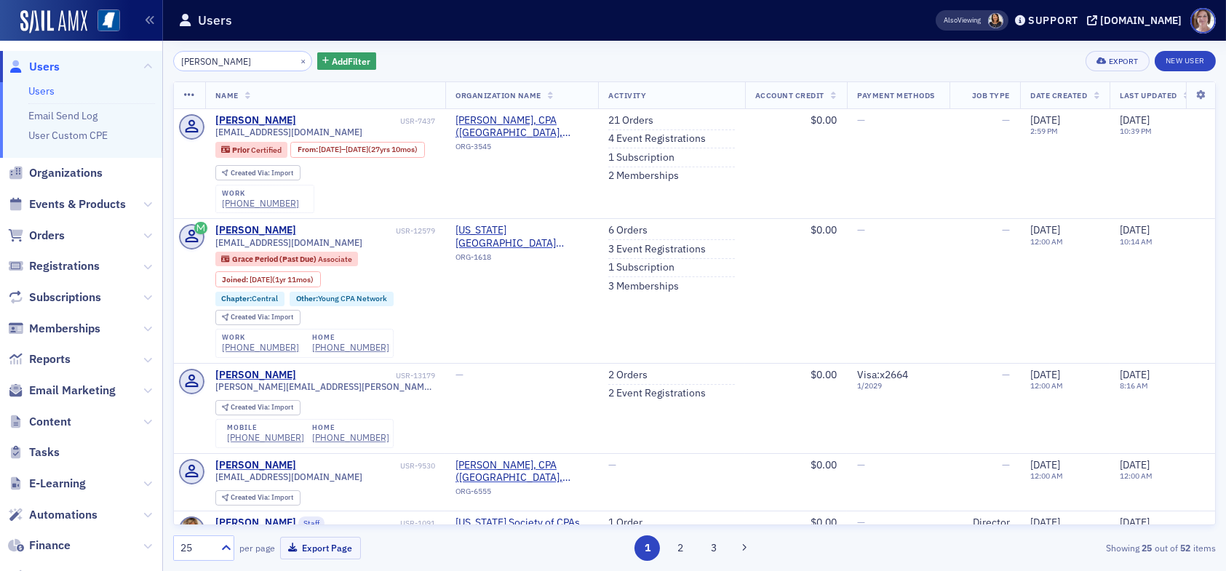
scroll to position [436, 0]
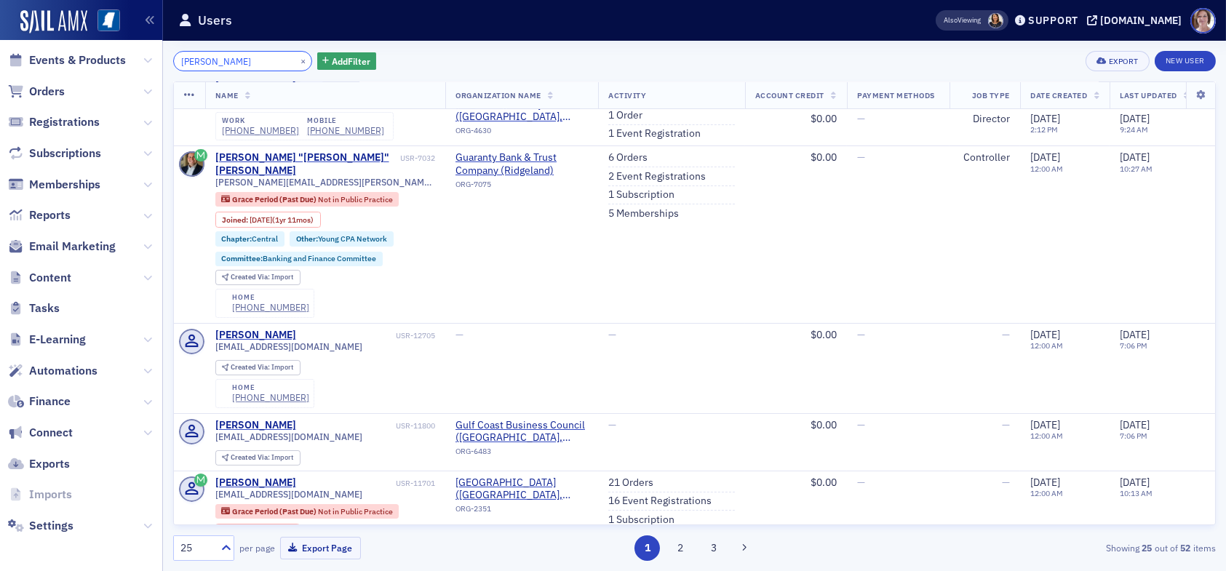
drag, startPoint x: 240, startPoint y: 63, endPoint x: 127, endPoint y: 61, distance: 112.8
click at [127, 61] on div "Users Users Email Send Log User Custom CPE Organizations Events & Products Orde…" at bounding box center [613, 285] width 1226 height 571
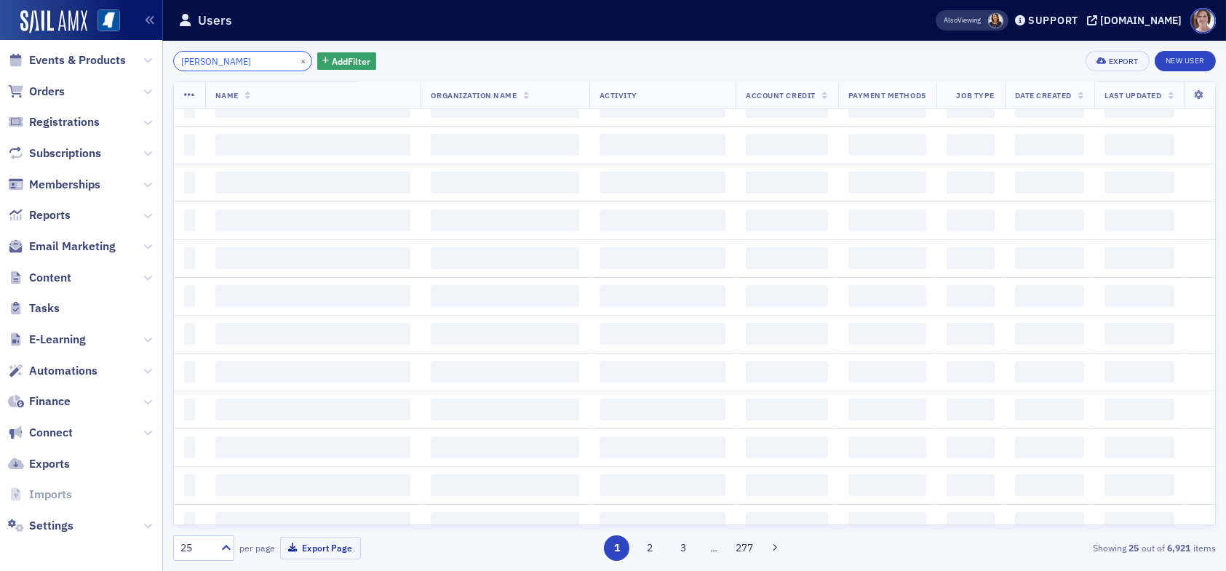
type input "amy johnson"
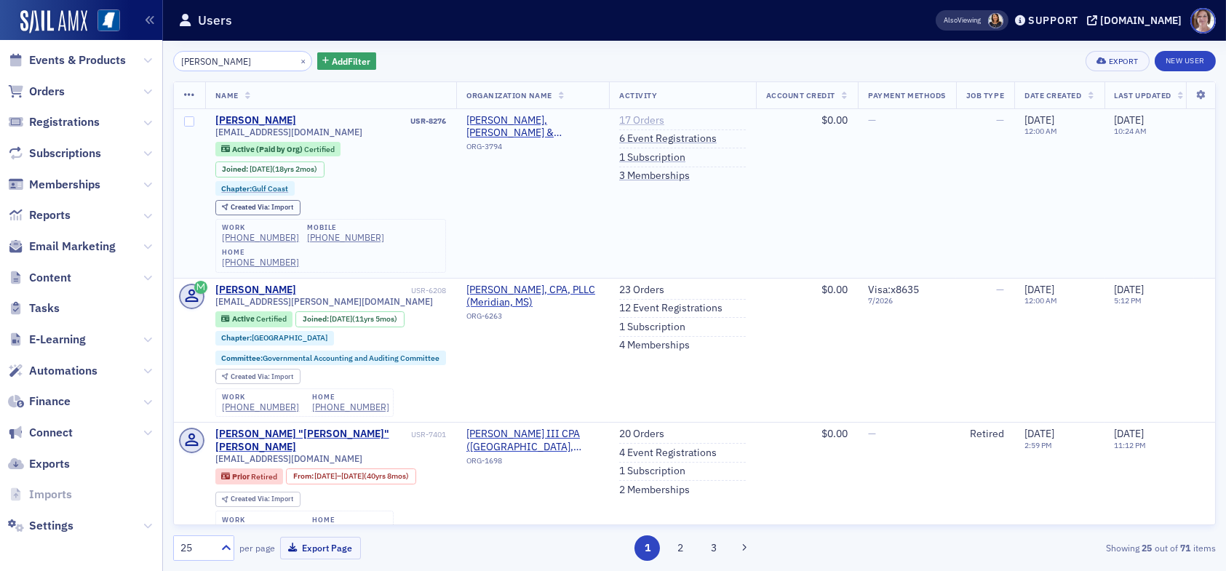
click at [658, 115] on link "17 Orders" at bounding box center [641, 120] width 45 height 13
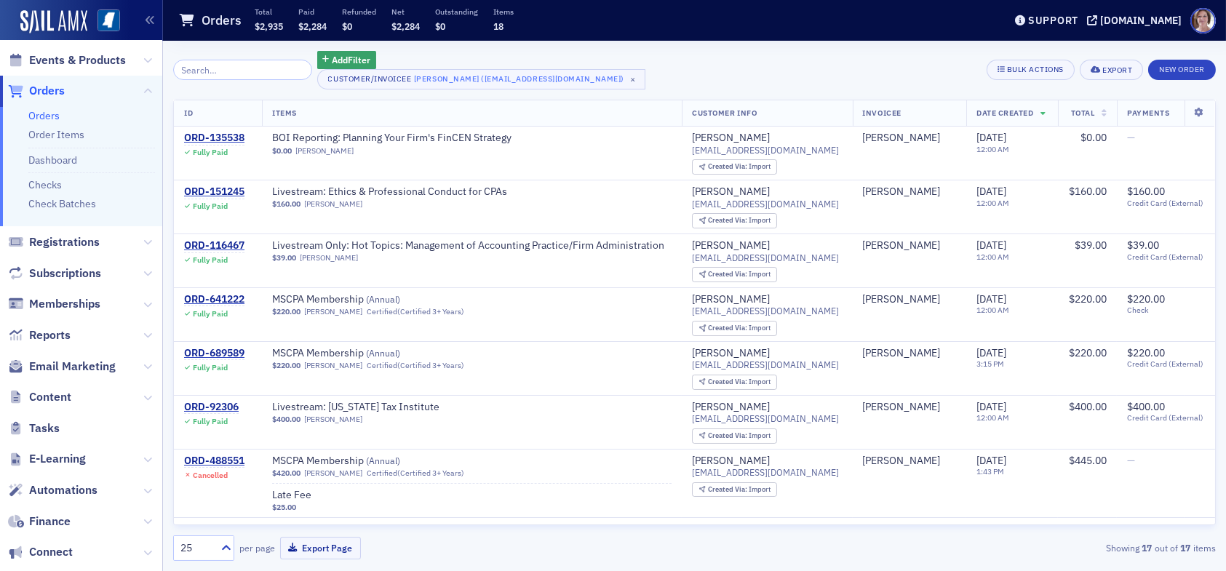
click at [57, 90] on span "Orders" at bounding box center [47, 91] width 36 height 16
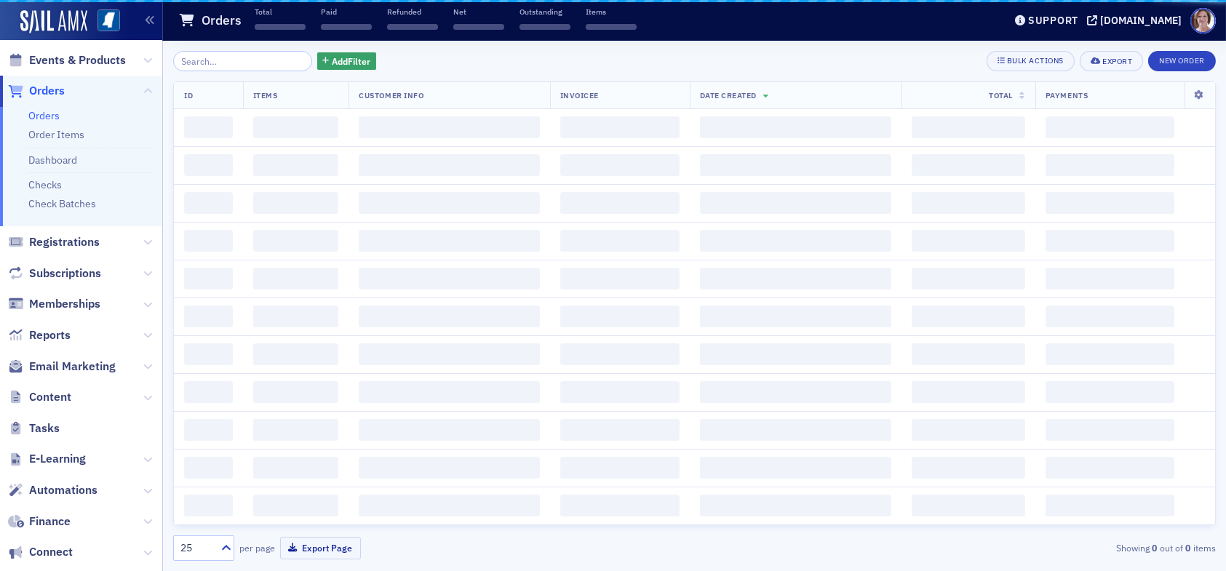
click at [215, 68] on input "search" at bounding box center [242, 61] width 139 height 20
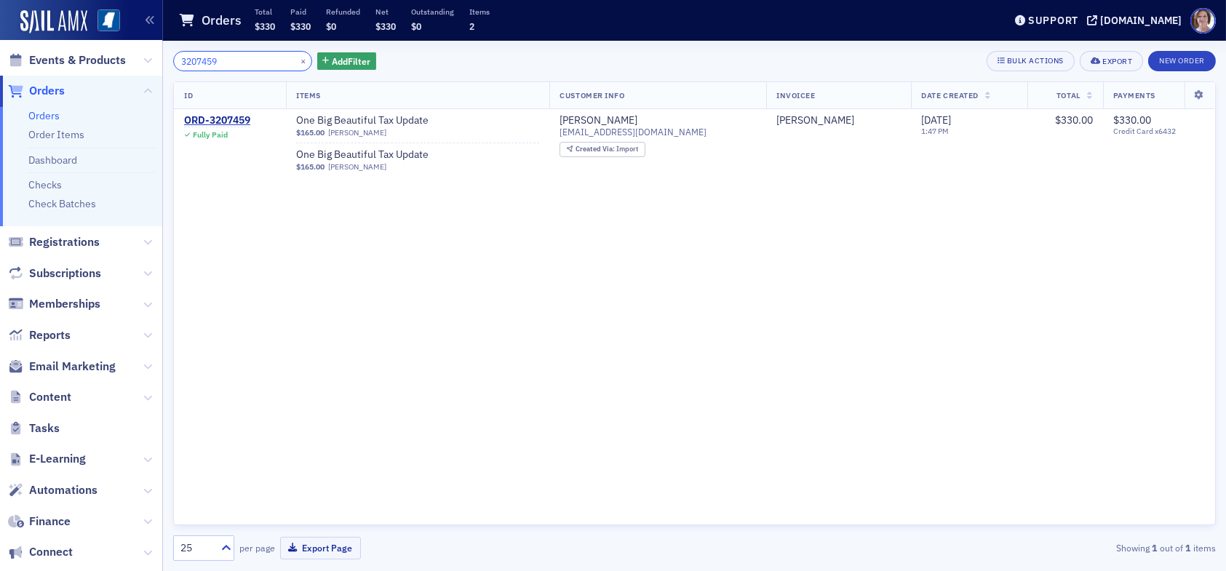
drag, startPoint x: 252, startPoint y: 61, endPoint x: 199, endPoint y: 60, distance: 52.4
click at [199, 60] on input "3207459" at bounding box center [242, 61] width 139 height 20
click at [230, 62] on input "3209016" at bounding box center [242, 61] width 139 height 20
drag, startPoint x: 225, startPoint y: 58, endPoint x: 201, endPoint y: 59, distance: 24.0
click at [201, 59] on input "3207459" at bounding box center [242, 61] width 139 height 20
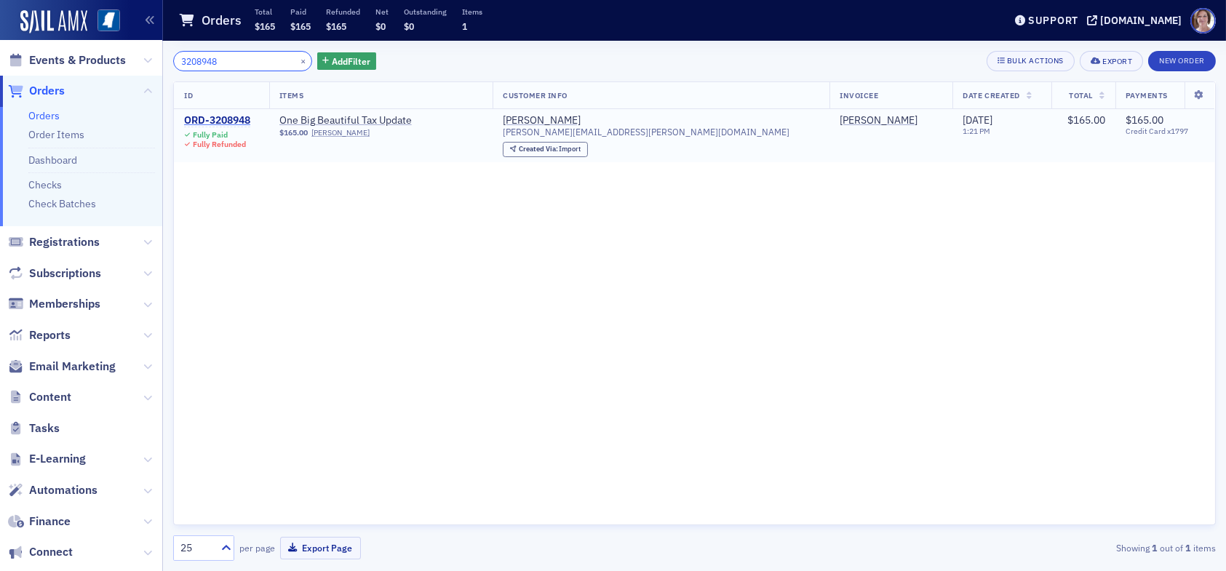
type input "3208948"
click at [231, 119] on div "ORD-3208948" at bounding box center [217, 120] width 66 height 13
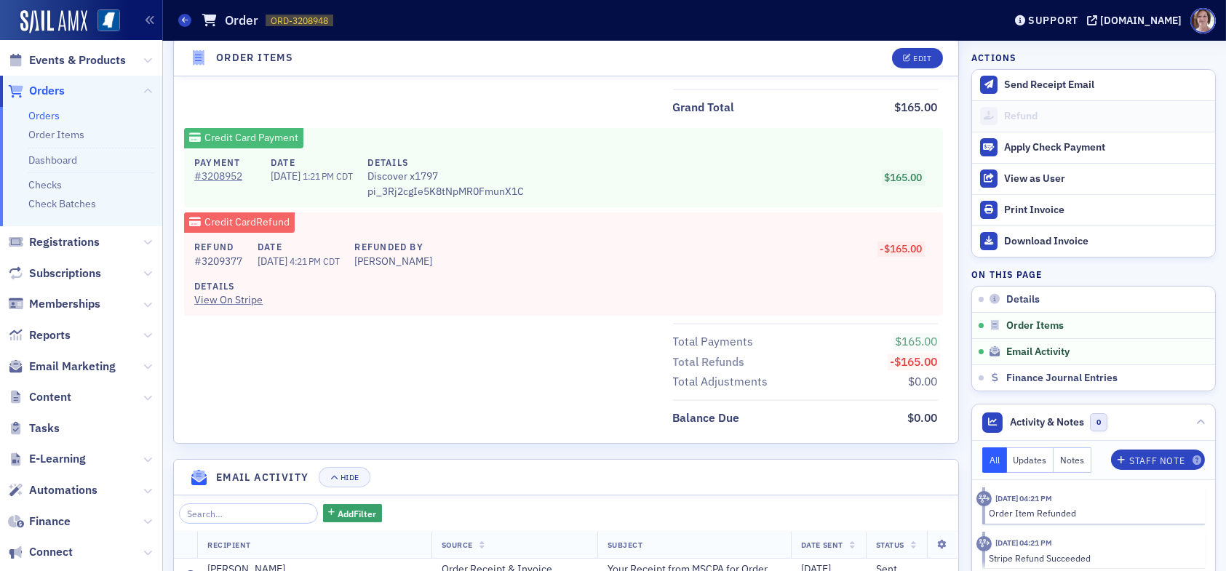
scroll to position [648, 0]
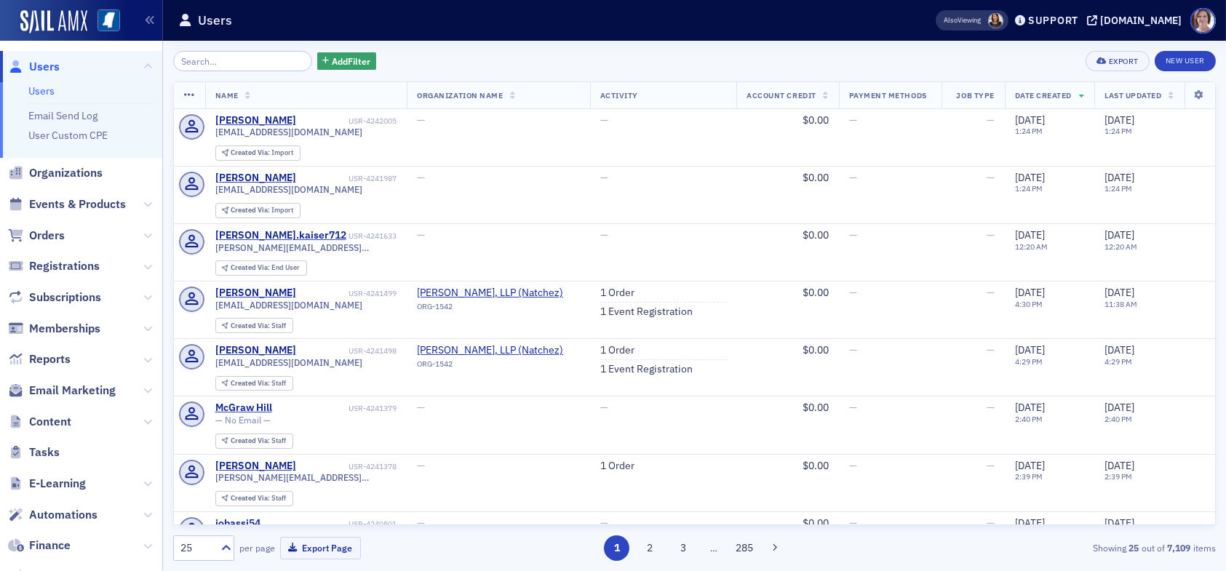
click at [223, 57] on input "search" at bounding box center [242, 61] width 139 height 20
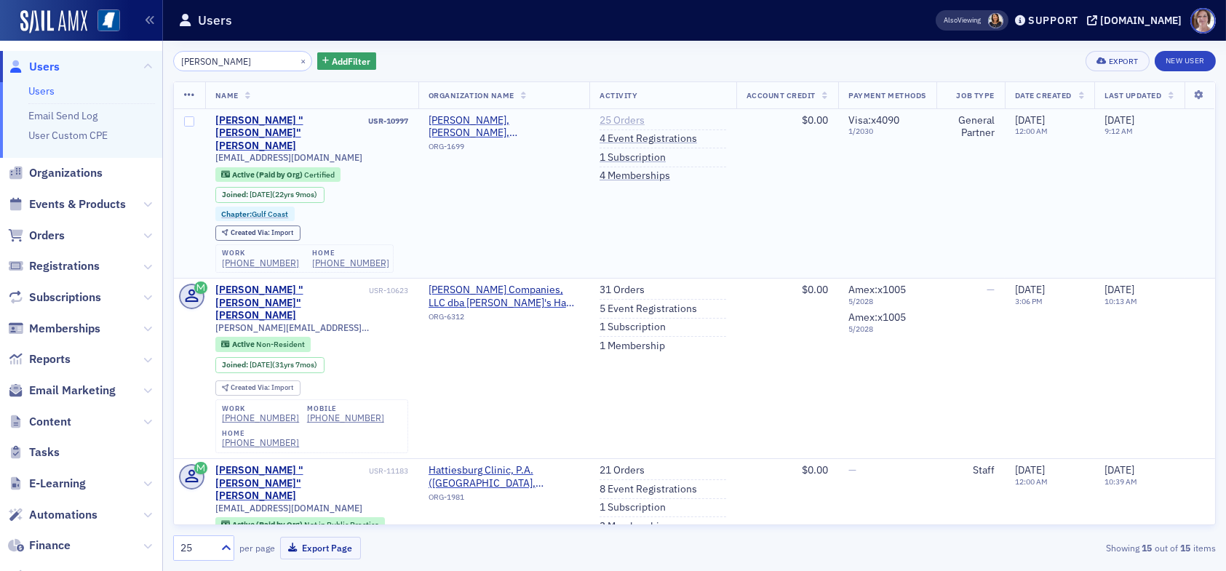
type input "[PERSON_NAME]"
click at [606, 116] on link "25 Orders" at bounding box center [621, 120] width 45 height 13
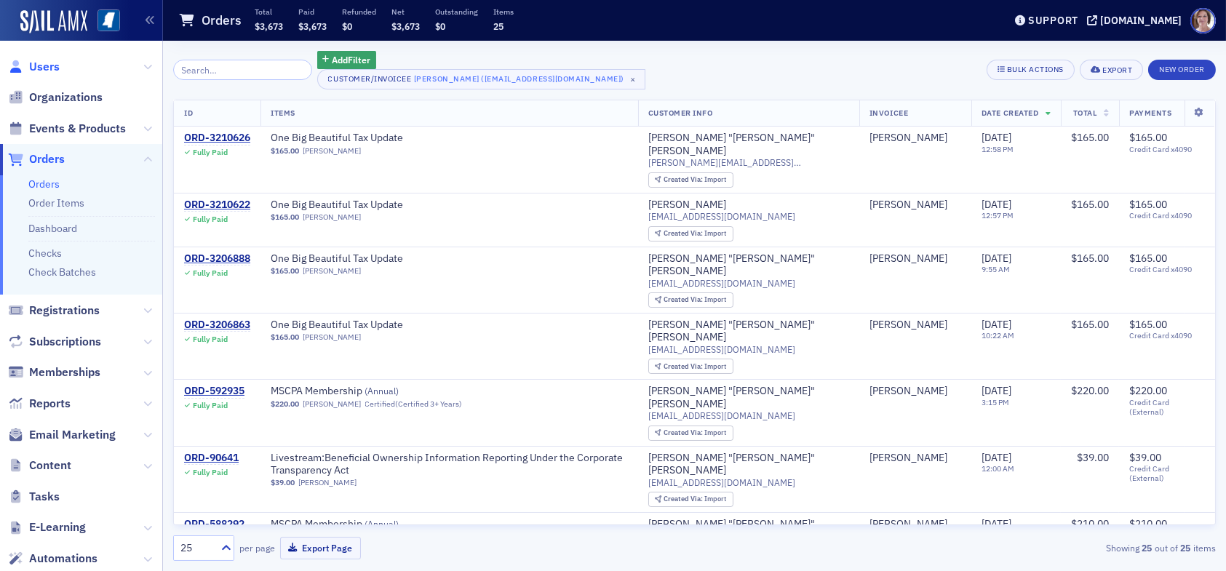
click at [47, 65] on span "Users" at bounding box center [44, 67] width 31 height 16
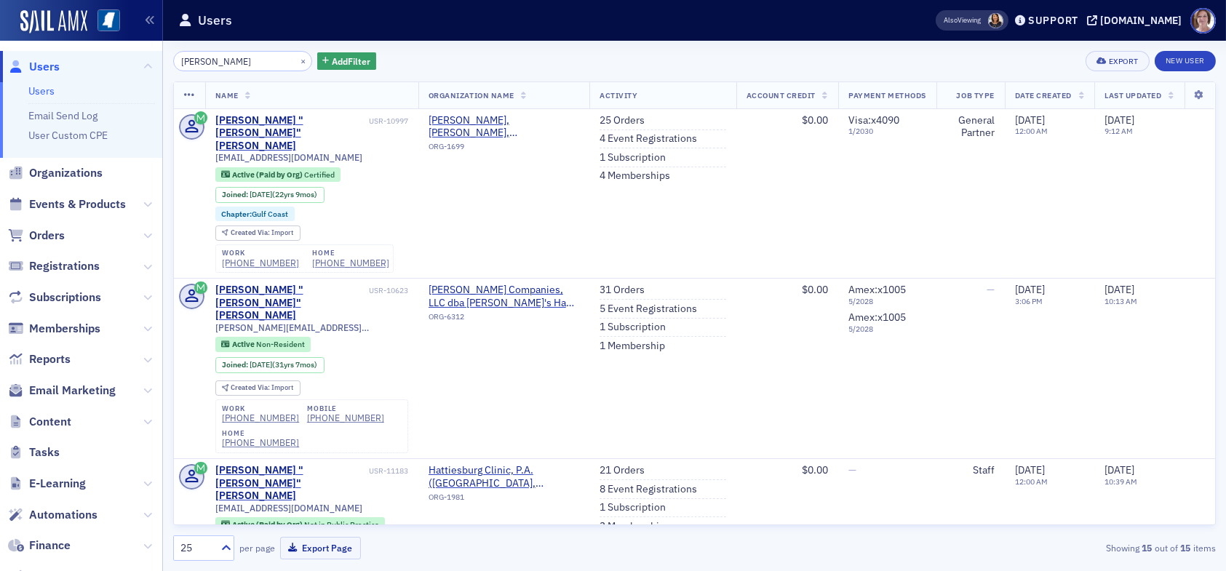
drag, startPoint x: 243, startPoint y: 64, endPoint x: 125, endPoint y: 62, distance: 117.9
click at [125, 62] on div "Users Users Email Send Log User Custom CPE Organizations Events & Products Orde…" at bounding box center [613, 285] width 1226 height 571
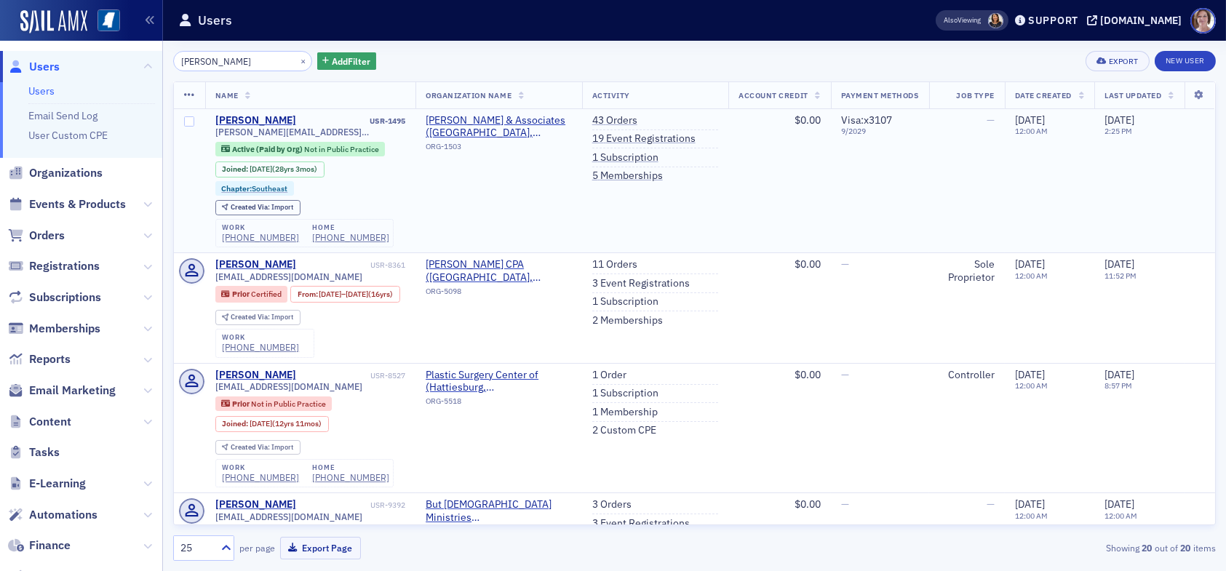
type input "[PERSON_NAME]"
click at [624, 120] on li "43 Orders" at bounding box center [655, 122] width 127 height 16
click at [604, 119] on link "43 Orders" at bounding box center [614, 120] width 45 height 13
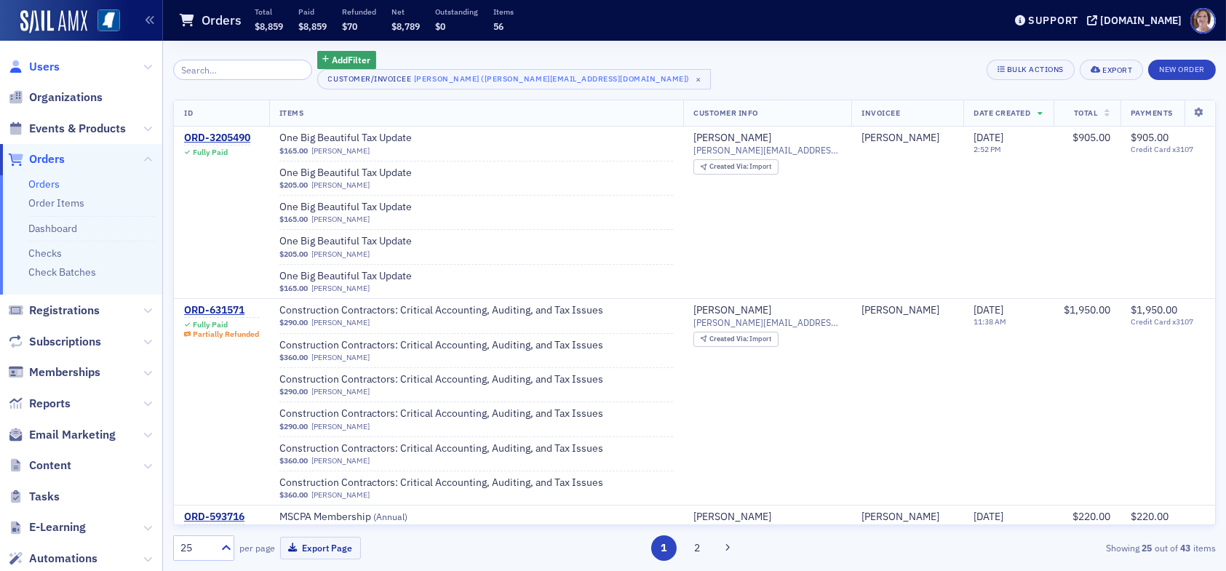
click at [42, 63] on span "Users" at bounding box center [44, 67] width 31 height 16
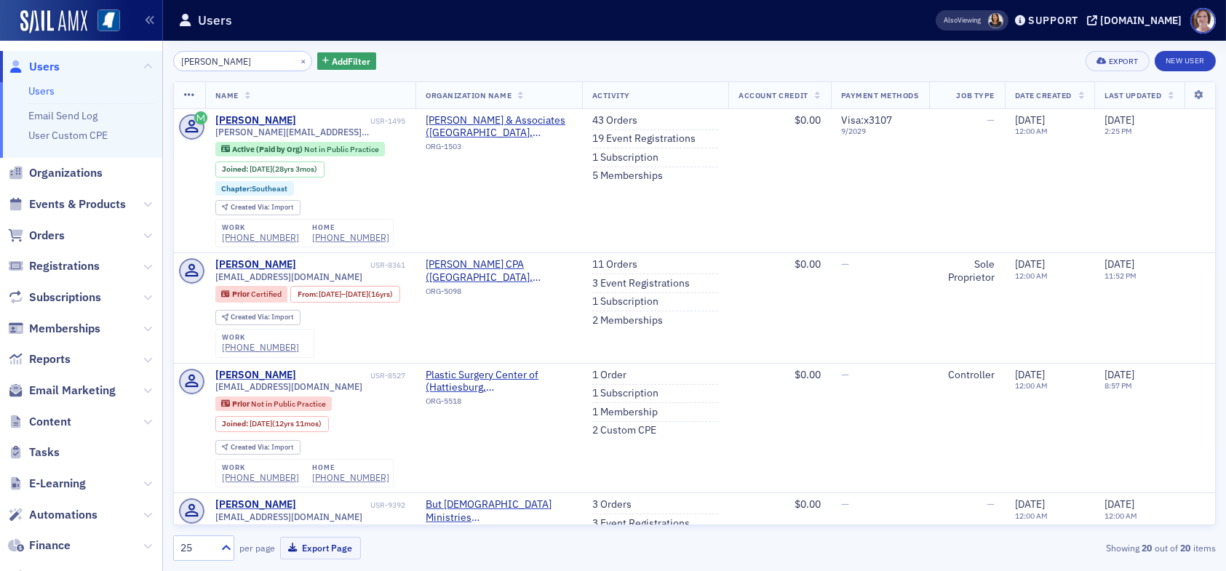
drag, startPoint x: 227, startPoint y: 63, endPoint x: 148, endPoint y: 65, distance: 78.6
click at [148, 65] on div "Users Users Email Send Log User Custom CPE Organizations Events & Products Orde…" at bounding box center [613, 285] width 1226 height 571
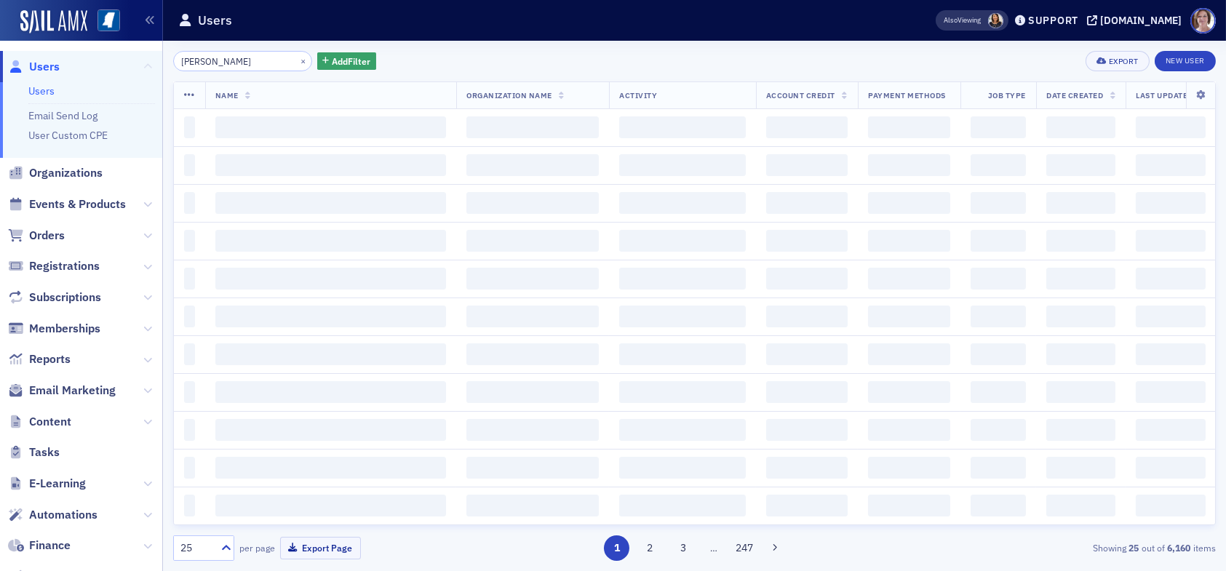
type input "[PERSON_NAME]"
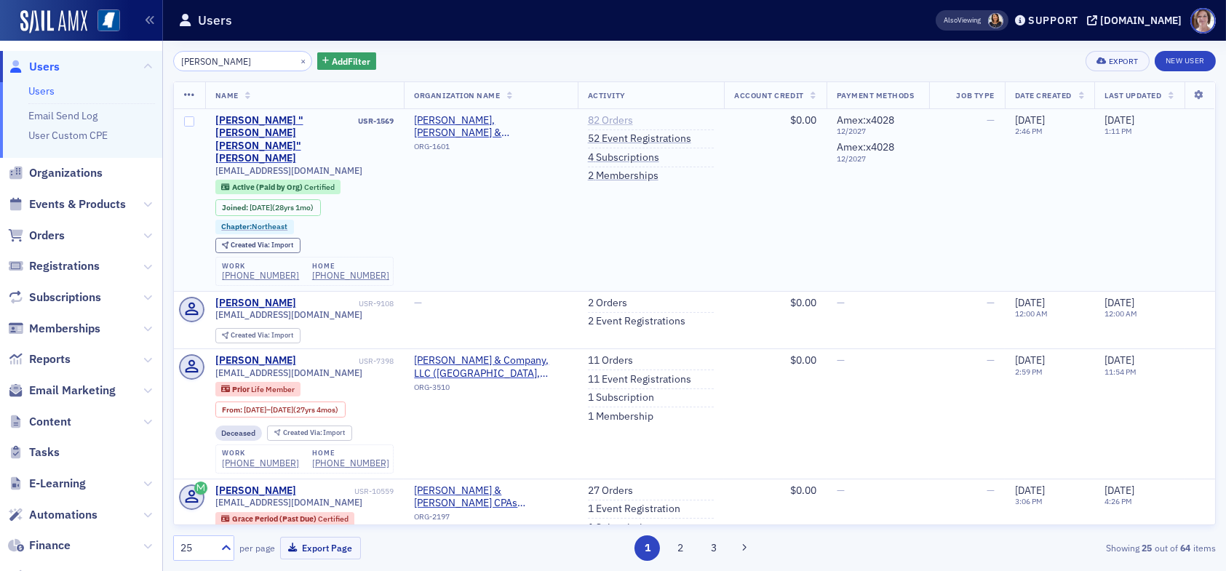
click at [604, 119] on link "82 Orders" at bounding box center [610, 120] width 45 height 13
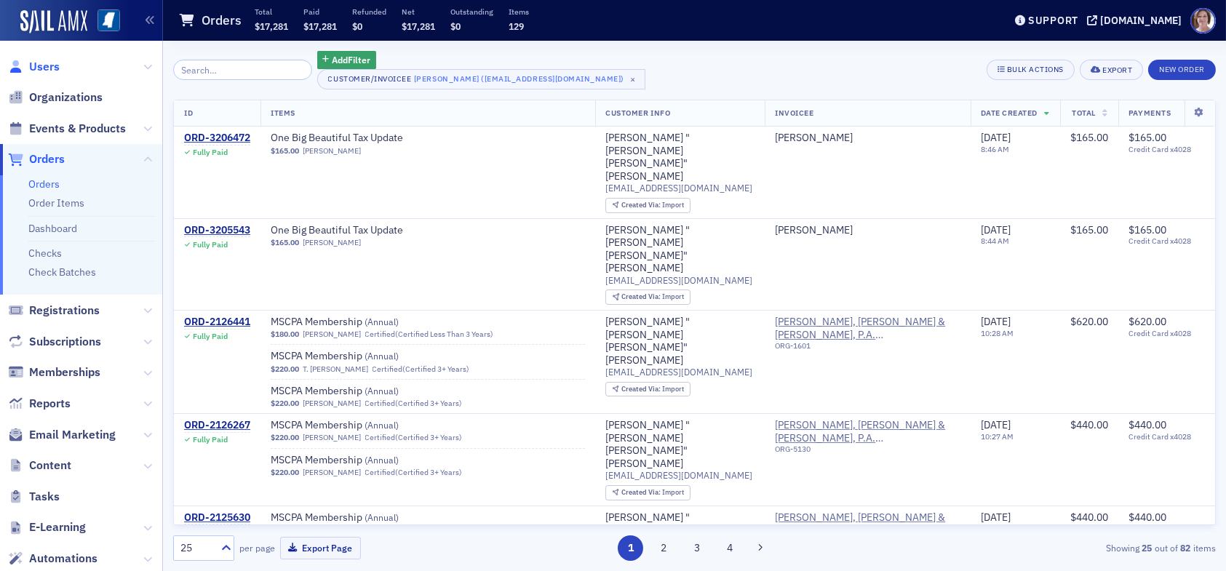
click at [39, 65] on span "Users" at bounding box center [44, 67] width 31 height 16
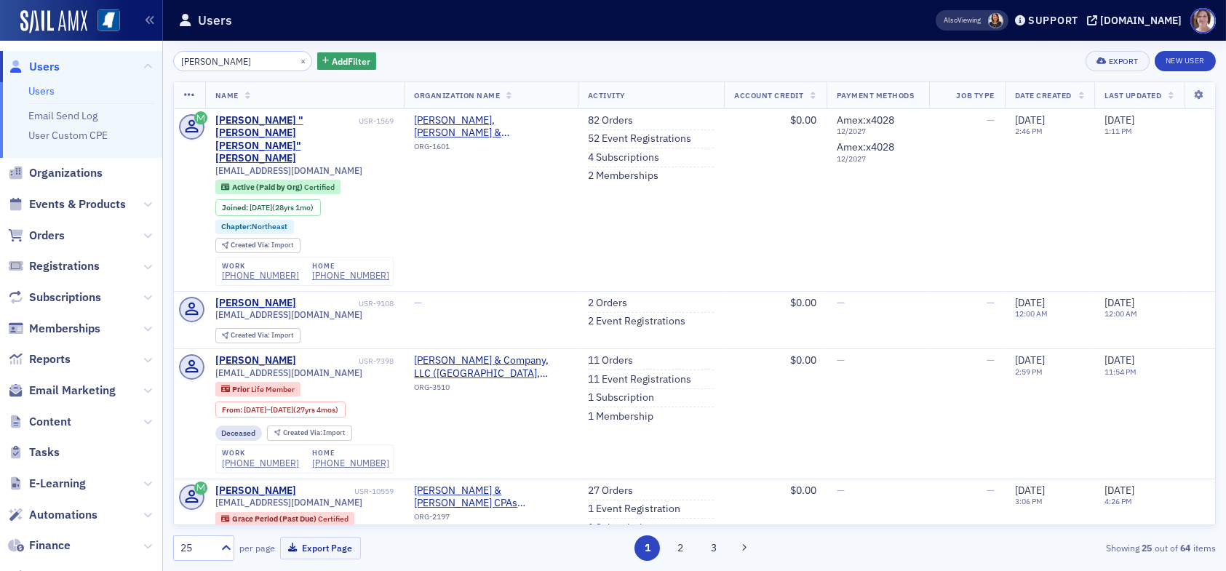
click at [113, 56] on div "Users Users Email Send Log User Custom CPE Organizations Events & Products Orde…" at bounding box center [613, 285] width 1226 height 571
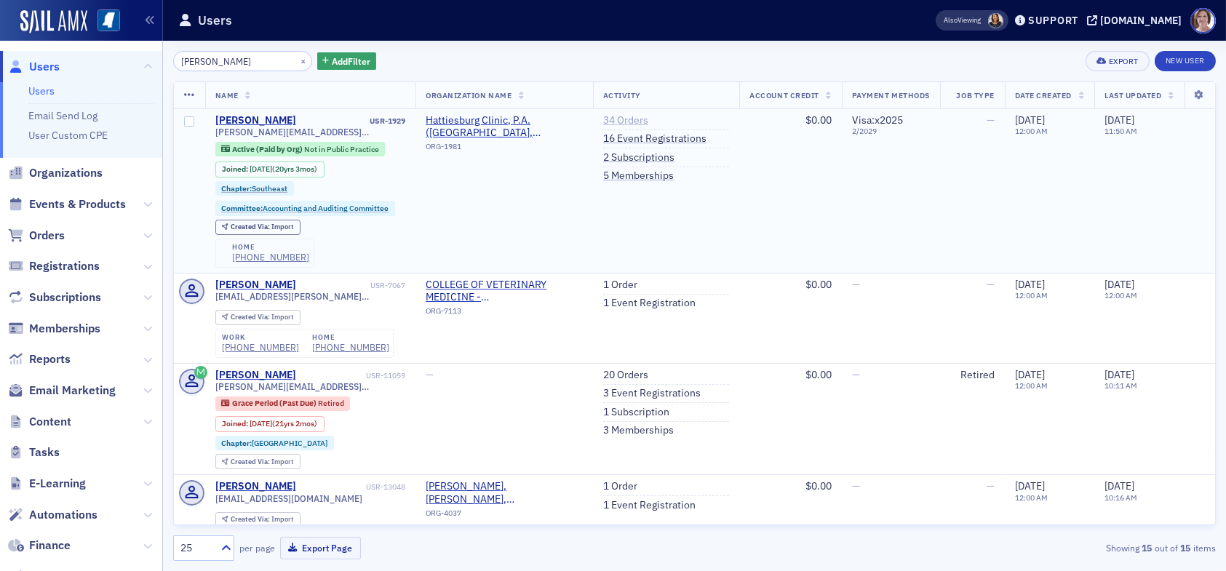
type input "[PERSON_NAME]"
click at [617, 118] on link "34 Orders" at bounding box center [625, 120] width 45 height 13
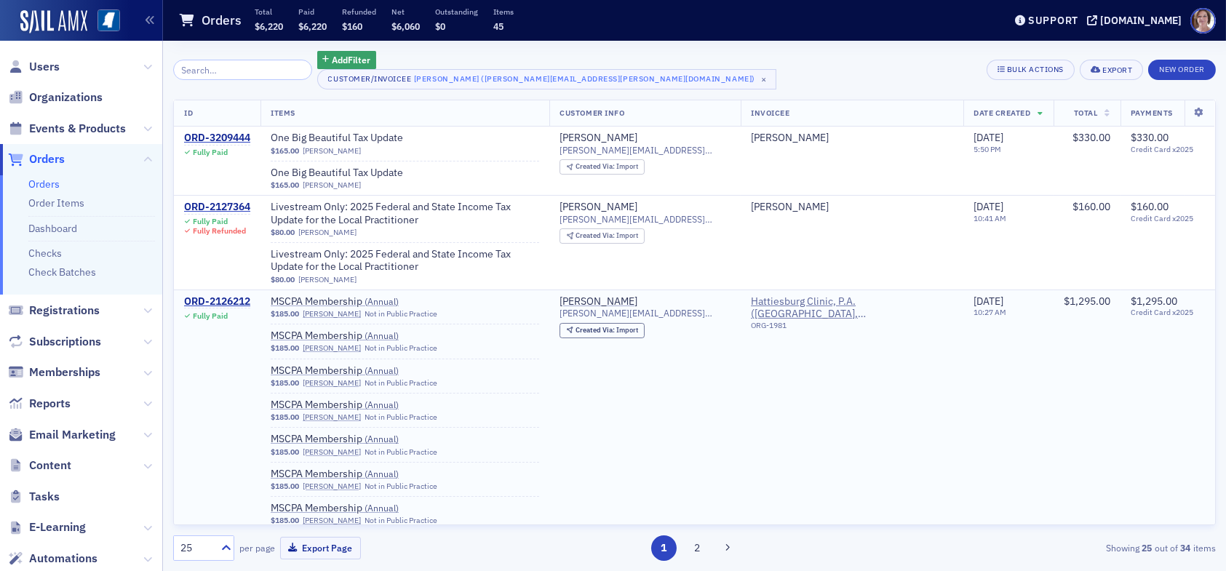
click at [614, 445] on td "[PERSON_NAME] [PERSON_NAME][EMAIL_ADDRESS][PERSON_NAME][DOMAIN_NAME] Created Vi…" at bounding box center [644, 409] width 191 height 241
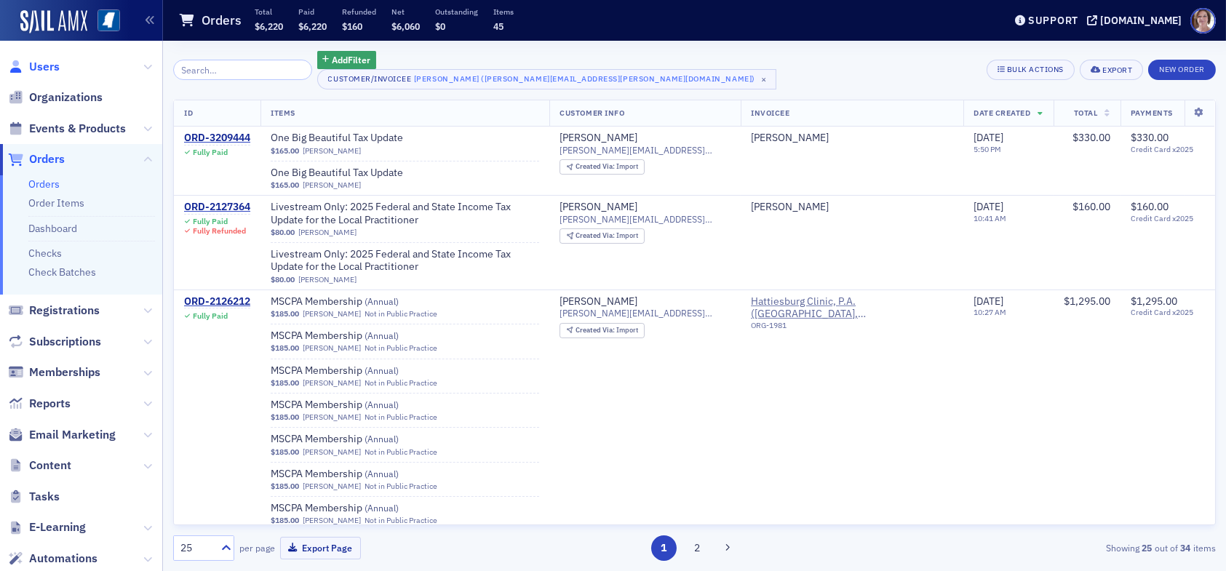
click at [42, 63] on span "Users" at bounding box center [44, 67] width 31 height 16
click at [216, 70] on input "search" at bounding box center [242, 70] width 139 height 20
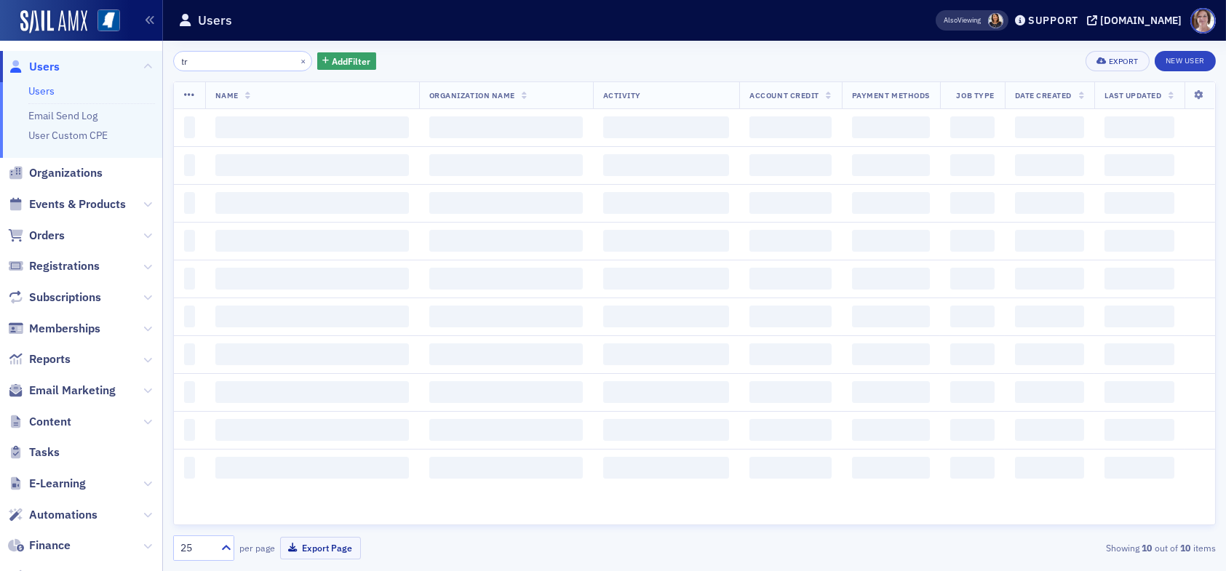
type input "t"
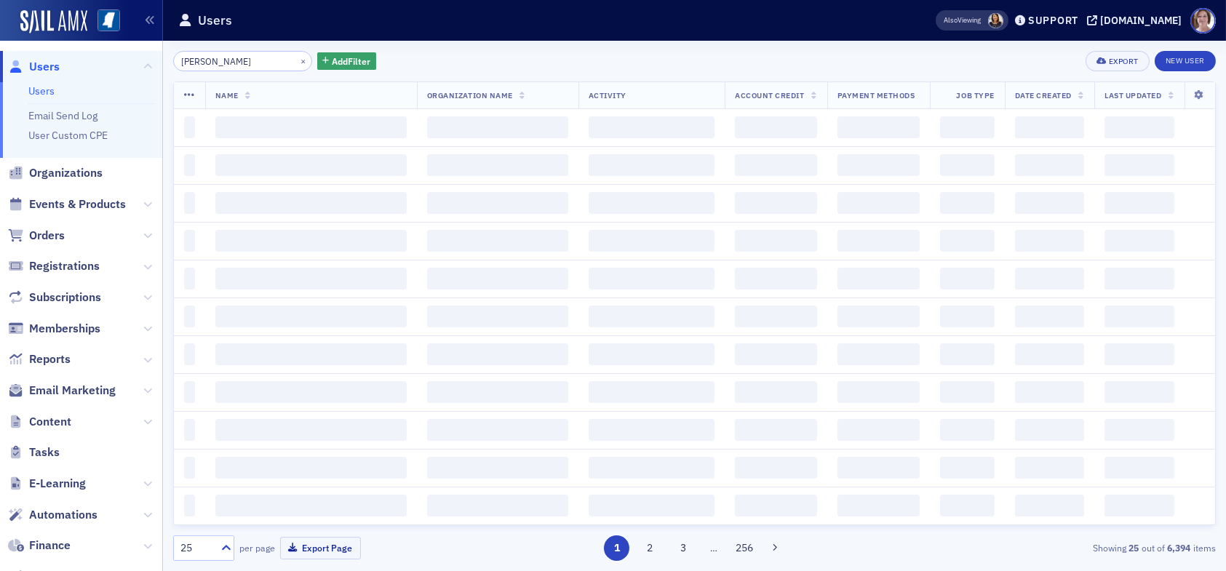
type input "[PERSON_NAME]"
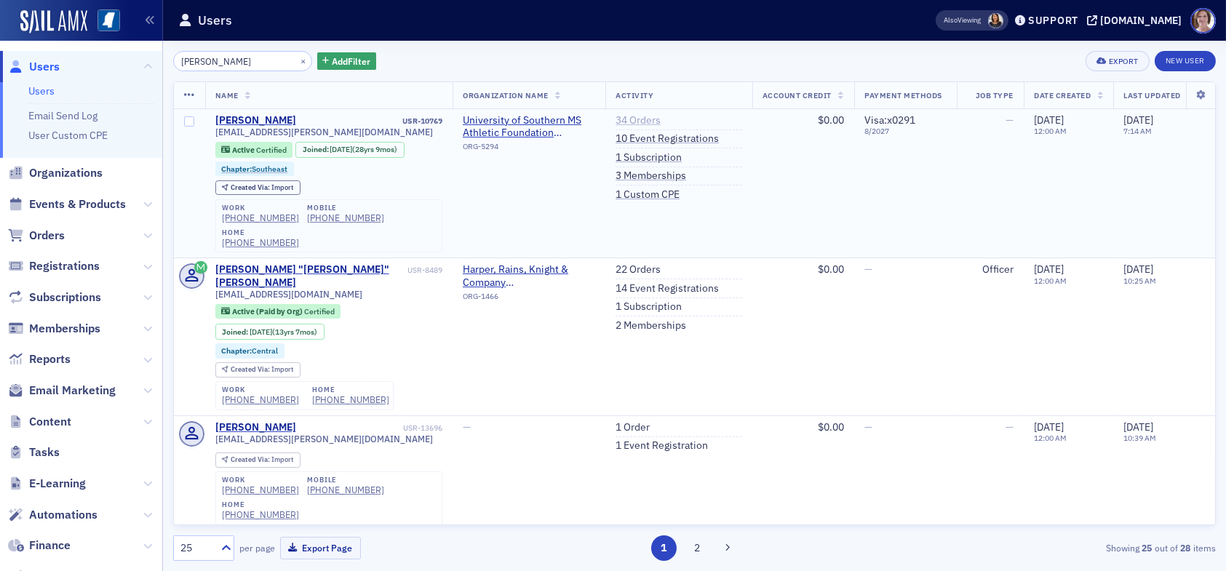
click at [649, 121] on link "34 Orders" at bounding box center [637, 120] width 45 height 13
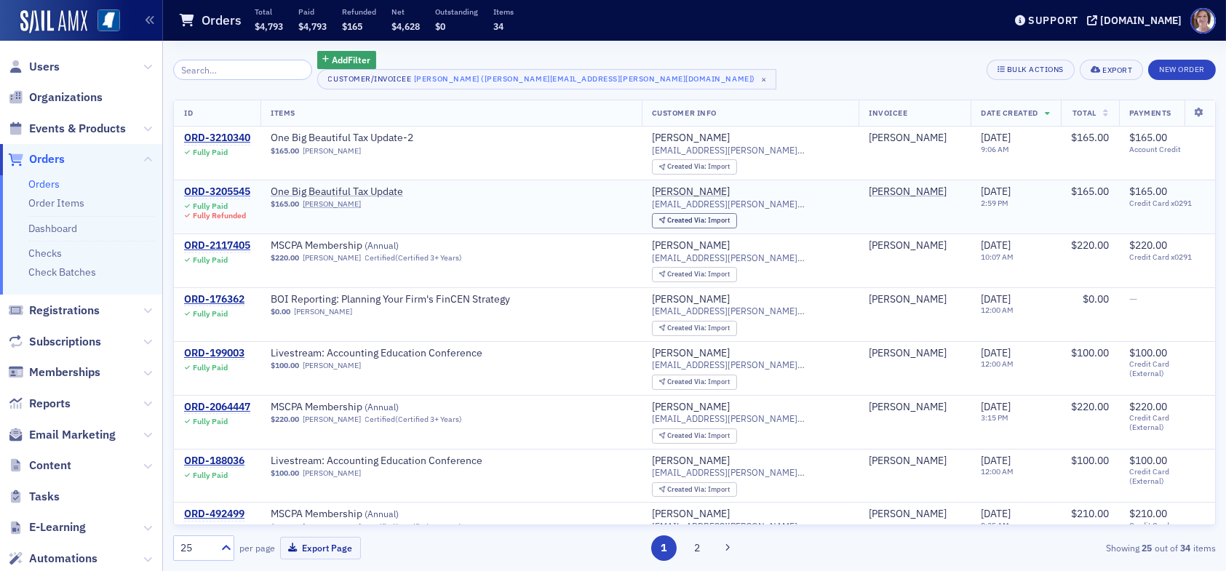
click at [237, 193] on div "ORD-3205545" at bounding box center [217, 191] width 66 height 13
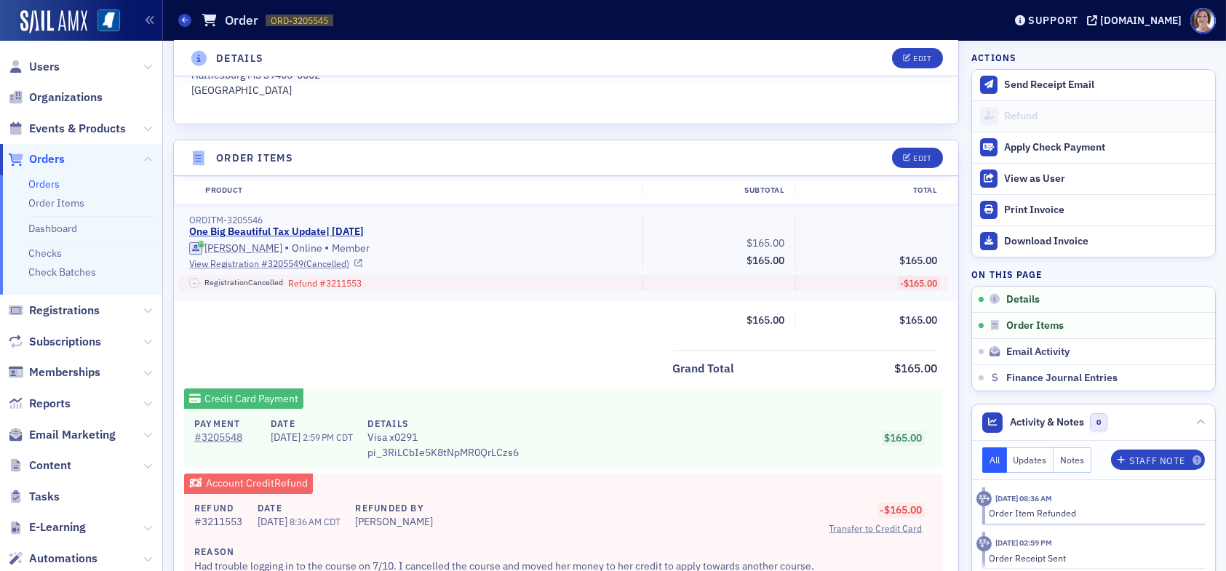
scroll to position [509, 0]
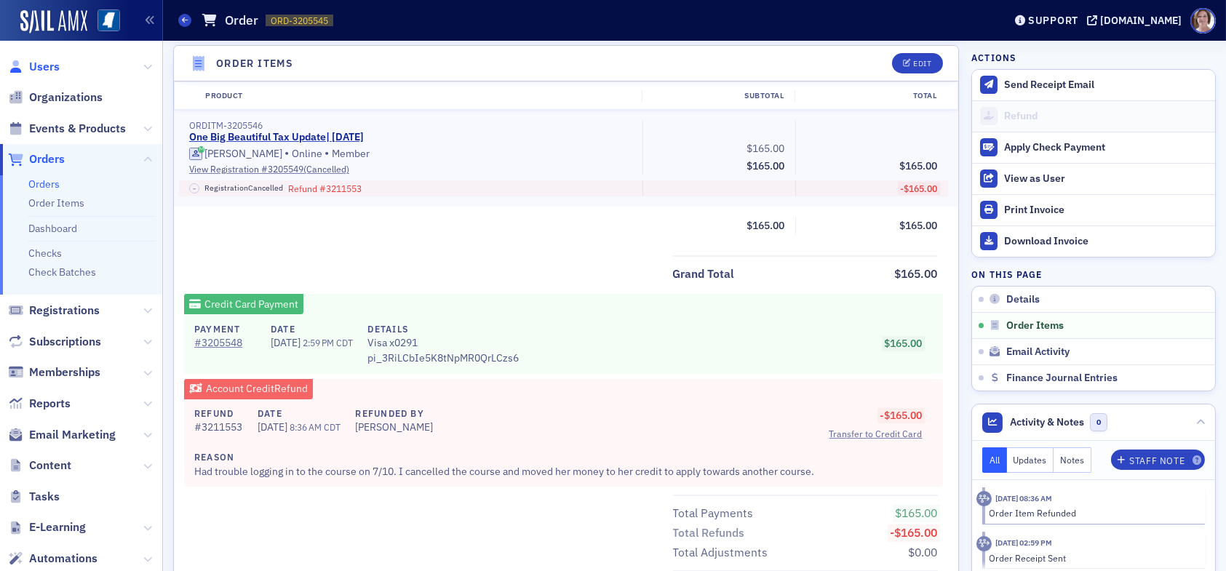
click at [56, 63] on span "Users" at bounding box center [44, 67] width 31 height 16
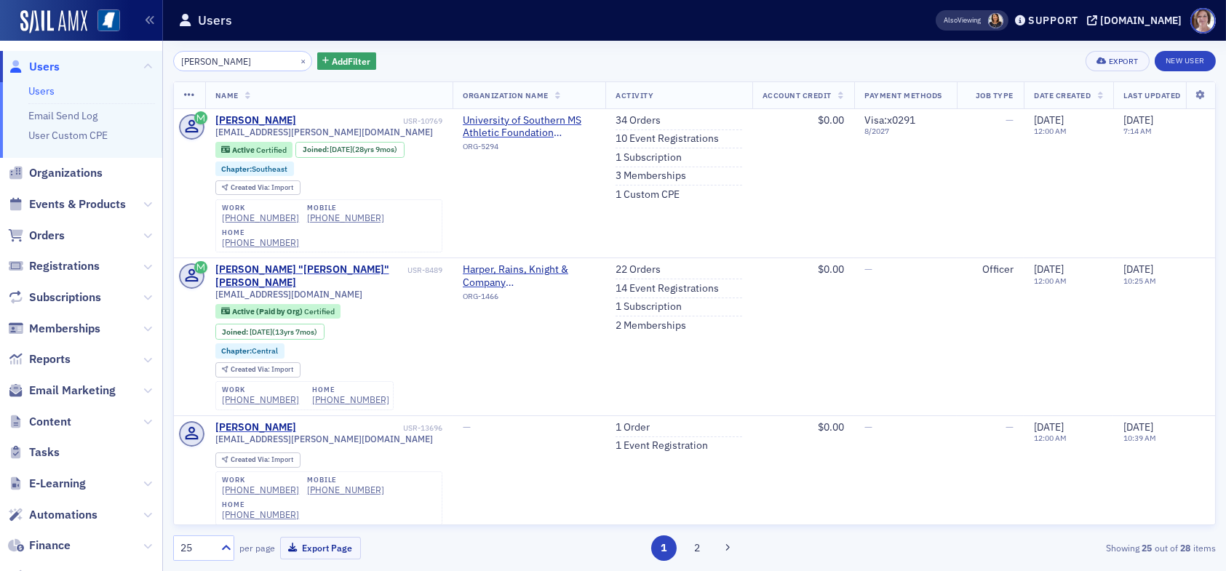
drag, startPoint x: 274, startPoint y: 55, endPoint x: 123, endPoint y: 60, distance: 151.4
click at [123, 60] on div "Users Users Email Send Log User Custom CPE Organizations Events & Products Orde…" at bounding box center [613, 285] width 1226 height 571
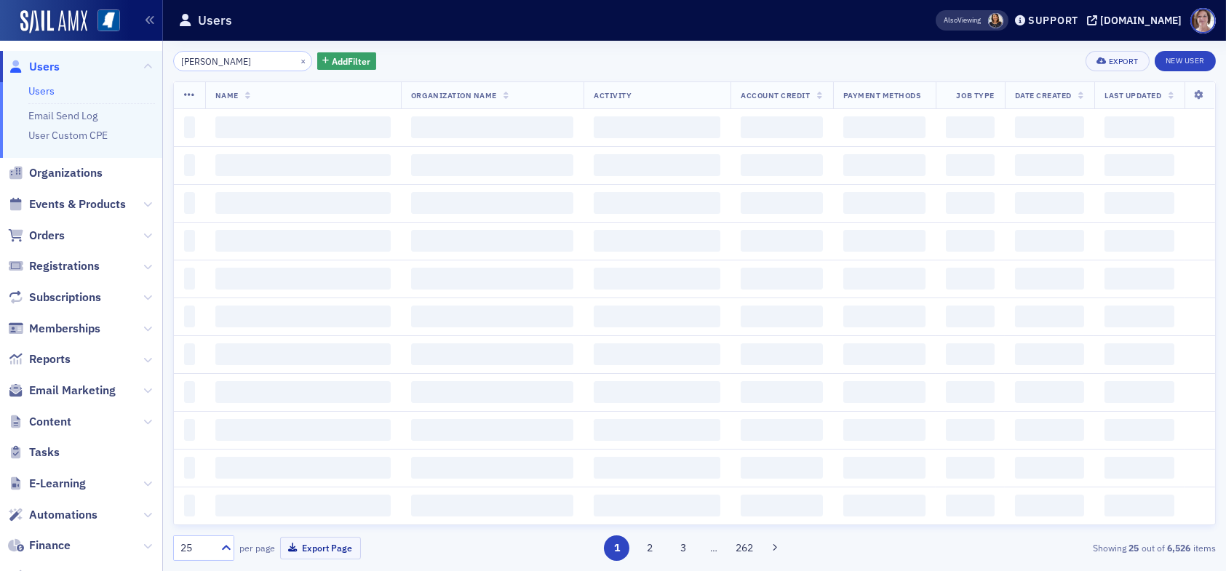
type input "[PERSON_NAME]"
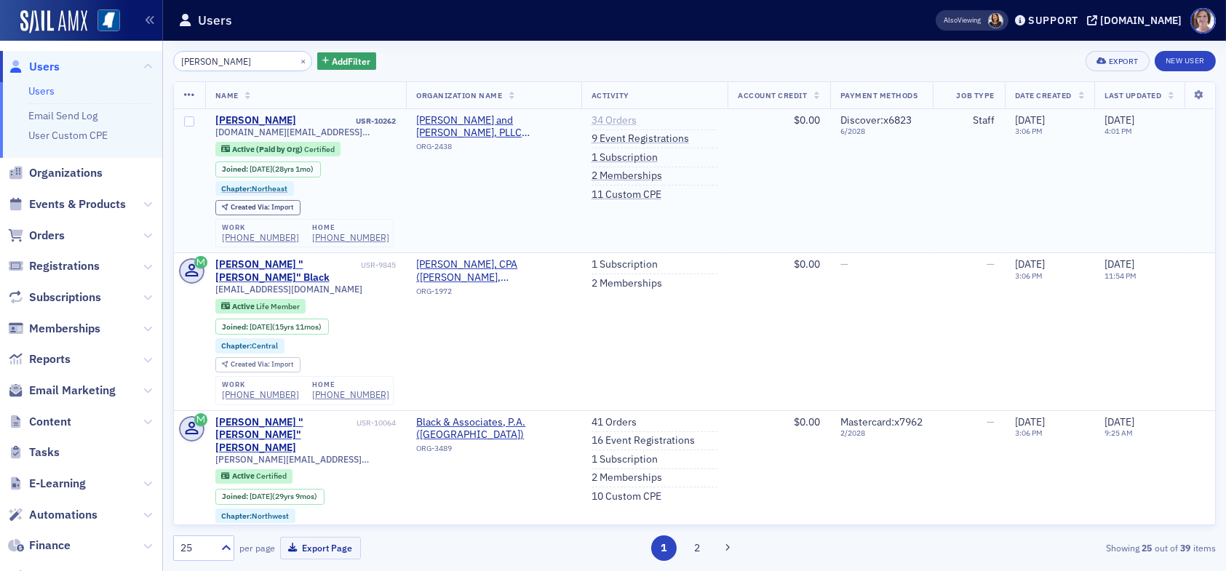
click at [599, 121] on link "34 Orders" at bounding box center [613, 120] width 45 height 13
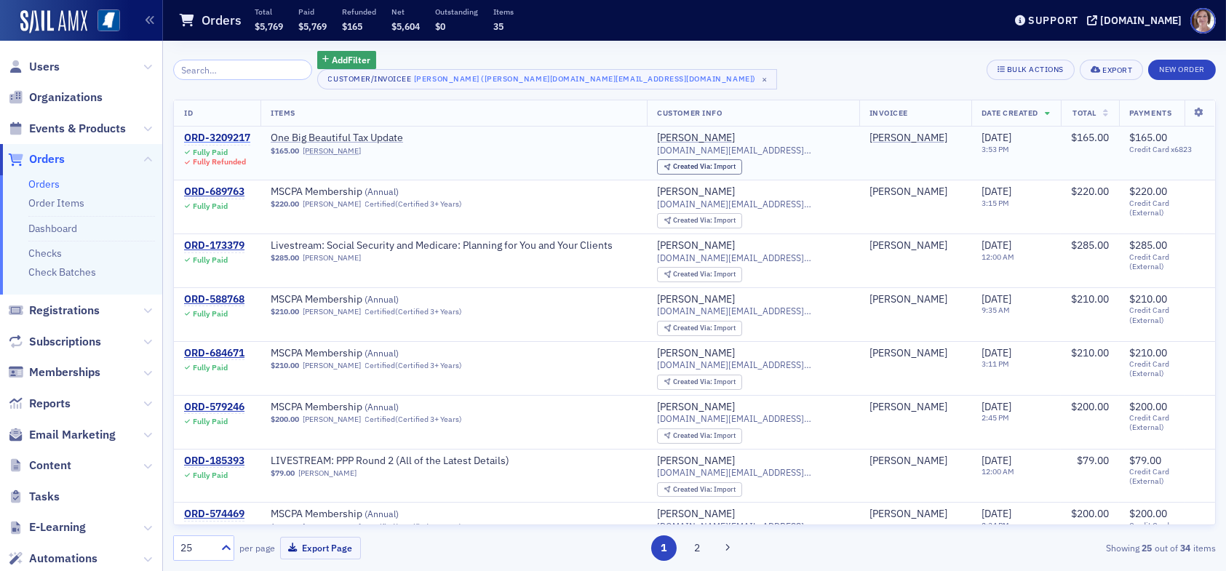
click at [225, 137] on div "ORD-3209217" at bounding box center [217, 138] width 66 height 13
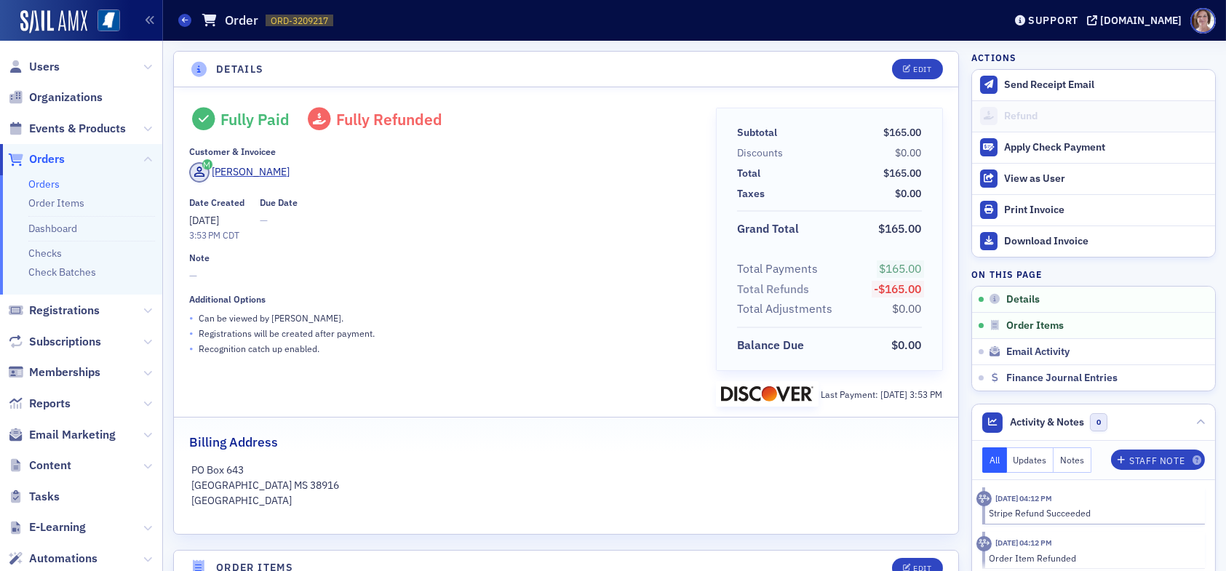
click at [493, 468] on p "PO Box 643" at bounding box center [566, 470] width 748 height 15
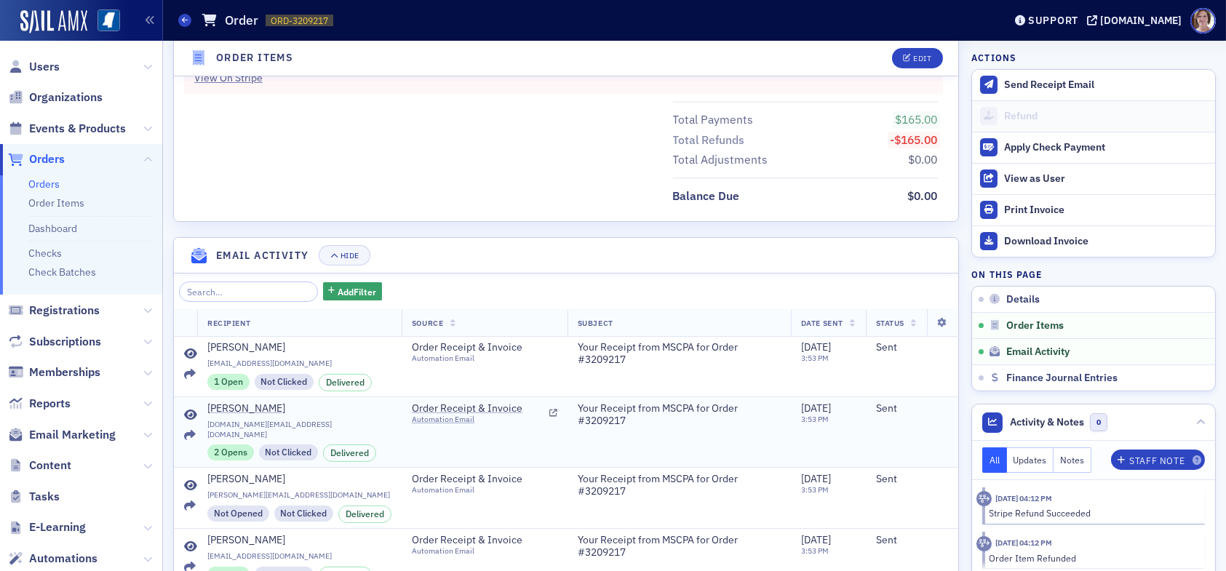
scroll to position [1012, 0]
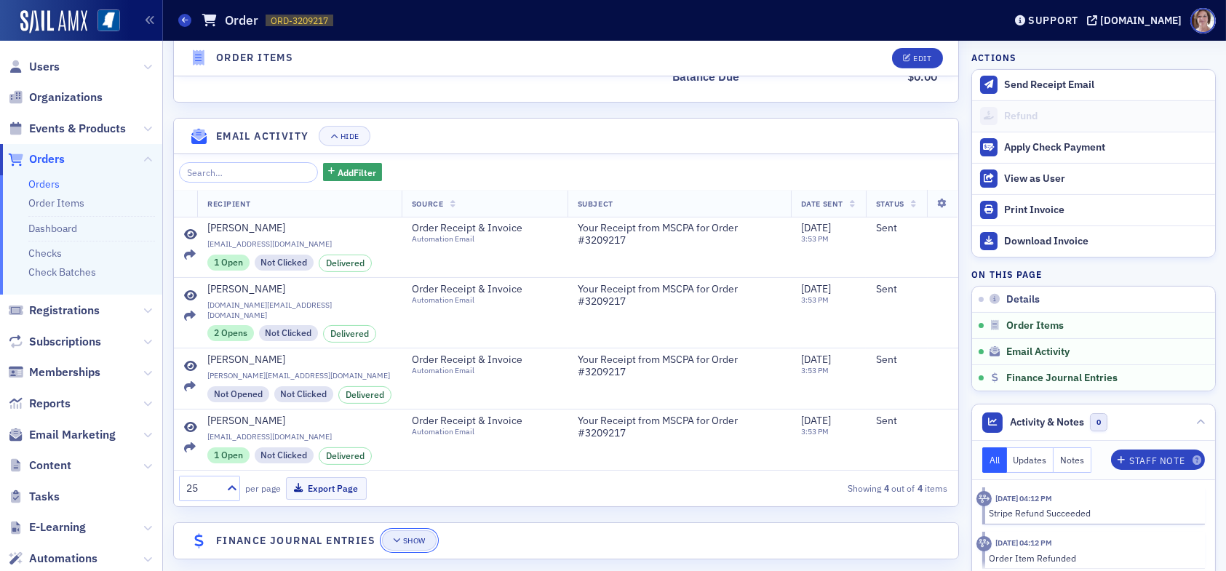
click at [410, 532] on button "Show" at bounding box center [409, 540] width 55 height 20
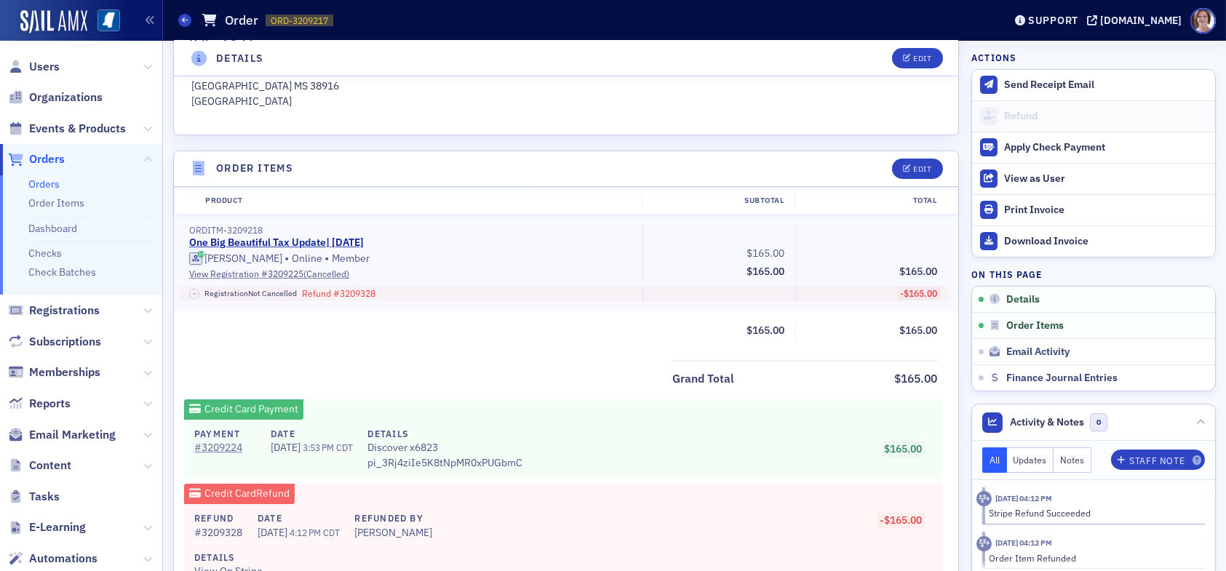
scroll to position [0, 0]
